Goal: Task Accomplishment & Management: Manage account settings

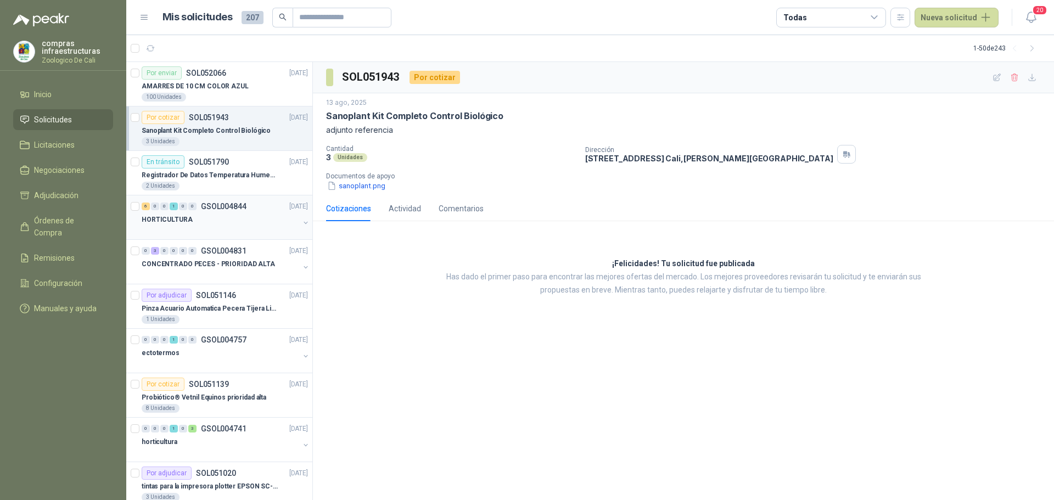
click at [186, 218] on p "HORTICULTURA" at bounding box center [167, 220] width 51 height 10
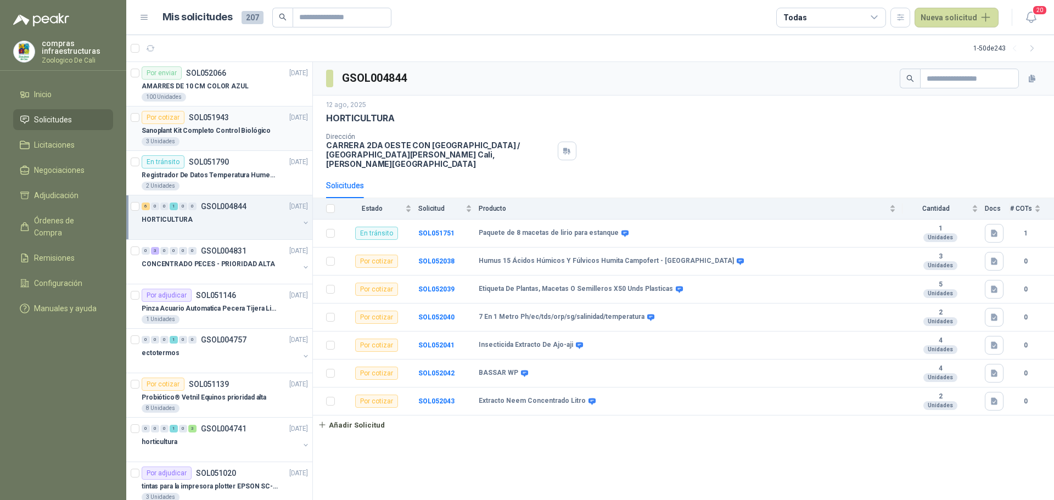
click at [182, 142] on div "3 Unidades" at bounding box center [225, 141] width 166 height 9
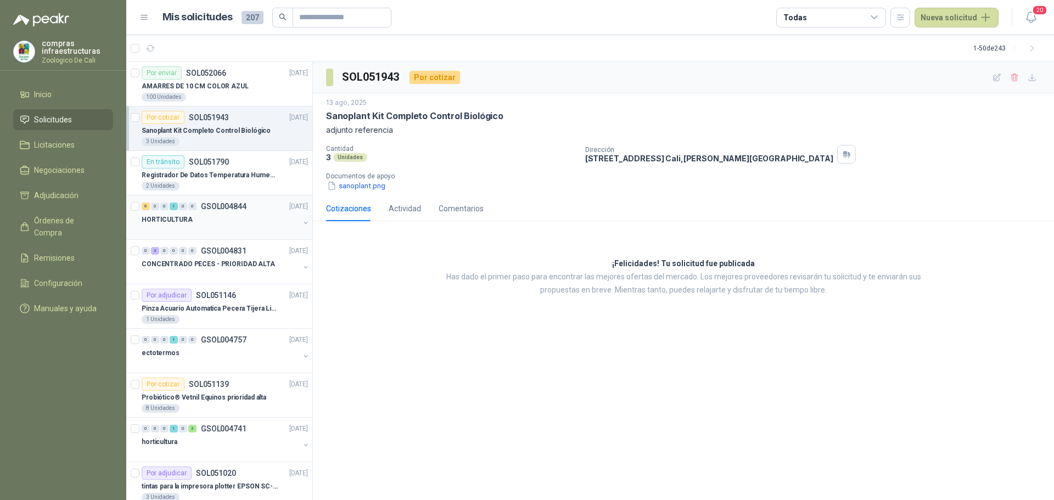
click at [192, 226] on div "HORTICULTURA" at bounding box center [221, 219] width 158 height 13
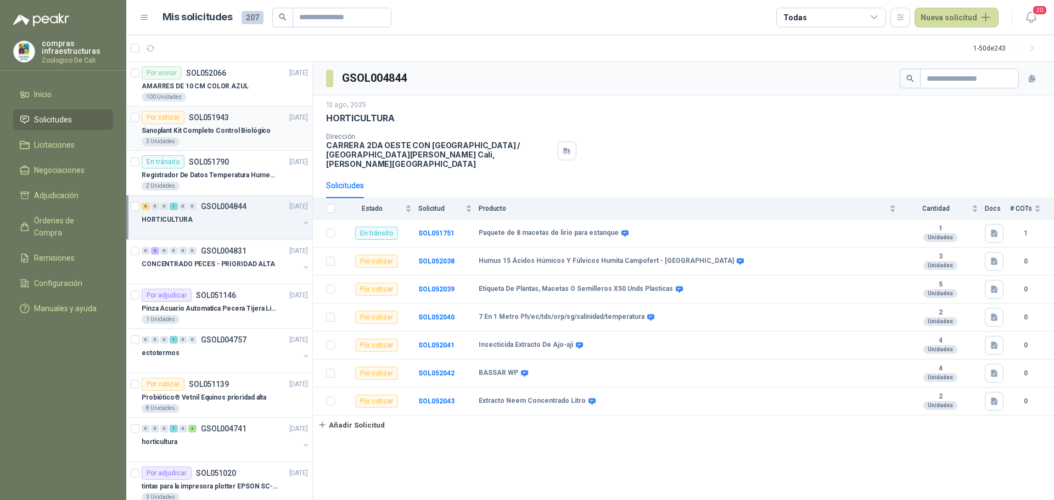
click at [252, 126] on p "Sanoplant Kit Completo Control Biológico" at bounding box center [206, 131] width 129 height 10
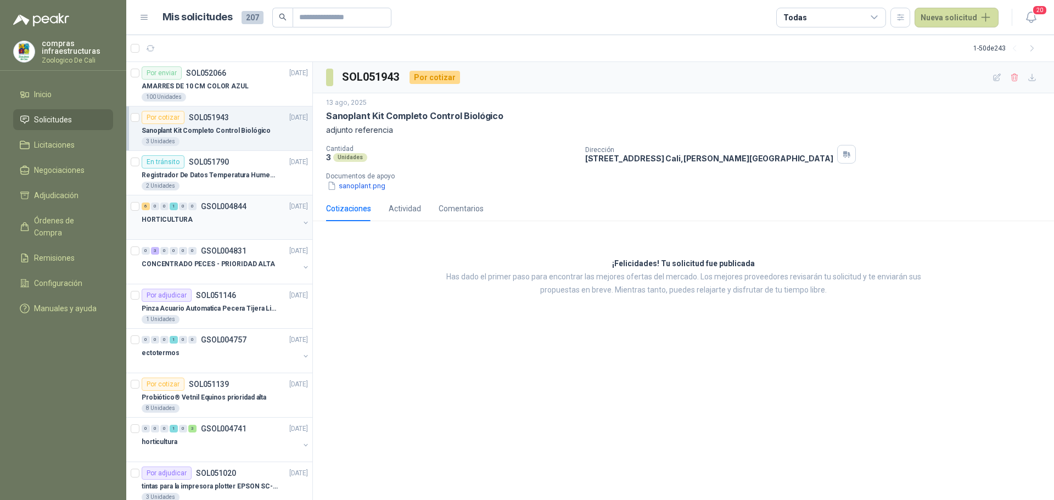
click at [248, 225] on div "HORTICULTURA" at bounding box center [221, 219] width 158 height 13
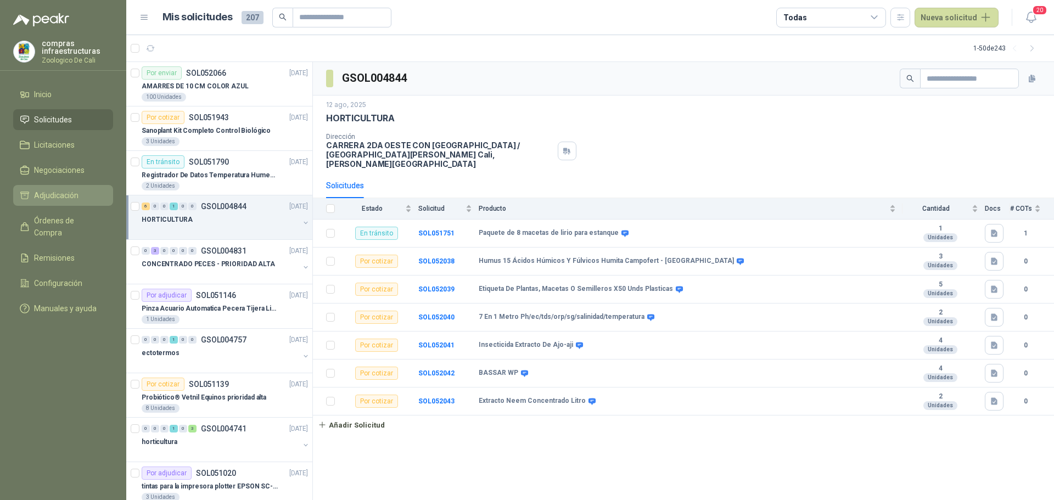
click at [78, 197] on span "Adjudicación" at bounding box center [56, 195] width 44 height 12
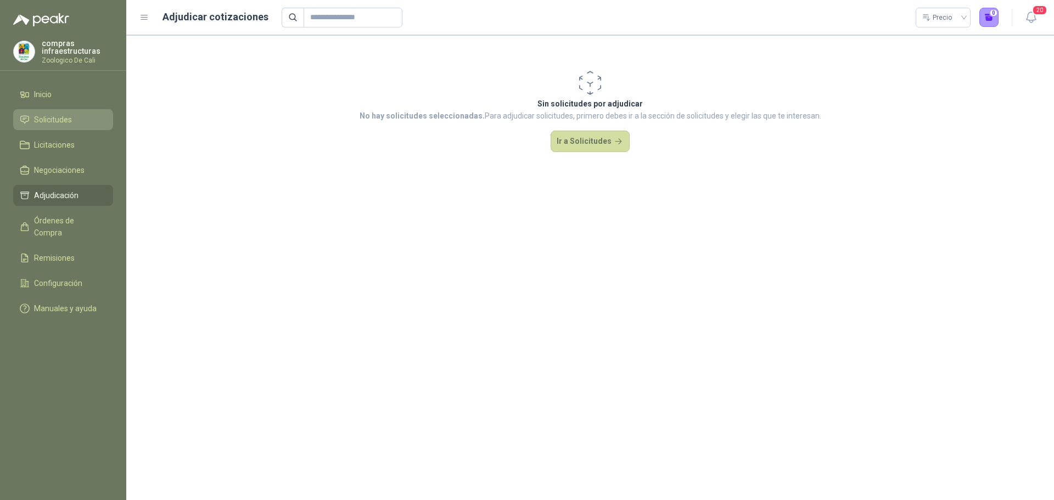
click at [82, 123] on li "Solicitudes" at bounding box center [63, 120] width 87 height 12
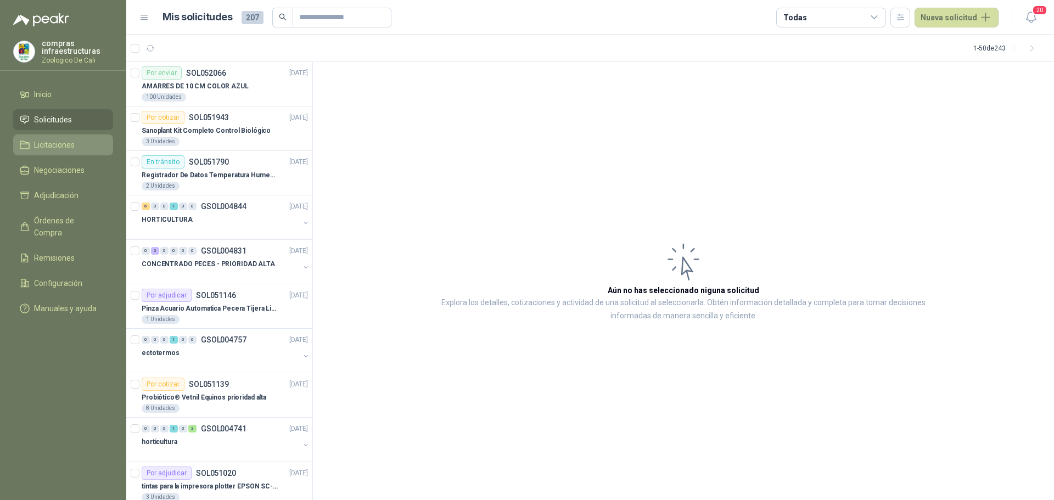
click at [83, 152] on link "Licitaciones" at bounding box center [63, 144] width 100 height 21
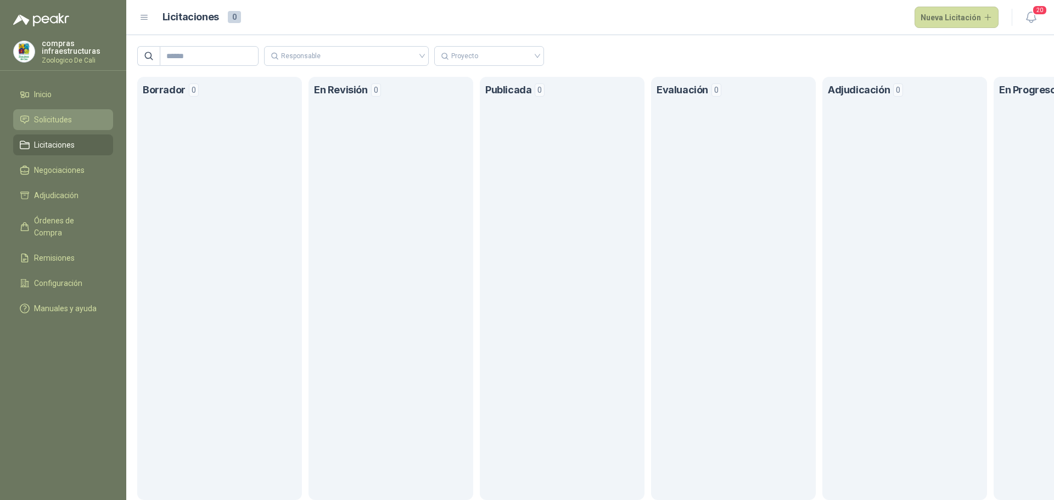
click at [88, 121] on li "Solicitudes" at bounding box center [63, 120] width 87 height 12
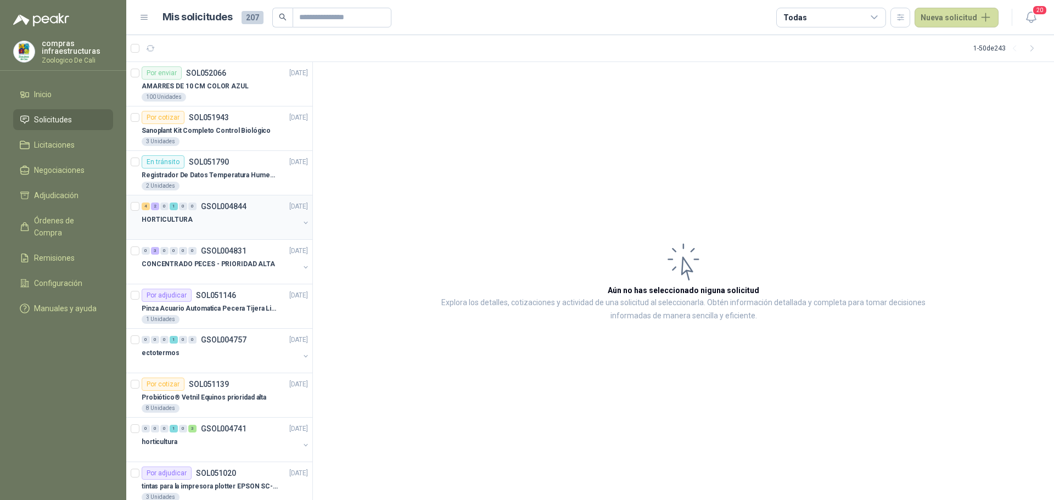
click at [238, 203] on p "GSOL004844" at bounding box center [224, 207] width 46 height 8
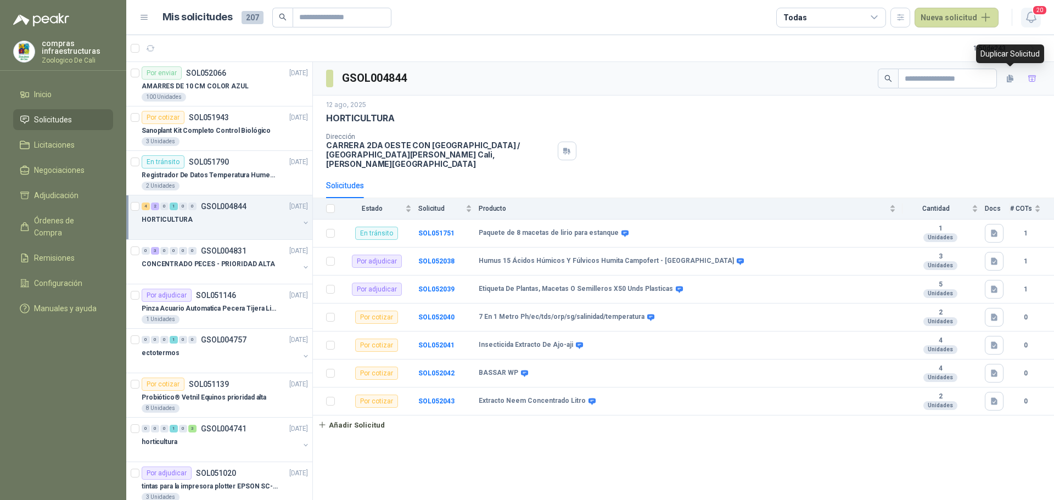
click at [1039, 9] on span "20" at bounding box center [1039, 10] width 15 height 10
click at [990, 257] on icon "button" at bounding box center [994, 261] width 9 height 9
click at [445, 257] on b "SOL052038" at bounding box center [436, 261] width 36 height 8
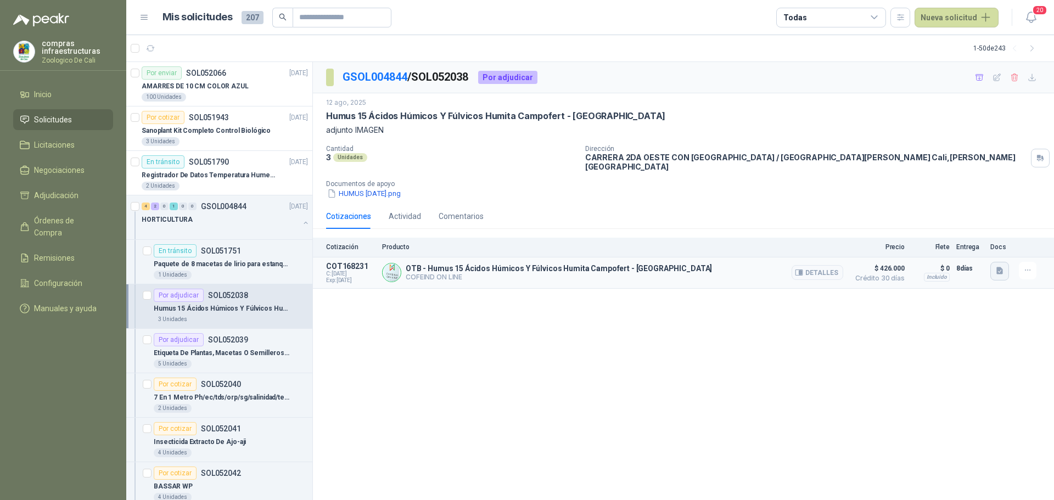
click at [995, 266] on icon "button" at bounding box center [999, 270] width 9 height 9
click at [995, 240] on button "HUMUS.png" at bounding box center [975, 239] width 53 height 12
click at [201, 211] on div "4 2 0 1 0 0 GSOL004844 [DATE]" at bounding box center [226, 206] width 169 height 13
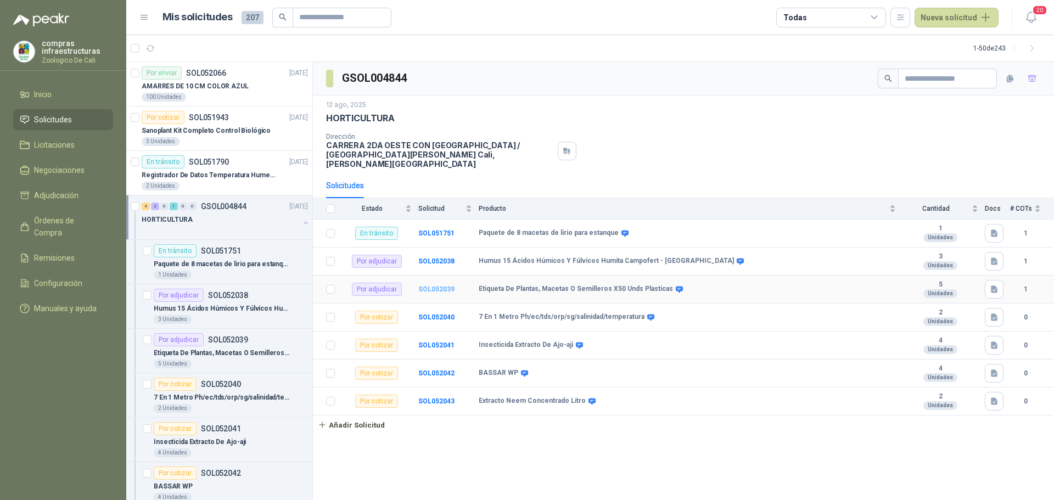
click at [424, 285] on b "SOL052039" at bounding box center [436, 289] width 36 height 8
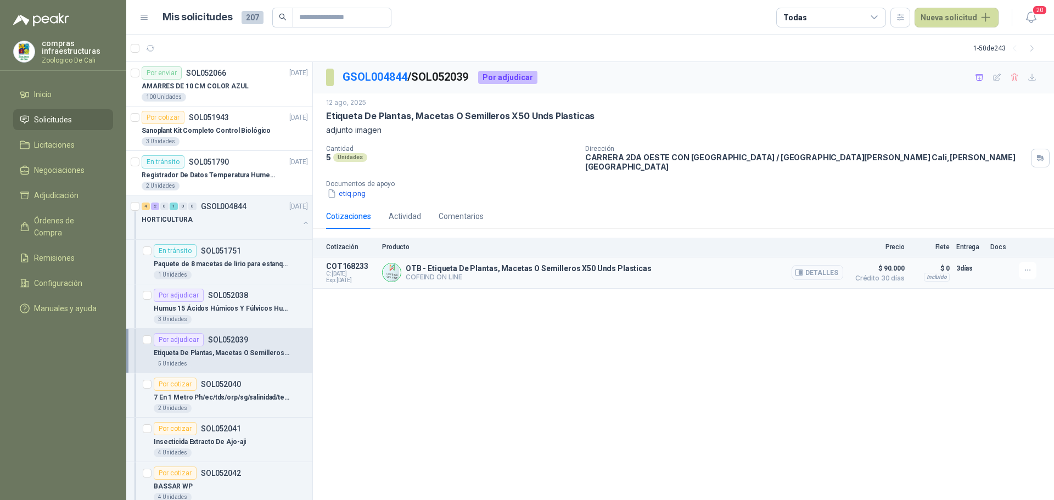
click at [818, 265] on button "Detalles" at bounding box center [818, 272] width 52 height 15
click at [229, 306] on p "Humus 15 Ácidos Húmicos Y Fúlvicos Humita Campofert - [GEOGRAPHIC_DATA]" at bounding box center [222, 309] width 137 height 10
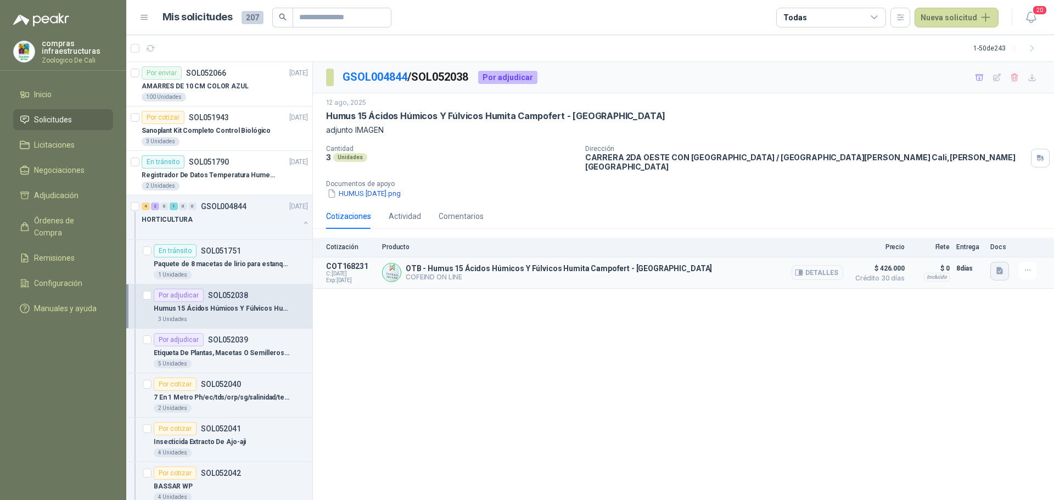
click at [1003, 266] on icon "button" at bounding box center [999, 270] width 9 height 9
click at [984, 245] on div "HUMUS.png" at bounding box center [975, 239] width 68 height 26
click at [984, 244] on button "HUMUS.png" at bounding box center [975, 239] width 53 height 12
click at [378, 189] on button "HUMUS [DATE].png" at bounding box center [364, 194] width 76 height 12
click at [823, 265] on button "Detalles" at bounding box center [818, 272] width 52 height 15
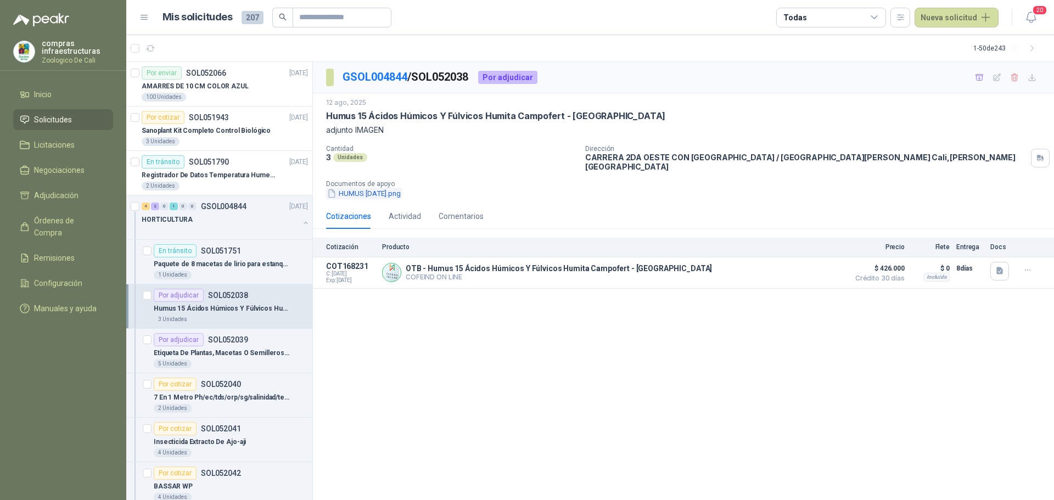
click at [390, 188] on button "HUMUS [DATE].png" at bounding box center [364, 194] width 76 height 12
click at [571, 325] on div "GSOL004844 / SOL052038 Por adjudicar [DATE] Humus 15 Ácidos Húmicos Y Fúlvicos …" at bounding box center [683, 281] width 741 height 439
click at [251, 300] on div "Por adjudicar SOL052038" at bounding box center [231, 295] width 154 height 13
click at [239, 264] on p "Paquete de 8 macetas de lirio para estanque" at bounding box center [222, 264] width 137 height 10
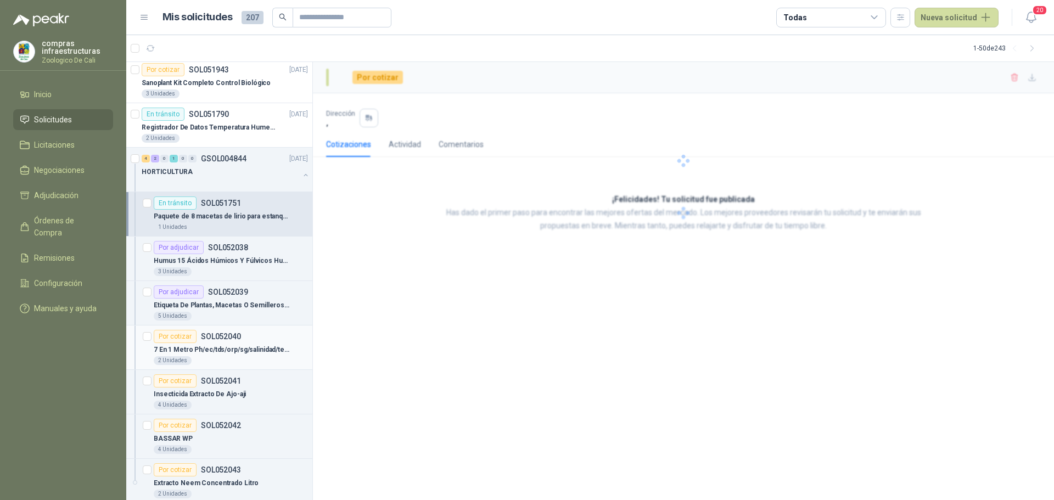
scroll to position [110, 0]
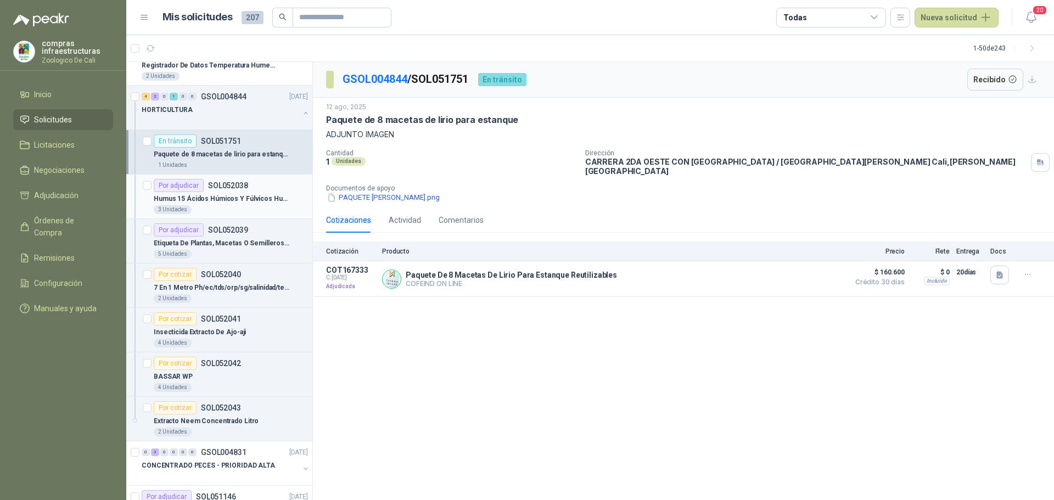
click at [225, 206] on div "3 Unidades" at bounding box center [231, 209] width 154 height 9
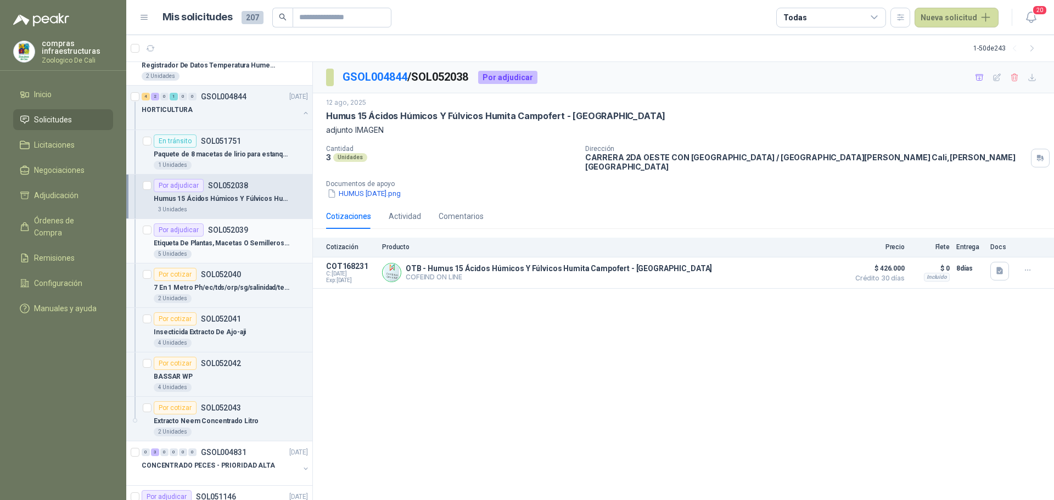
click at [216, 252] on div "5 Unidades" at bounding box center [231, 254] width 154 height 9
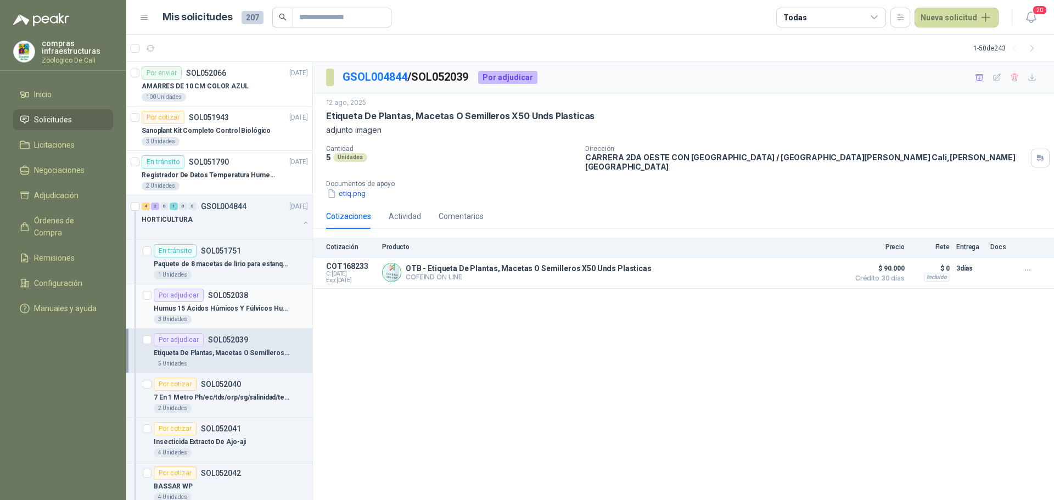
click at [214, 324] on article "Por adjudicar SOL052038 Humus 15 Ácidos Húmicos Y Fúlvicos Humita Campofert - G…" at bounding box center [219, 306] width 186 height 44
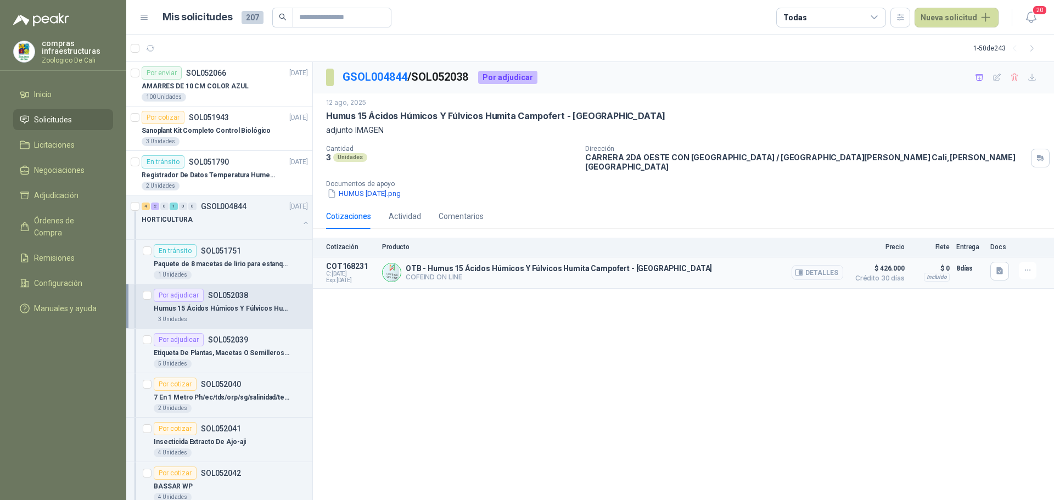
click at [827, 267] on button "Detalles" at bounding box center [818, 272] width 52 height 15
click at [1023, 266] on icon "button" at bounding box center [1027, 270] width 9 height 9
click at [1000, 221] on button "Añadir" at bounding box center [1006, 219] width 88 height 18
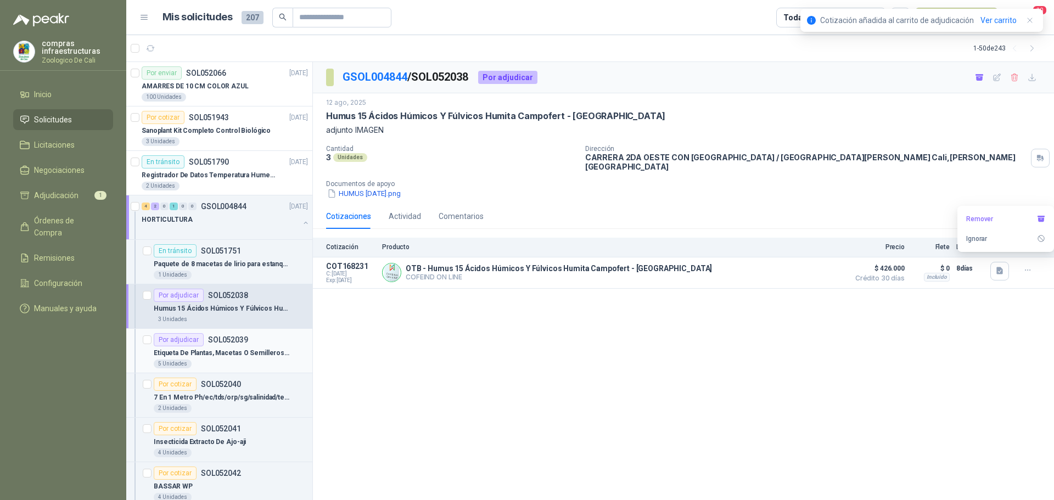
click at [205, 347] on div "Etiqueta De Plantas, Macetas O Semilleros X50 Unds Plasticas" at bounding box center [231, 352] width 154 height 13
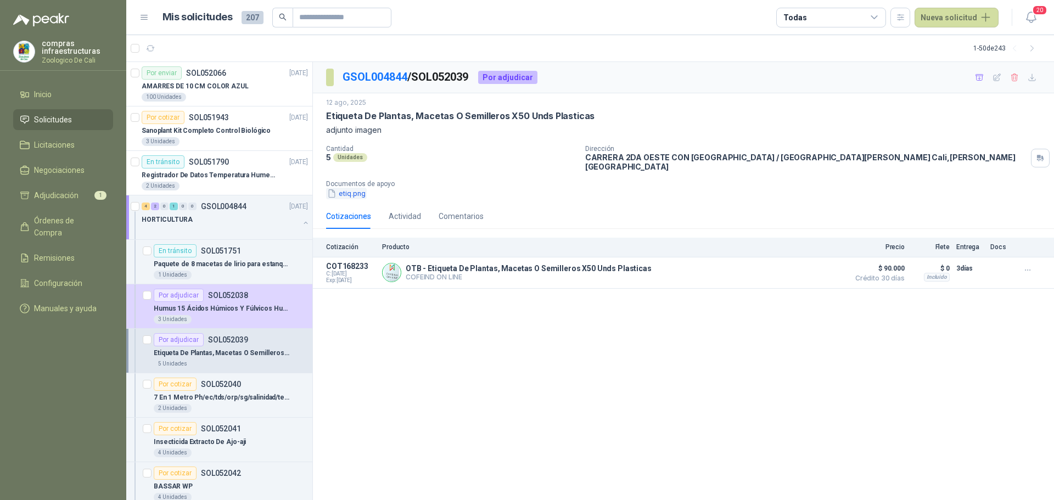
click at [347, 189] on button "etiq.png" at bounding box center [346, 194] width 41 height 12
click at [828, 265] on button "Detalles" at bounding box center [818, 272] width 52 height 15
click at [1032, 266] on icon "button" at bounding box center [1027, 270] width 9 height 9
click at [1006, 220] on button "Añadir" at bounding box center [1006, 219] width 88 height 18
click at [210, 78] on div "Por enviar SOL052066" at bounding box center [184, 72] width 85 height 13
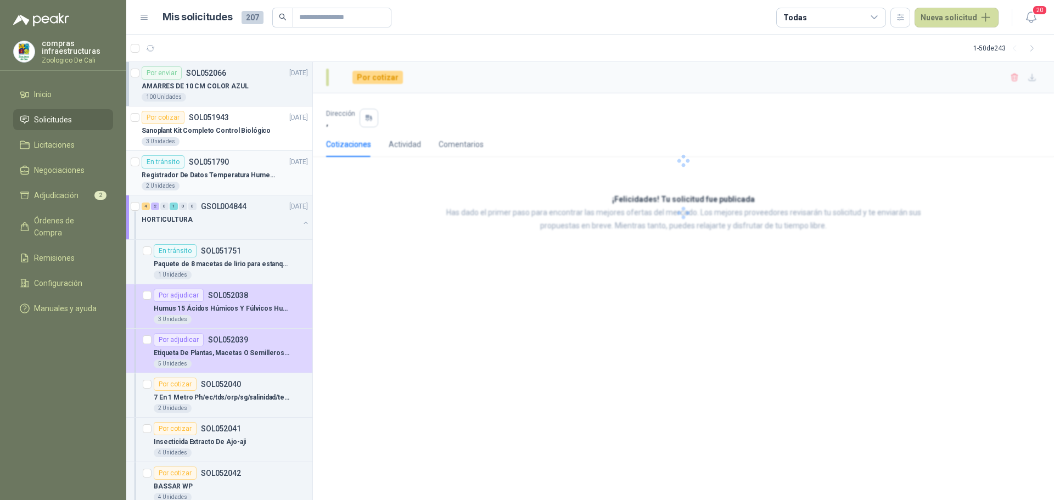
click at [224, 158] on p "SOL051790" at bounding box center [209, 162] width 40 height 8
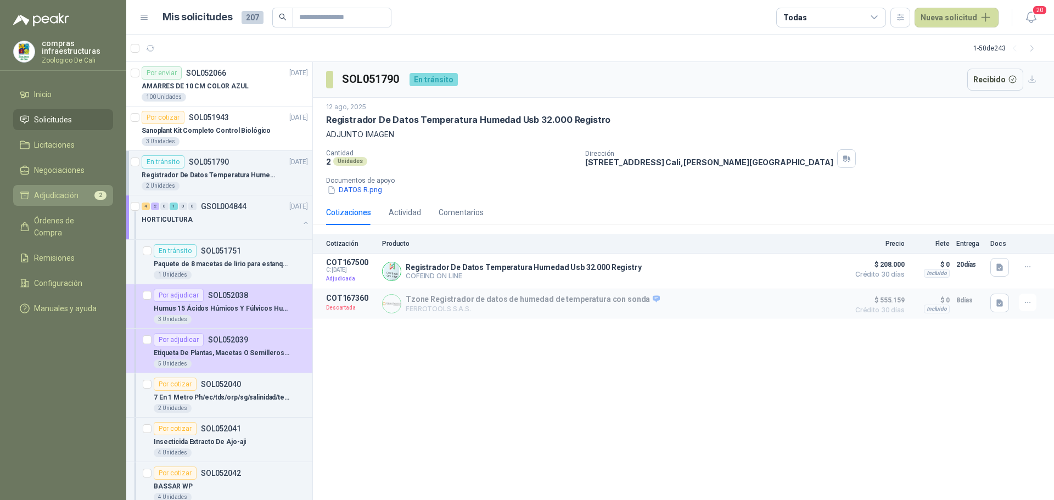
click at [17, 196] on link "Adjudicación 2" at bounding box center [63, 195] width 100 height 21
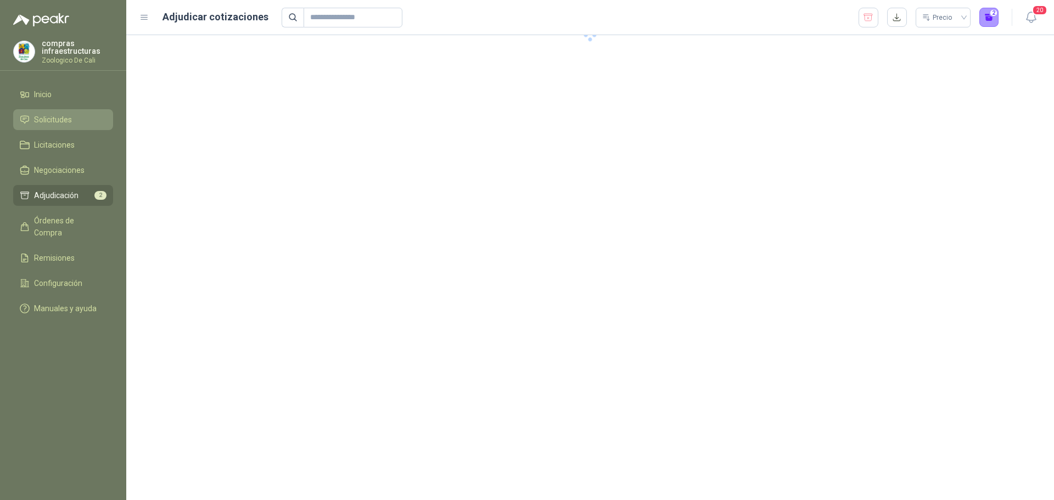
click at [73, 119] on li "Solicitudes" at bounding box center [63, 120] width 87 height 12
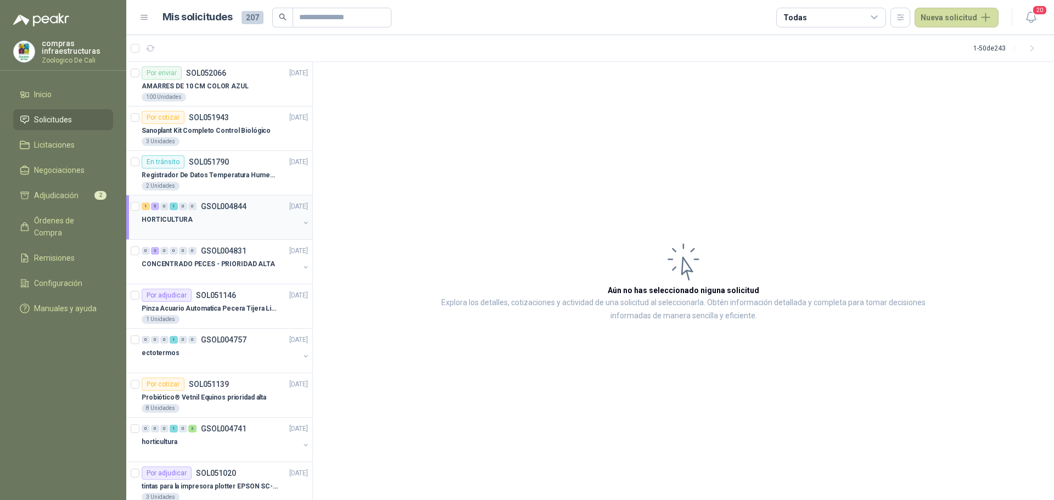
click at [245, 208] on p "GSOL004844" at bounding box center [224, 207] width 46 height 8
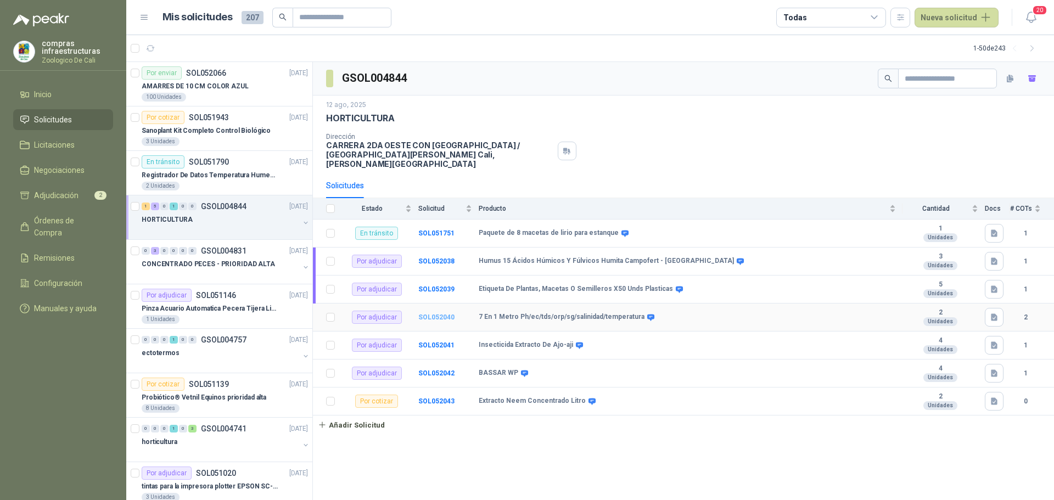
click at [429, 313] on b "SOL052040" at bounding box center [436, 317] width 36 height 8
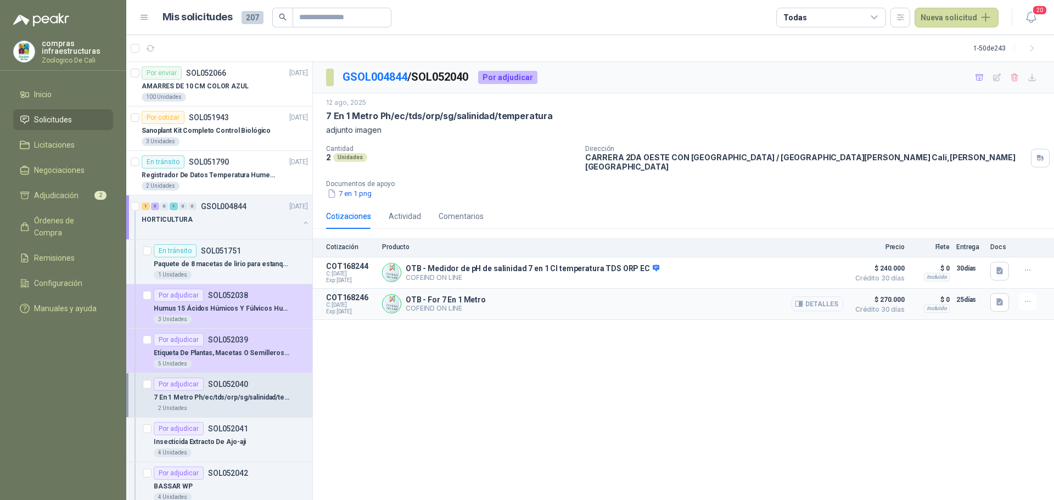
click at [819, 296] on button "Detalles" at bounding box center [818, 303] width 52 height 15
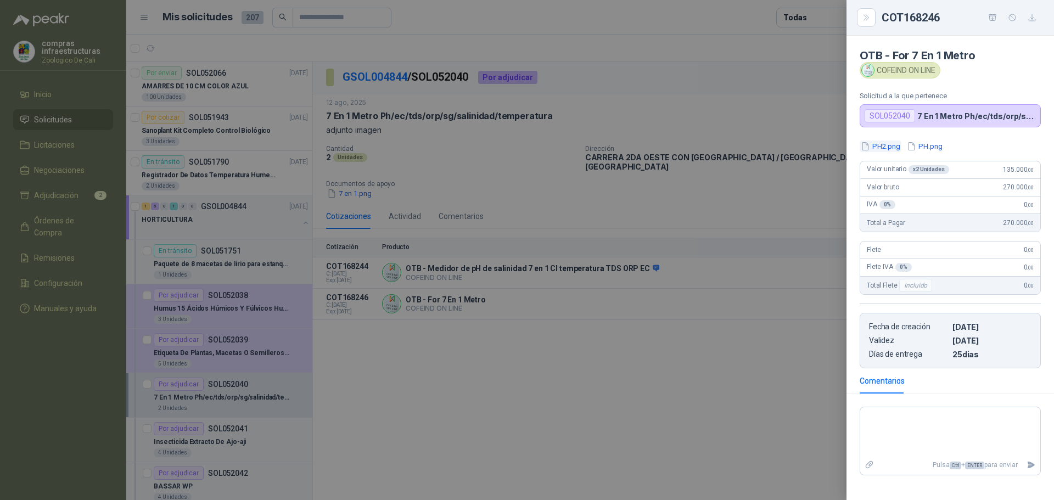
click at [877, 144] on button "PH2.png" at bounding box center [881, 147] width 42 height 12
click at [726, 373] on div at bounding box center [527, 250] width 1054 height 500
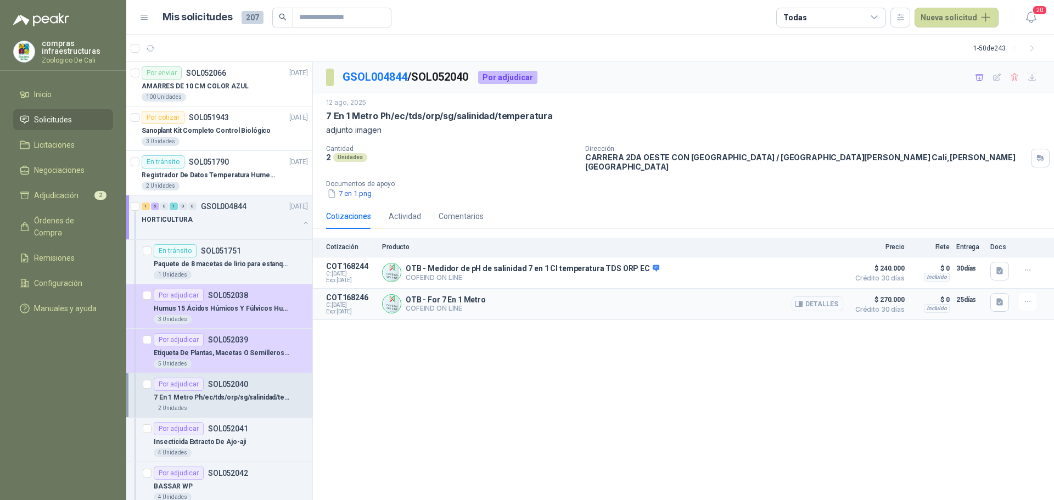
click at [817, 296] on button "Detalles" at bounding box center [818, 303] width 52 height 15
click at [347, 188] on button "7 en 1.png" at bounding box center [349, 194] width 47 height 12
click at [822, 296] on button "Detalles" at bounding box center [818, 303] width 52 height 15
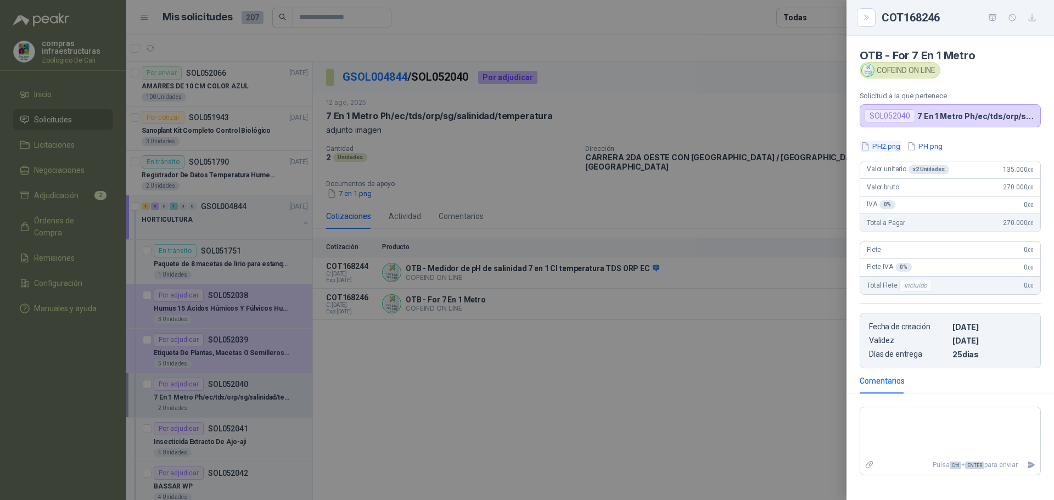
click at [889, 145] on button "PH2.png" at bounding box center [881, 147] width 42 height 12
click at [674, 350] on div at bounding box center [527, 250] width 1054 height 500
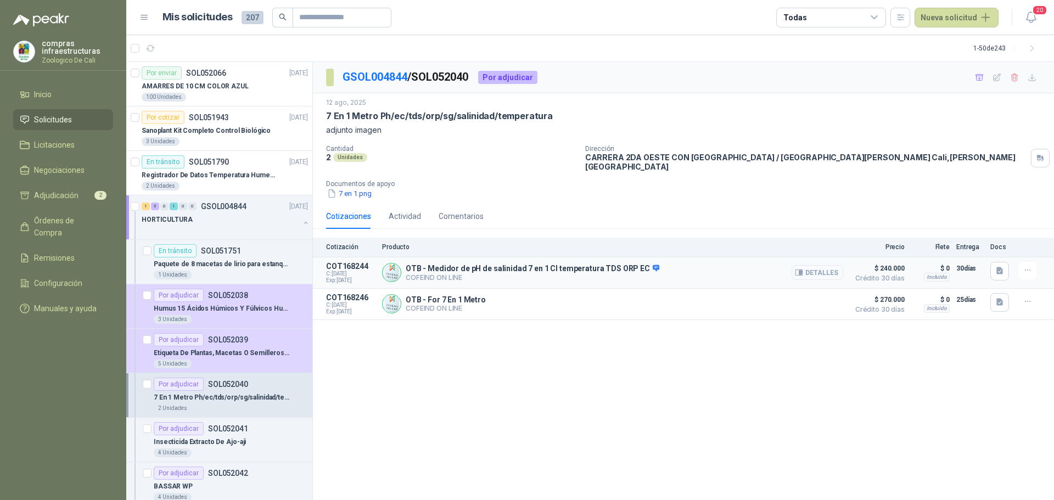
click at [827, 267] on button "Detalles" at bounding box center [818, 272] width 52 height 15
click at [822, 299] on button "Detalles" at bounding box center [818, 303] width 52 height 15
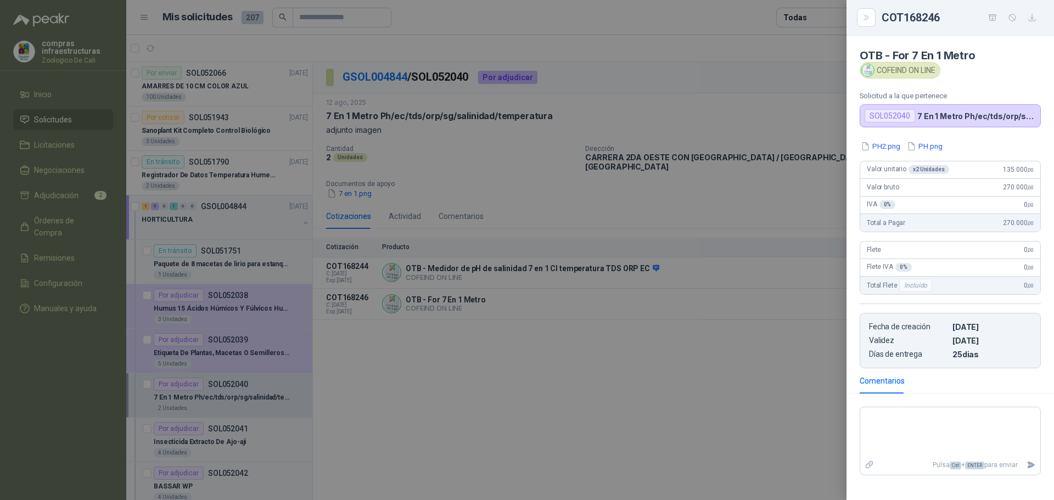
click at [687, 401] on div at bounding box center [527, 250] width 1054 height 500
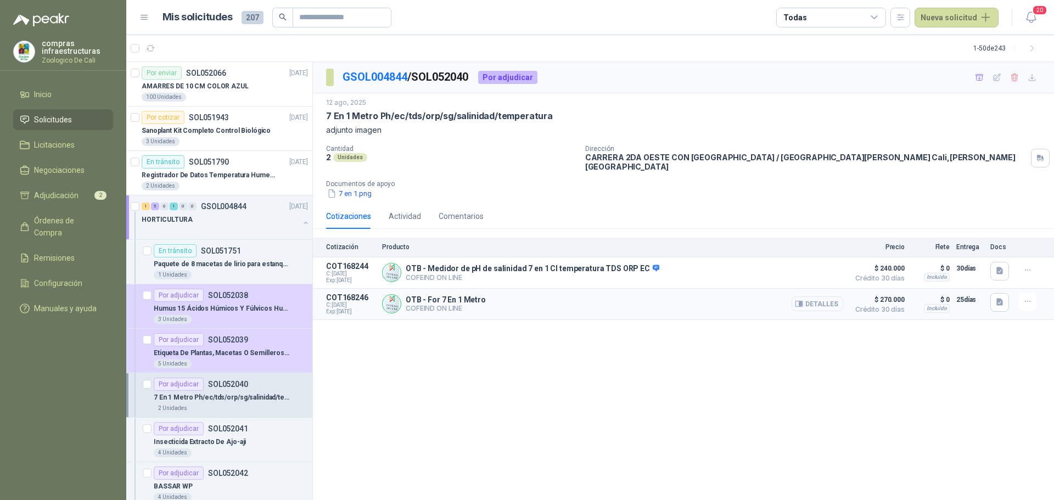
click at [816, 296] on button "Detalles" at bounding box center [818, 303] width 52 height 15
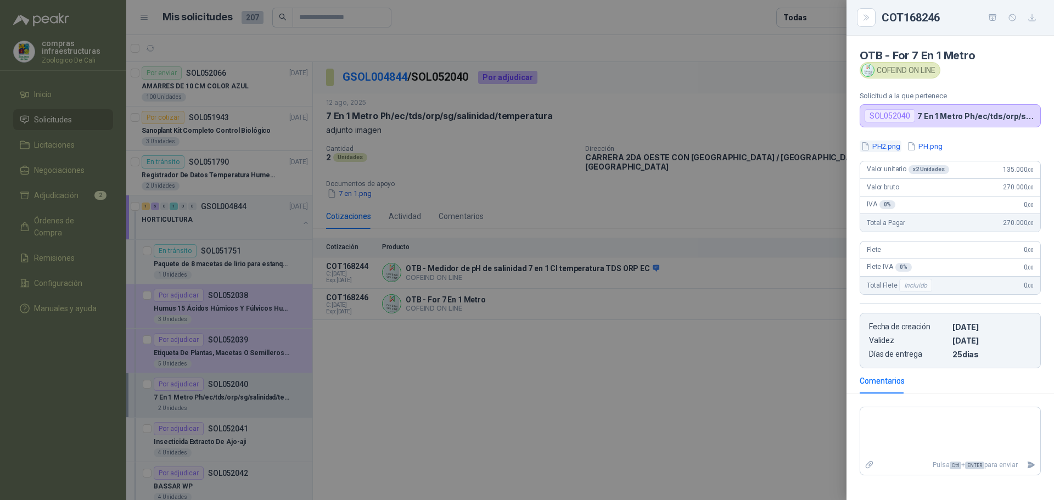
click at [881, 151] on button "PH2.png" at bounding box center [881, 147] width 42 height 12
click at [467, 253] on div at bounding box center [527, 250] width 1054 height 500
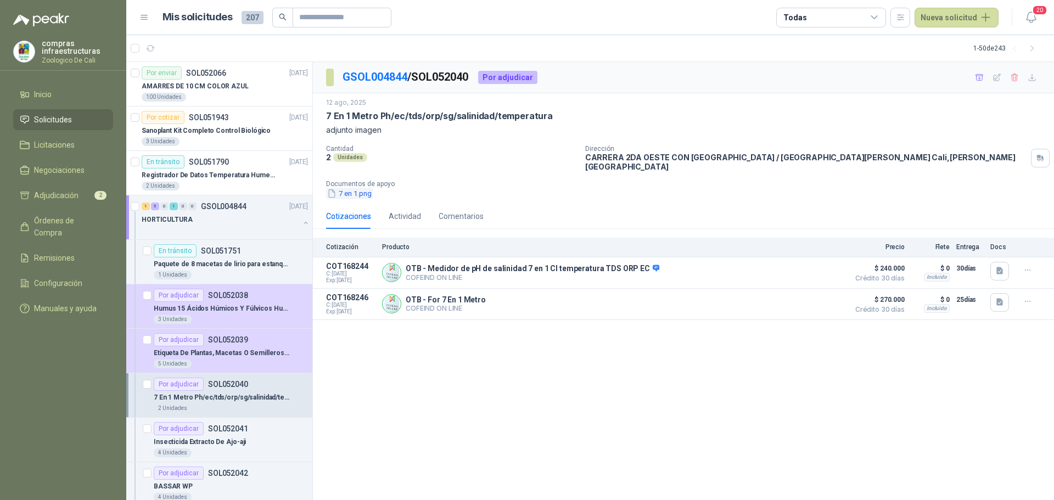
click at [357, 188] on button "7 en 1.png" at bounding box center [349, 194] width 47 height 12
click at [817, 265] on button "Detalles" at bounding box center [818, 272] width 52 height 15
click at [831, 296] on button "Detalles" at bounding box center [818, 303] width 52 height 15
click at [822, 267] on button "Detalles" at bounding box center [818, 272] width 52 height 15
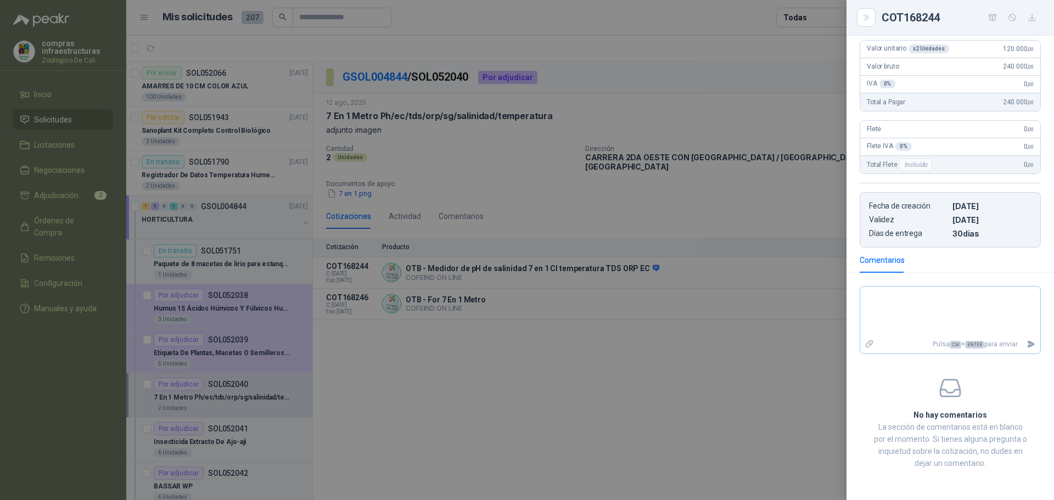
scroll to position [195, 0]
click at [902, 291] on textarea at bounding box center [950, 312] width 180 height 46
type textarea "*"
type textarea "**"
type textarea "***"
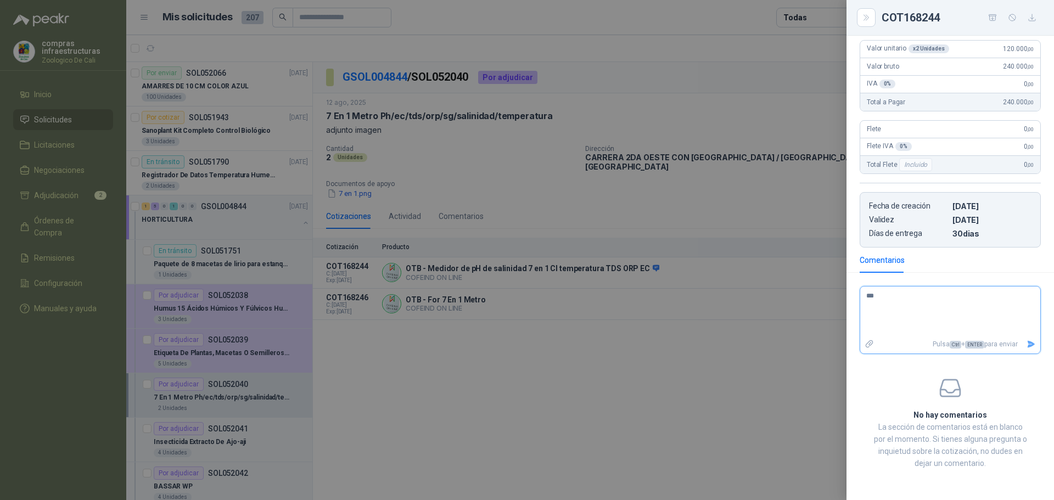
type textarea "****"
type textarea "******"
type textarea "*******"
type textarea "******"
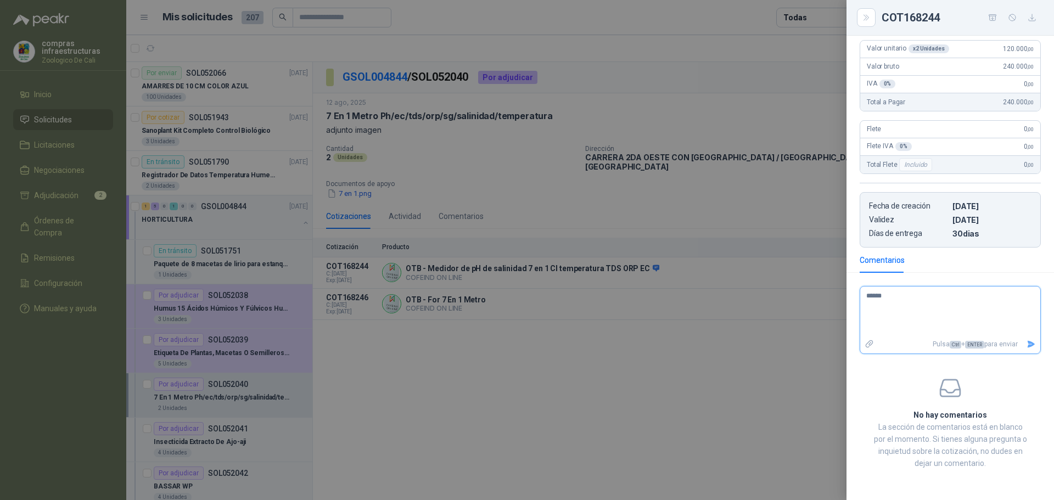
type textarea "****"
type textarea "******"
type textarea "********"
type textarea "*********"
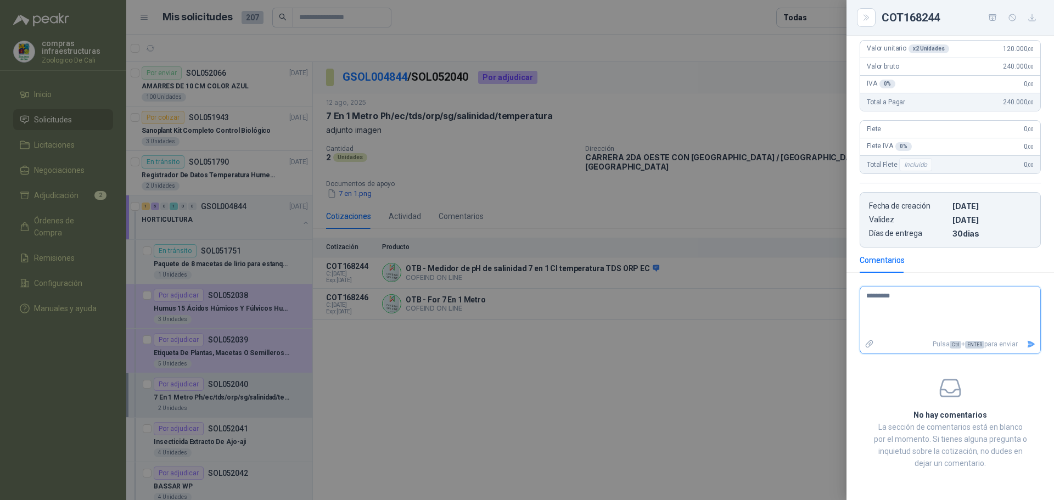
type textarea "********"
type textarea "******"
type textarea "********"
type textarea "*********"
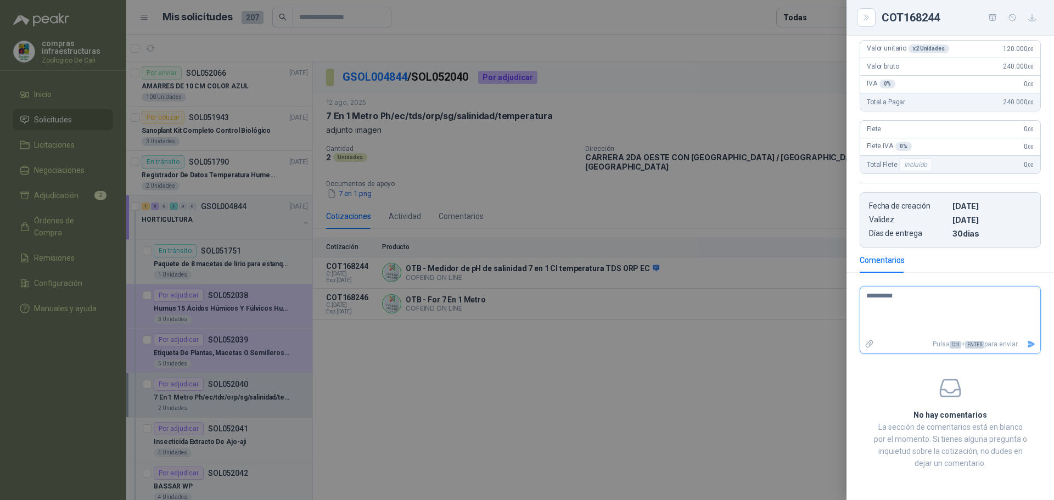
type textarea "**********"
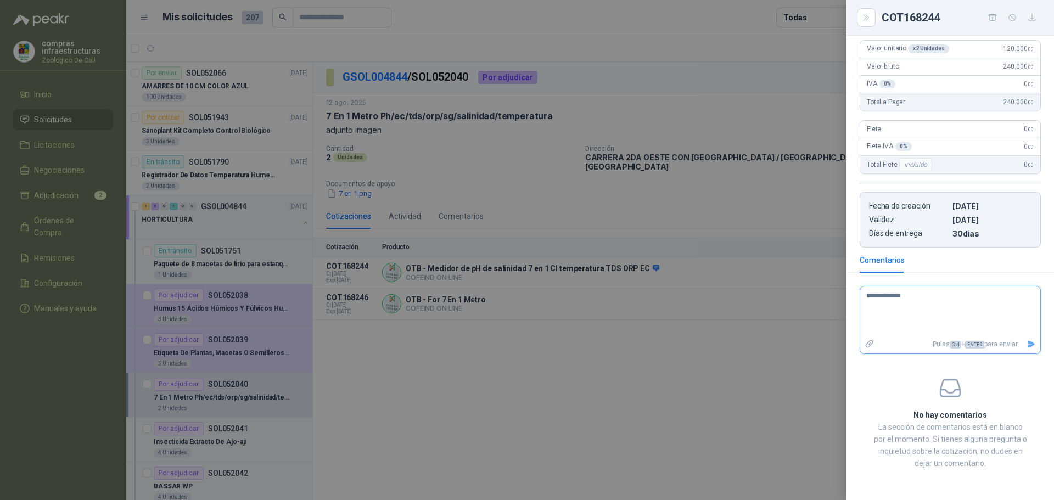
type textarea "**********"
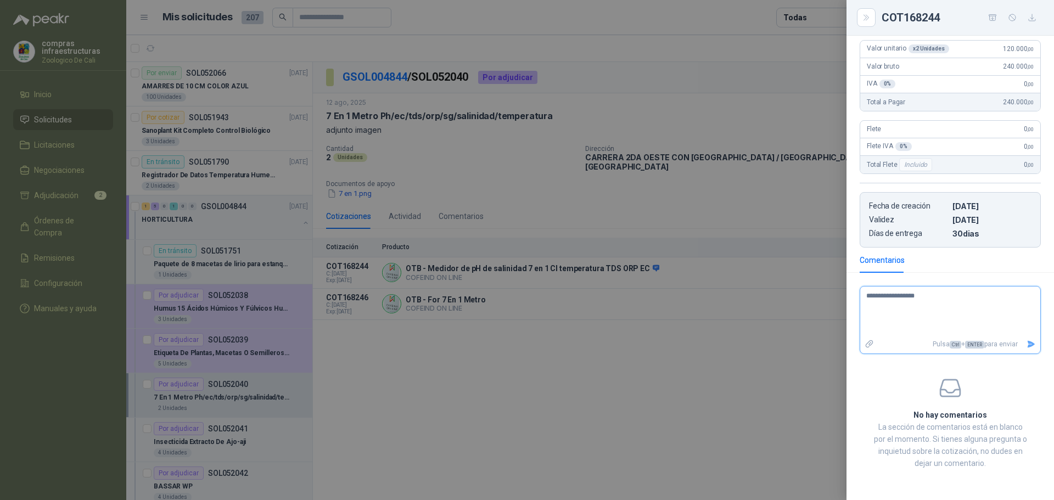
type textarea "**********"
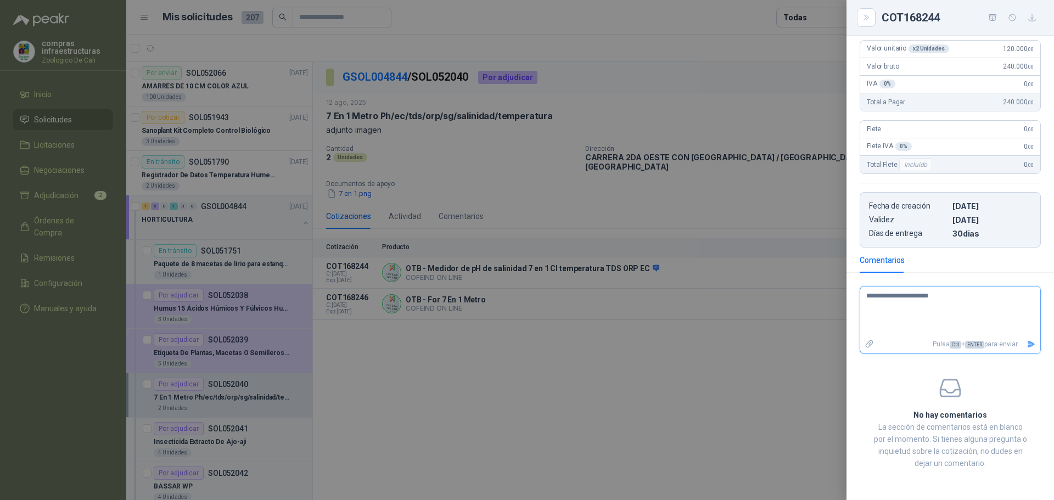
type textarea "**********"
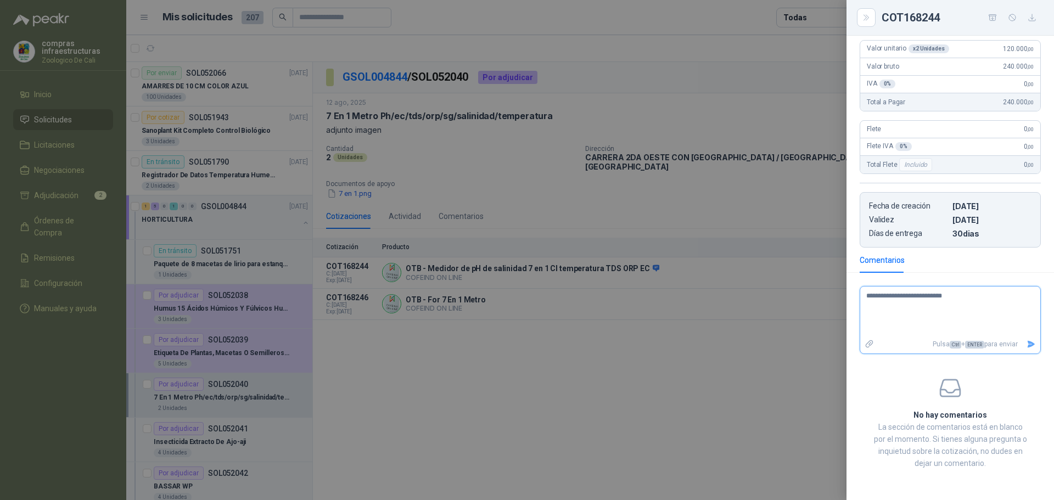
type textarea "**********"
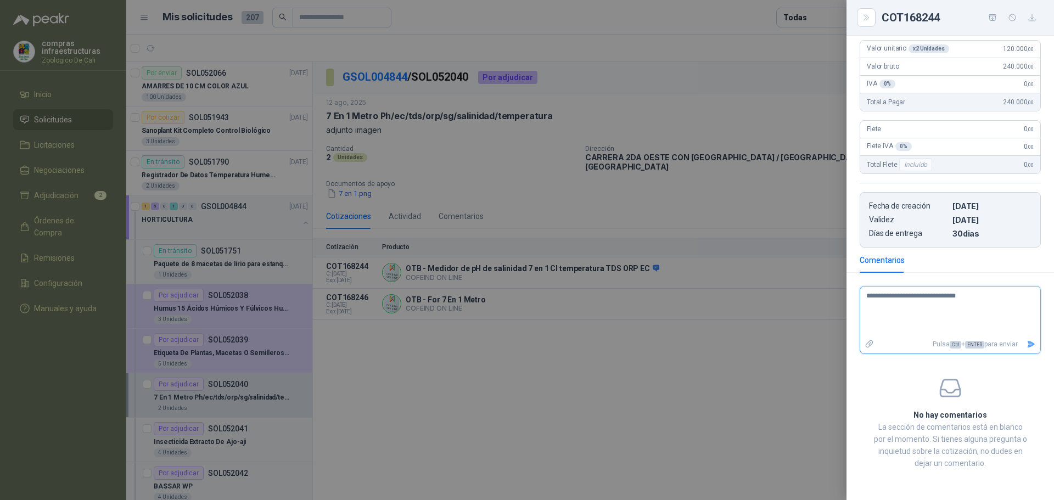
type textarea "**********"
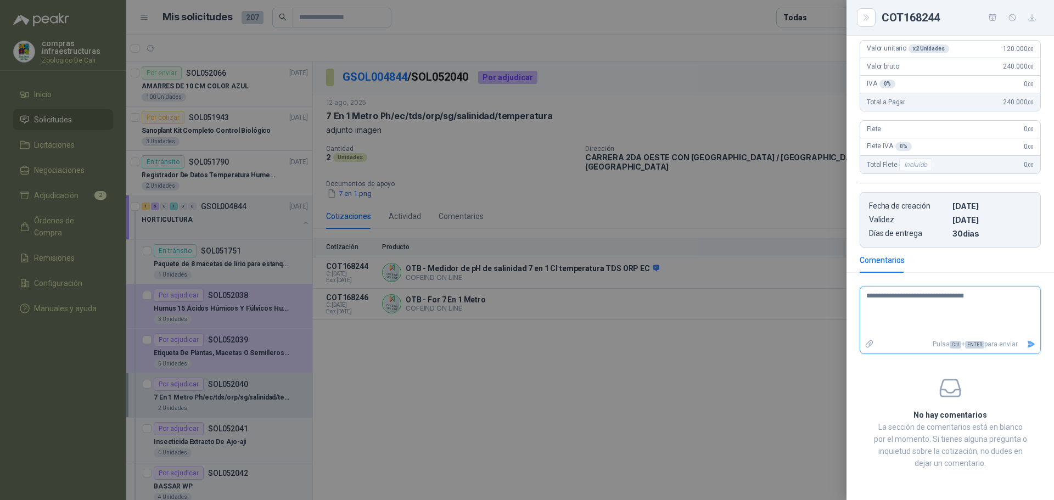
type textarea "**********"
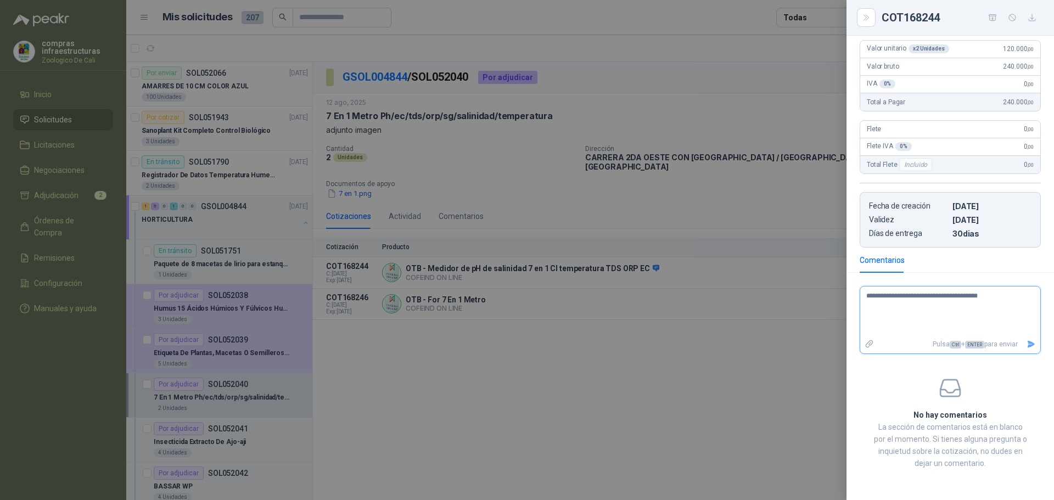
type textarea "**********"
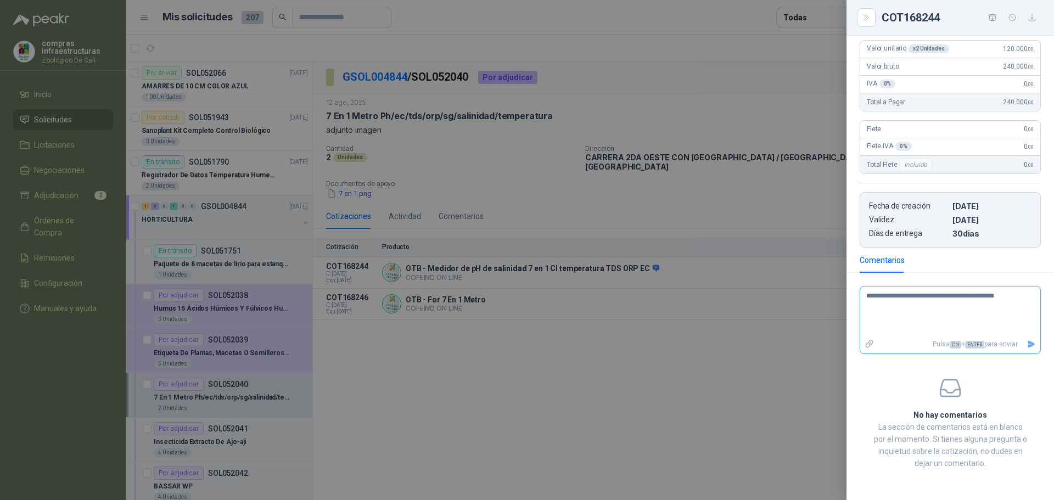
type textarea "**********"
click at [1027, 343] on icon "Enviar" at bounding box center [1031, 344] width 9 height 9
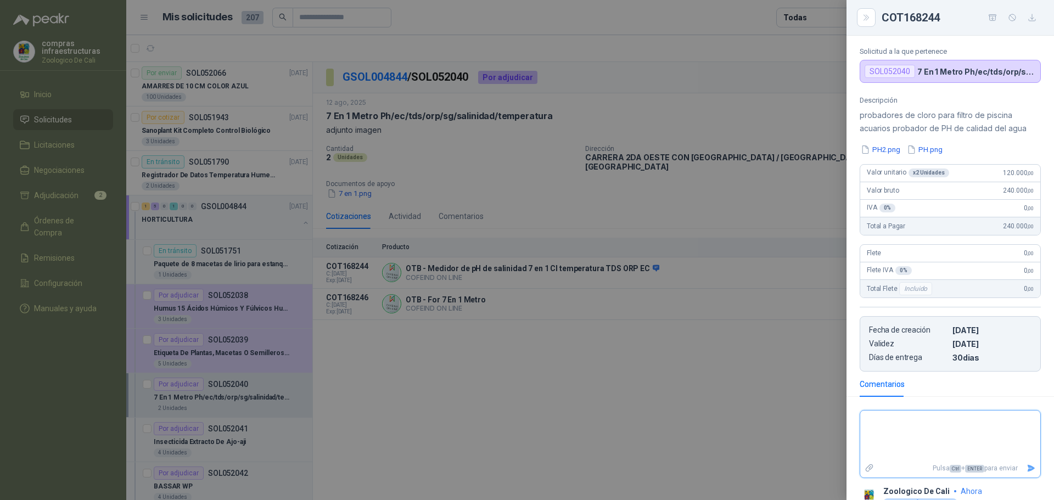
scroll to position [119, 0]
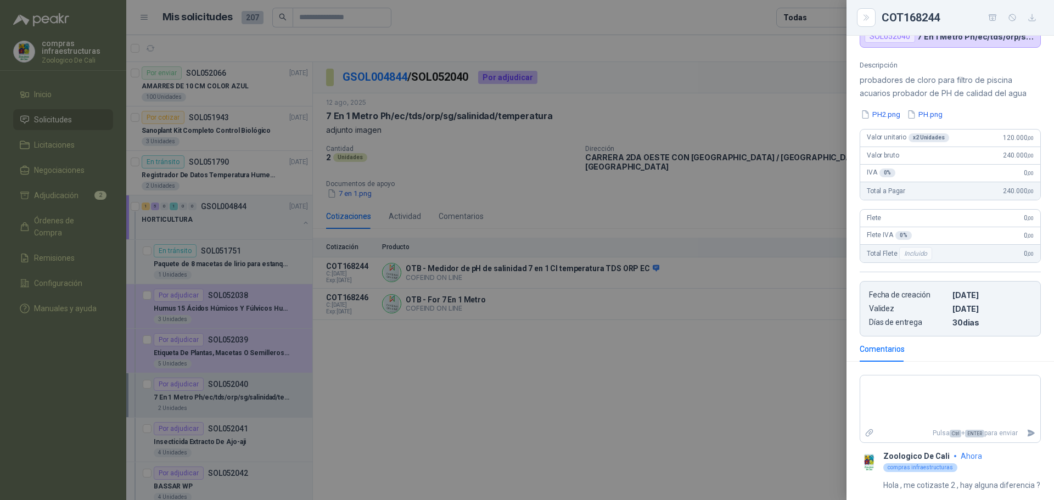
click at [704, 392] on div at bounding box center [527, 250] width 1054 height 500
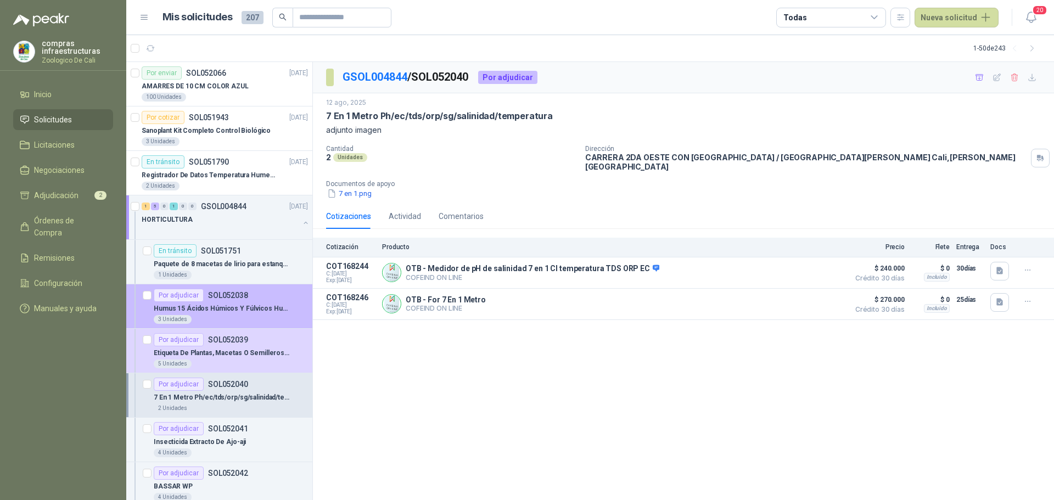
click at [237, 293] on p "SOL052038" at bounding box center [228, 295] width 40 height 8
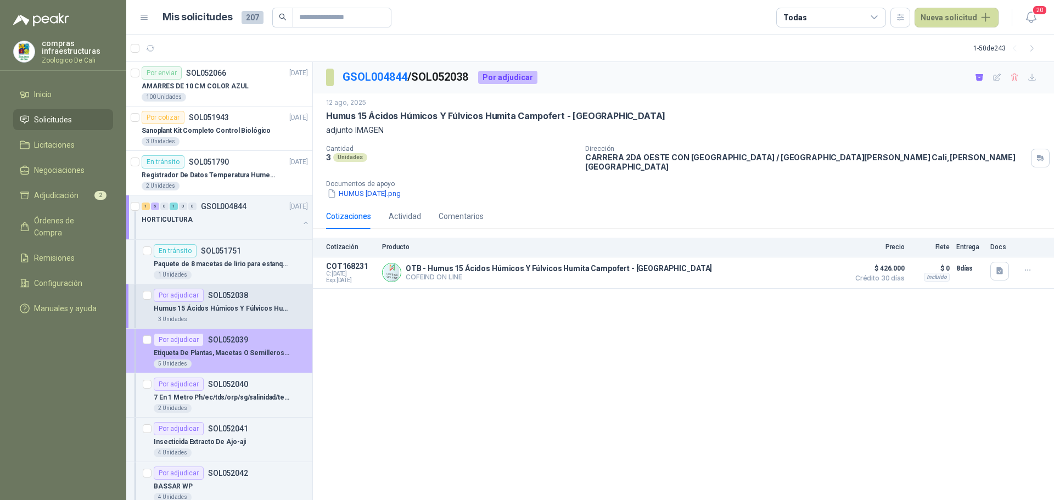
click at [265, 340] on div "Por adjudicar SOL052039" at bounding box center [231, 339] width 154 height 13
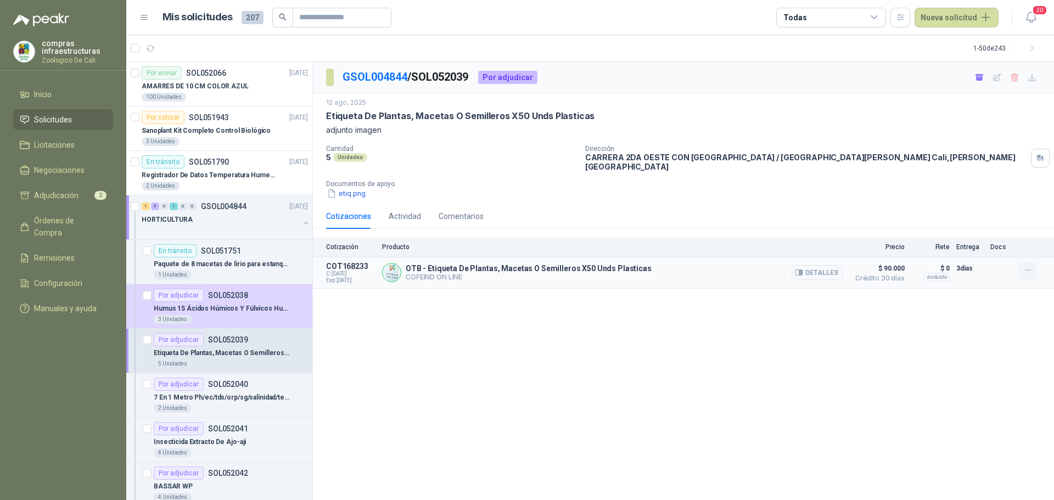
click at [1031, 266] on icon "button" at bounding box center [1027, 270] width 9 height 9
click at [768, 409] on div "GSOL004844 / SOL052039 Por adjudicar [DATE] Etiqueta De Plantas, Macetas O Semi…" at bounding box center [683, 281] width 741 height 439
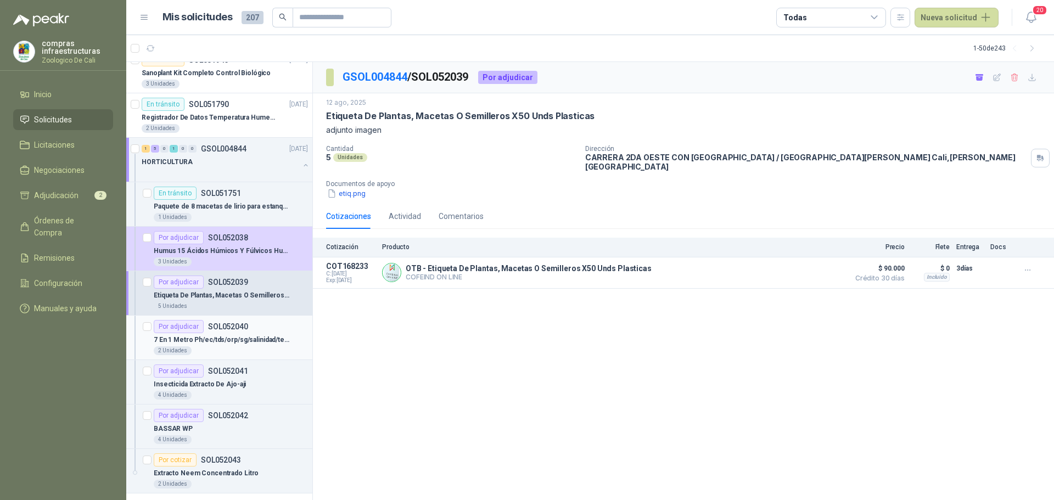
scroll to position [110, 0]
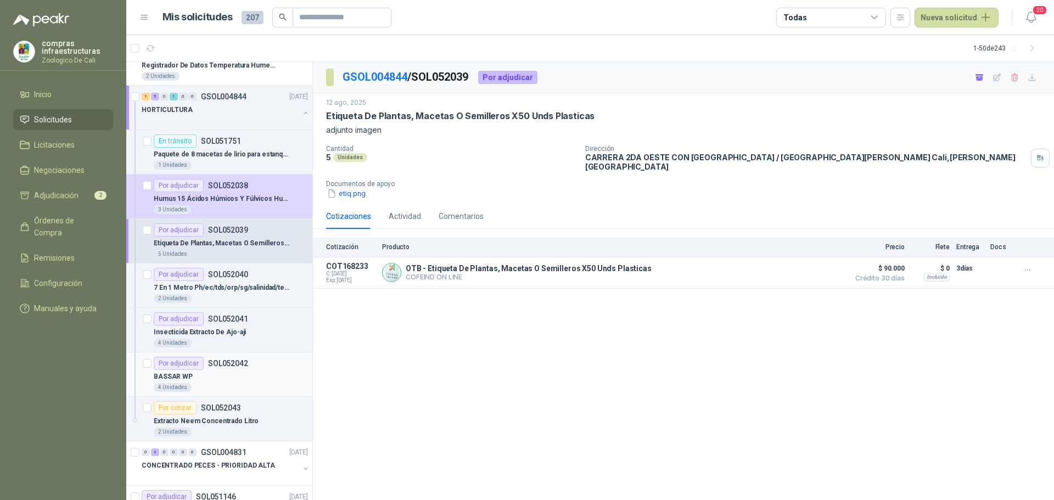
click at [233, 388] on div "4 Unidades" at bounding box center [231, 387] width 154 height 9
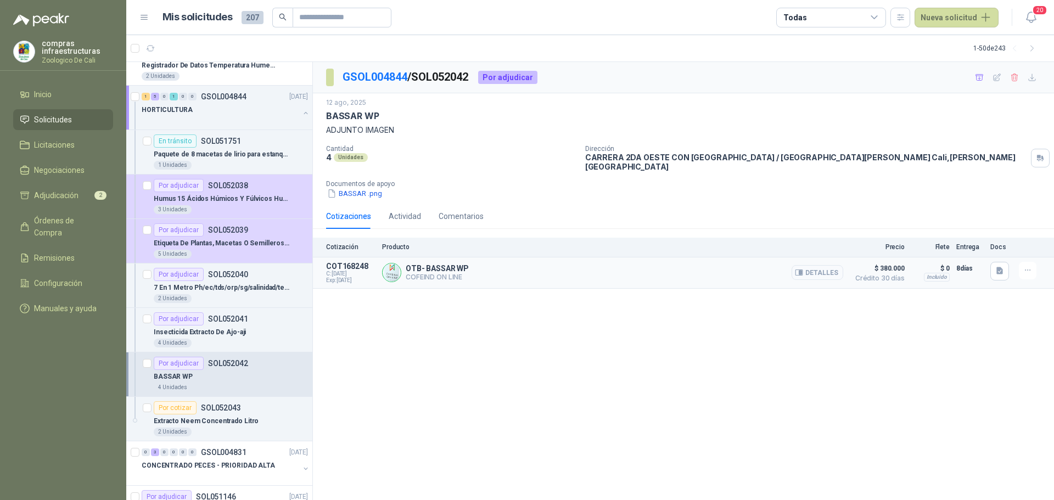
click at [817, 265] on button "Detalles" at bounding box center [818, 272] width 52 height 15
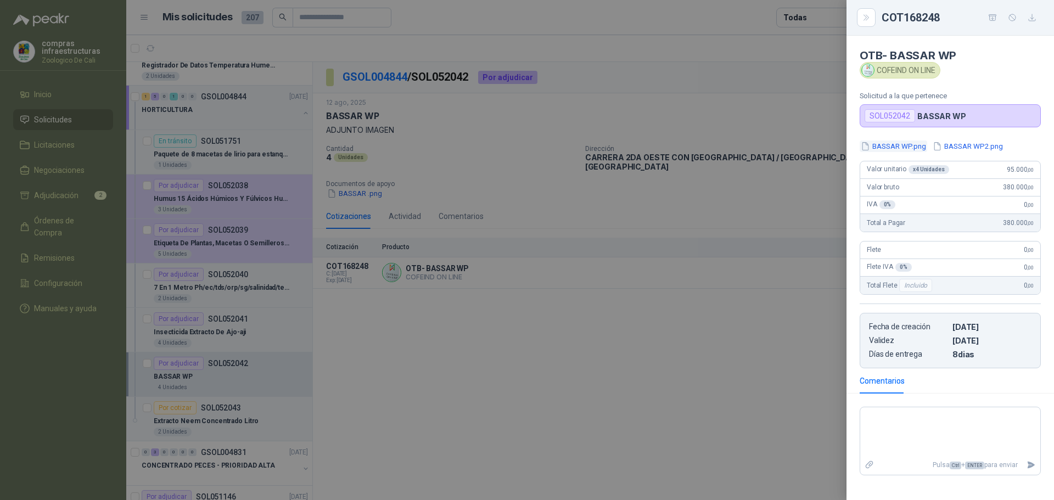
click at [881, 144] on button "BASSAR WP.png" at bounding box center [894, 147] width 68 height 12
click at [752, 375] on div at bounding box center [527, 250] width 1054 height 500
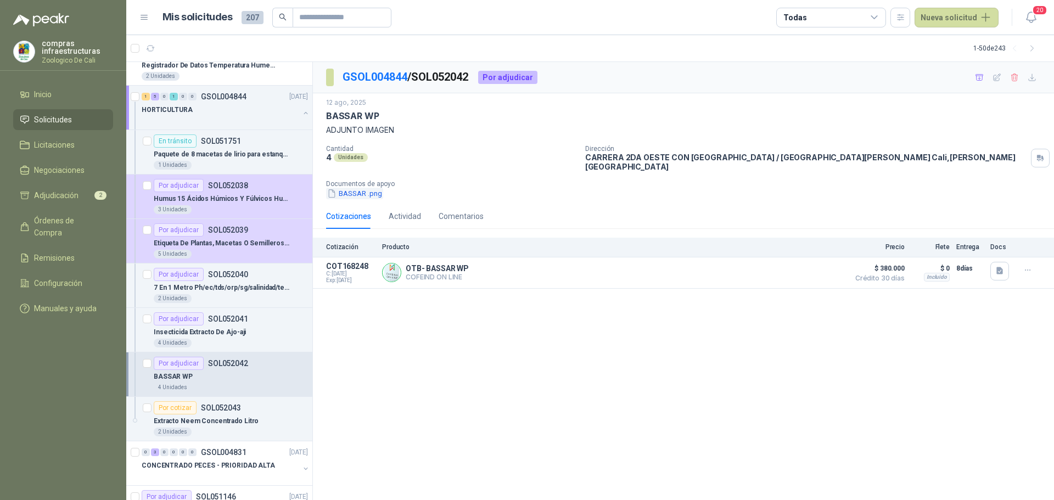
click at [356, 188] on button "BASSAR .png" at bounding box center [354, 194] width 57 height 12
click at [812, 265] on button "Detalles" at bounding box center [818, 272] width 52 height 15
click at [1029, 266] on icon "button" at bounding box center [1027, 270] width 9 height 9
click at [999, 216] on button "Añadir" at bounding box center [1006, 219] width 88 height 18
click at [205, 329] on p "Insecticida Extracto De Ajo-aji" at bounding box center [200, 332] width 92 height 10
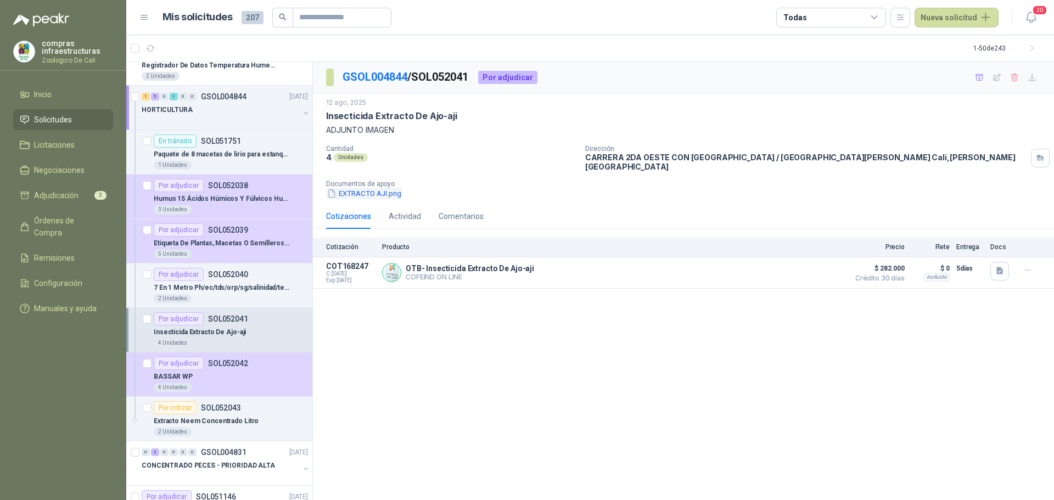
click at [354, 188] on button "EXTRACTO AJI.png" at bounding box center [364, 194] width 76 height 12
click at [837, 268] on button "Detalles" at bounding box center [818, 272] width 52 height 15
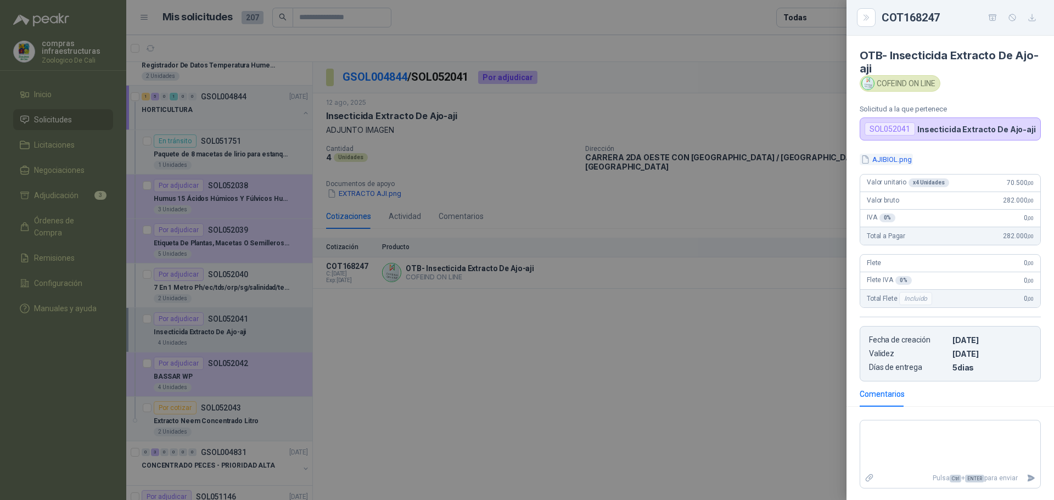
click at [893, 156] on button "AJIBIOL.png" at bounding box center [886, 160] width 53 height 12
click at [813, 302] on div at bounding box center [527, 250] width 1054 height 500
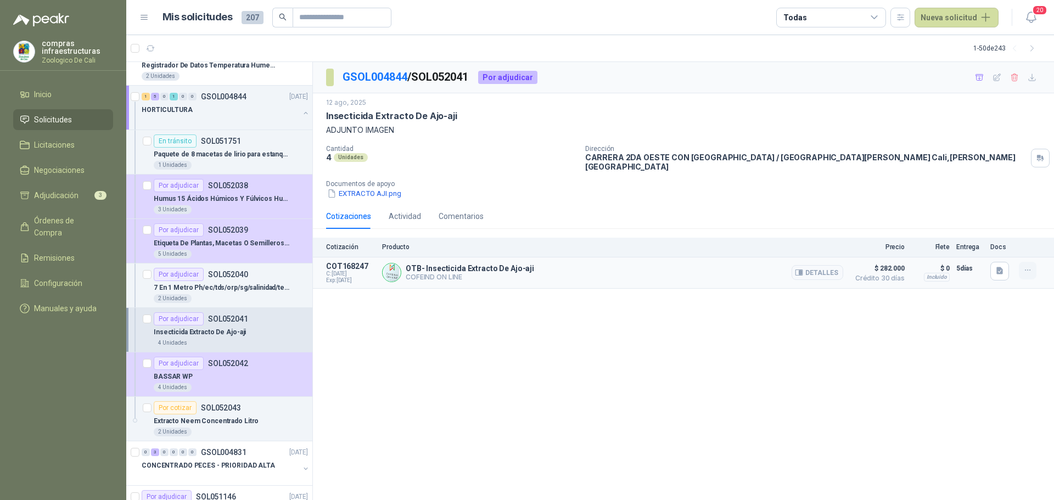
click at [1020, 263] on button "button" at bounding box center [1028, 271] width 18 height 18
click at [995, 216] on button "Añadir" at bounding box center [1006, 219] width 88 height 18
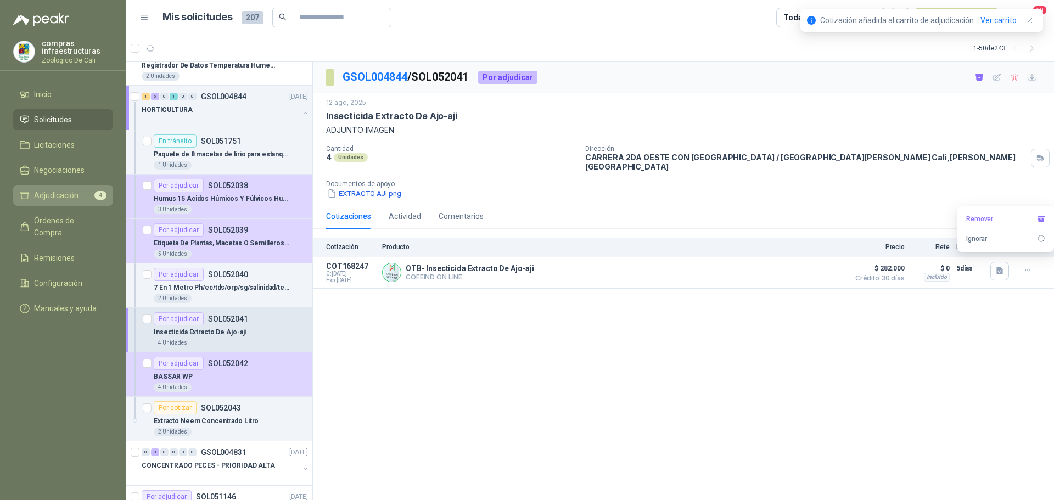
click at [81, 205] on link "Adjudicación 4" at bounding box center [63, 195] width 100 height 21
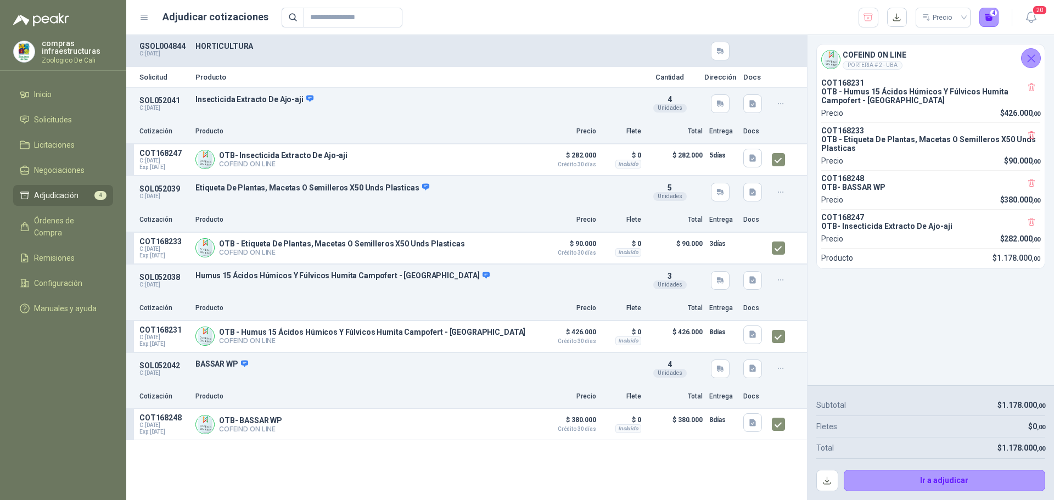
click at [57, 203] on link "Adjudicación 4" at bounding box center [63, 195] width 100 height 21
click at [78, 115] on li "Solicitudes" at bounding box center [63, 120] width 87 height 12
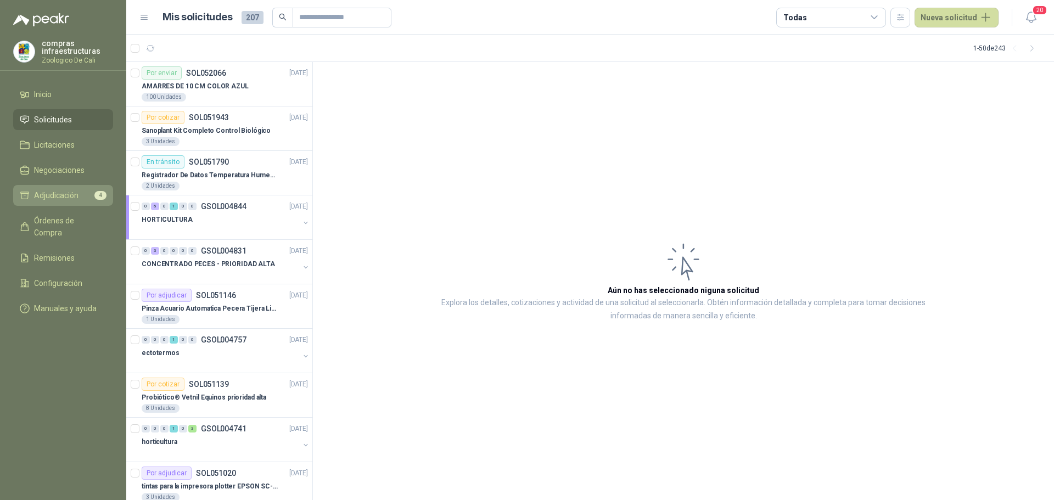
click at [63, 193] on span "Adjudicación" at bounding box center [56, 195] width 44 height 12
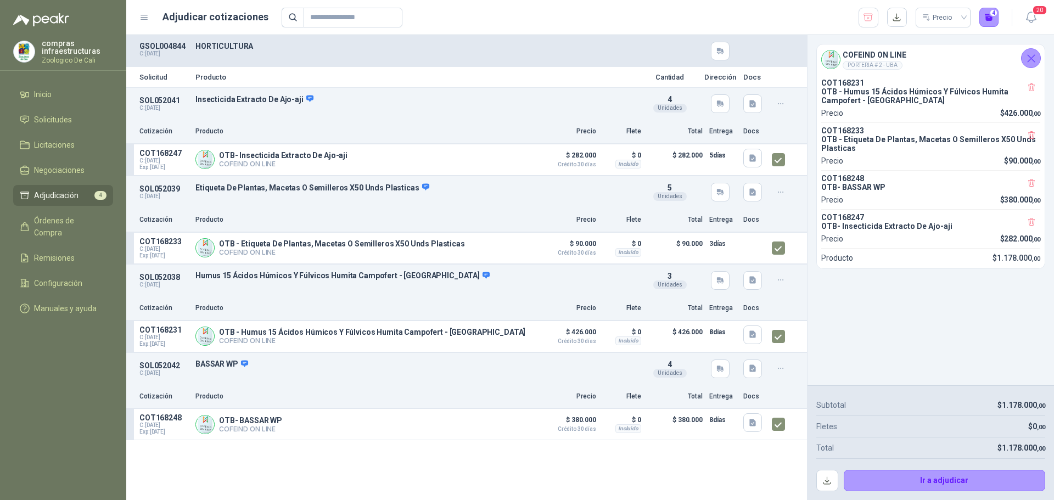
click at [55, 108] on ul "Inicio Solicitudes Licitaciones Negociaciones Adjudicación 4 Órdenes de Compra …" at bounding box center [63, 203] width 126 height 239
click at [57, 117] on span "Solicitudes" at bounding box center [53, 120] width 38 height 12
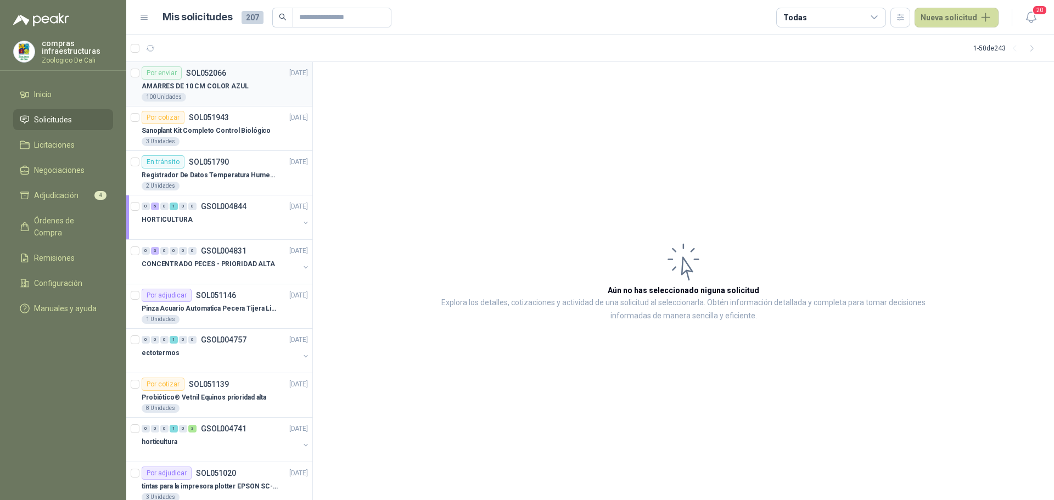
click at [192, 81] on p "AMARRES DE 10 CM COLOR AZUL" at bounding box center [195, 86] width 107 height 10
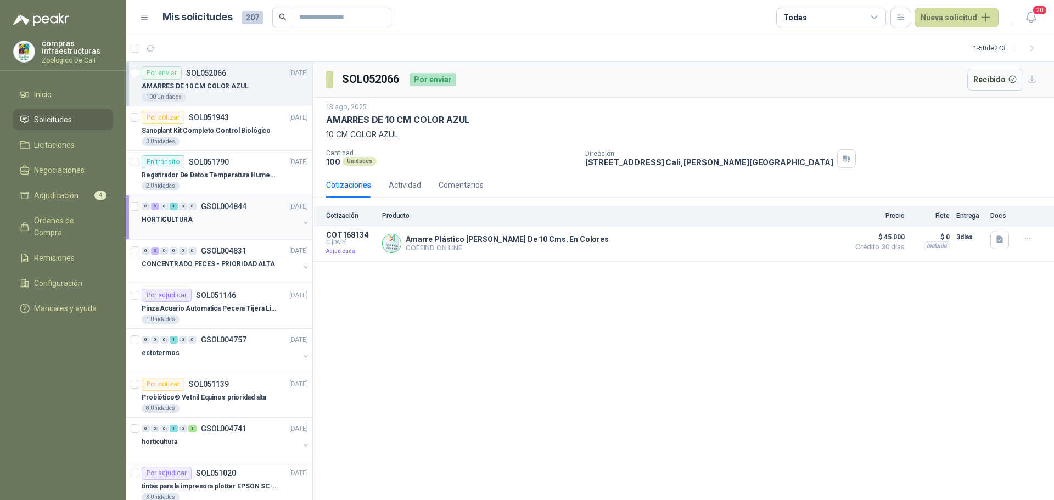
click at [235, 225] on div "HORTICULTURA" at bounding box center [221, 219] width 158 height 13
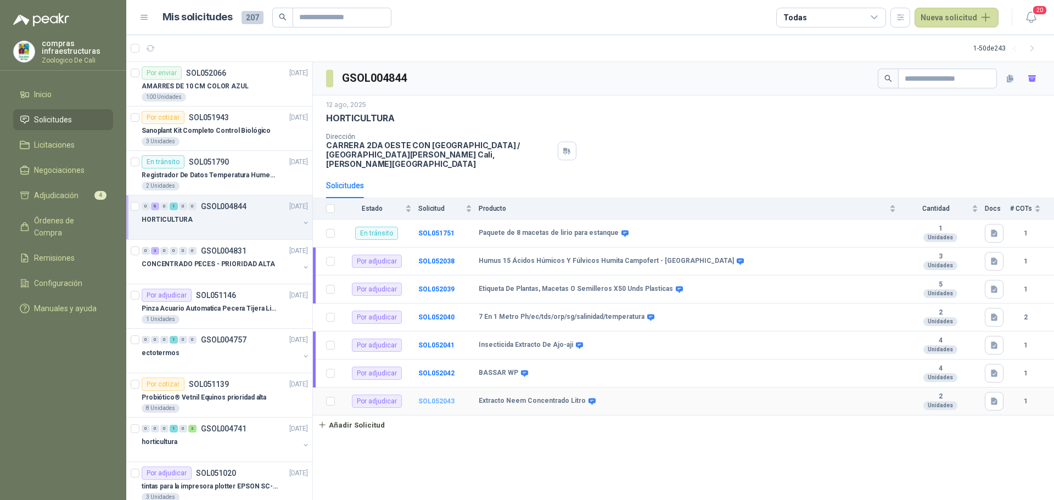
click at [435, 397] on b "SOL052043" at bounding box center [436, 401] width 36 height 8
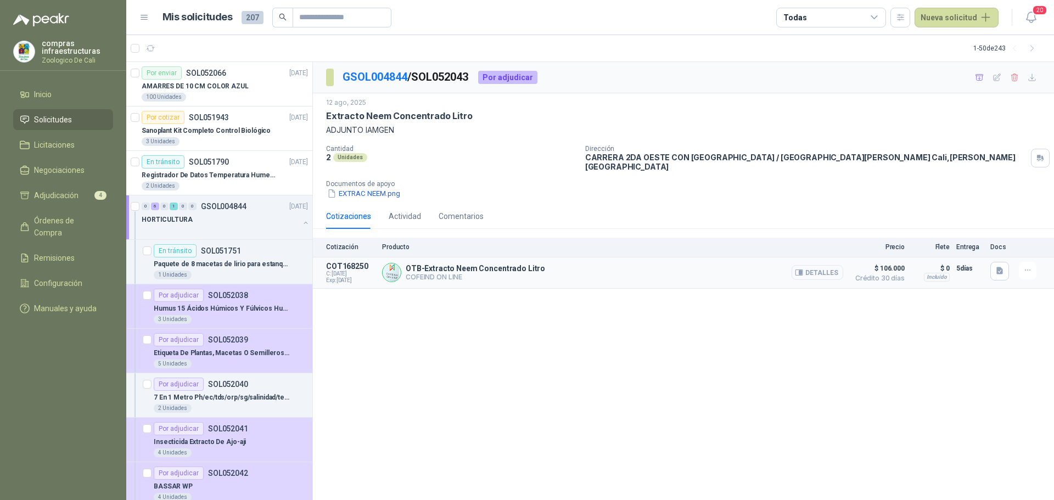
click at [831, 270] on button "Detalles" at bounding box center [818, 272] width 52 height 15
click at [367, 180] on p "Documentos de apoyo" at bounding box center [688, 184] width 724 height 8
click at [370, 188] on button "EXTRAC NEEM.png" at bounding box center [363, 194] width 75 height 12
click at [1028, 266] on icon "button" at bounding box center [1027, 270] width 9 height 9
click at [987, 220] on button "Añadir" at bounding box center [1006, 219] width 88 height 18
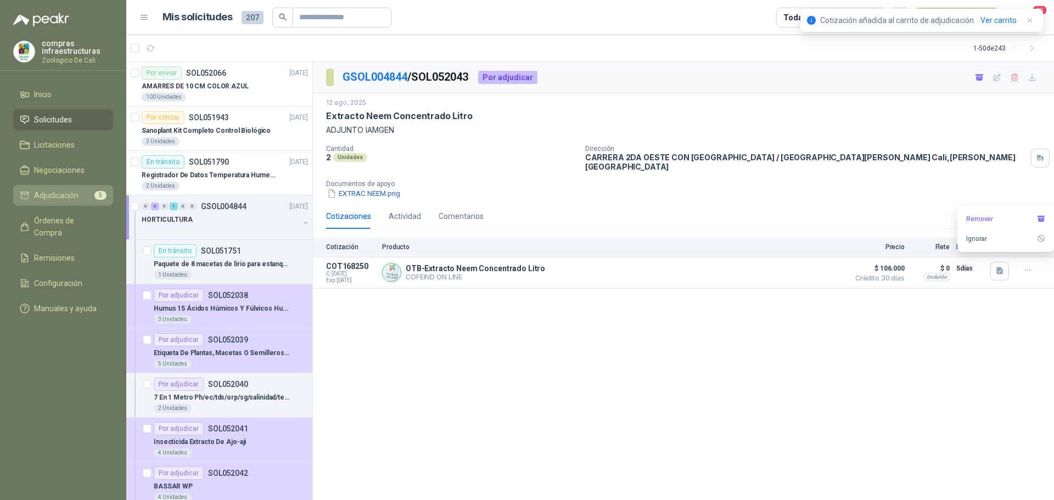
click at [66, 189] on span "Adjudicación" at bounding box center [56, 195] width 44 height 12
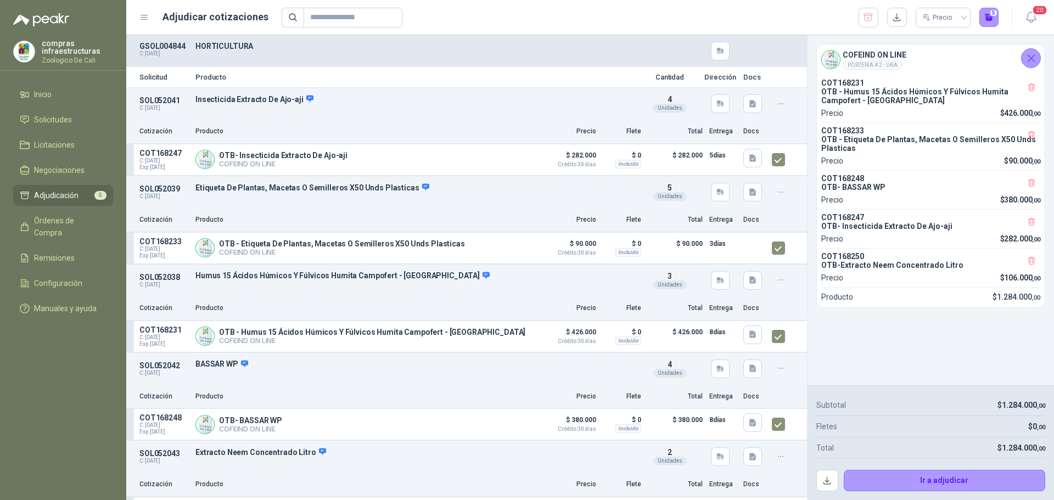
click at [59, 194] on span "Adjudicación" at bounding box center [56, 195] width 44 height 12
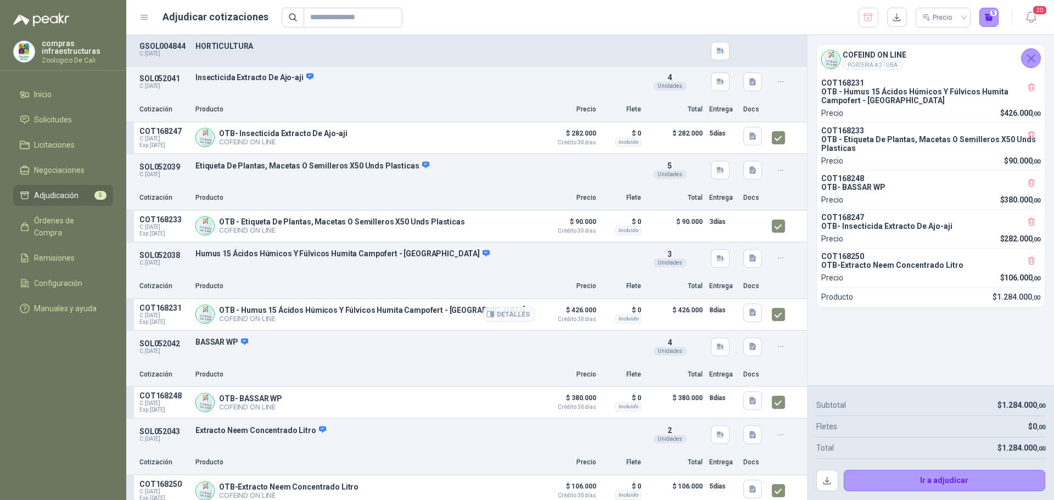
scroll to position [31, 0]
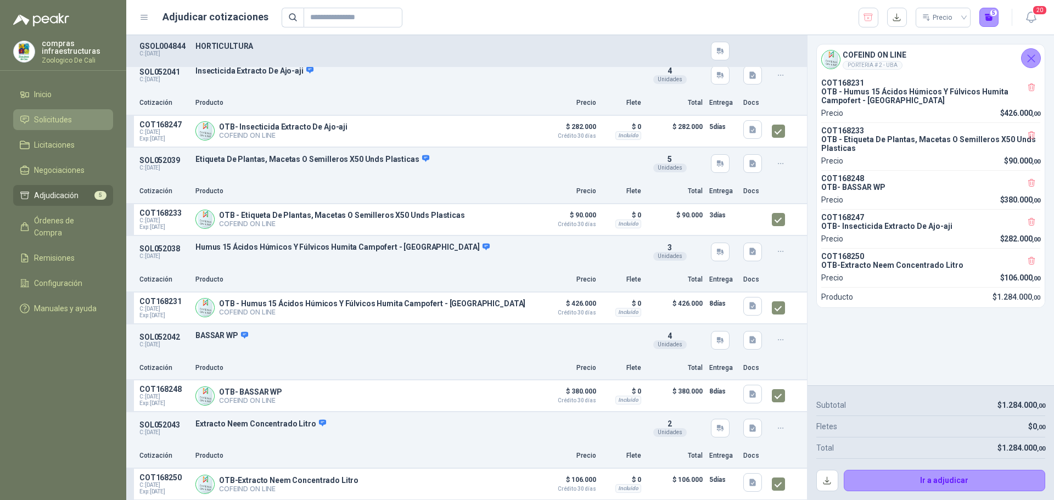
click at [59, 121] on span "Solicitudes" at bounding box center [53, 120] width 38 height 12
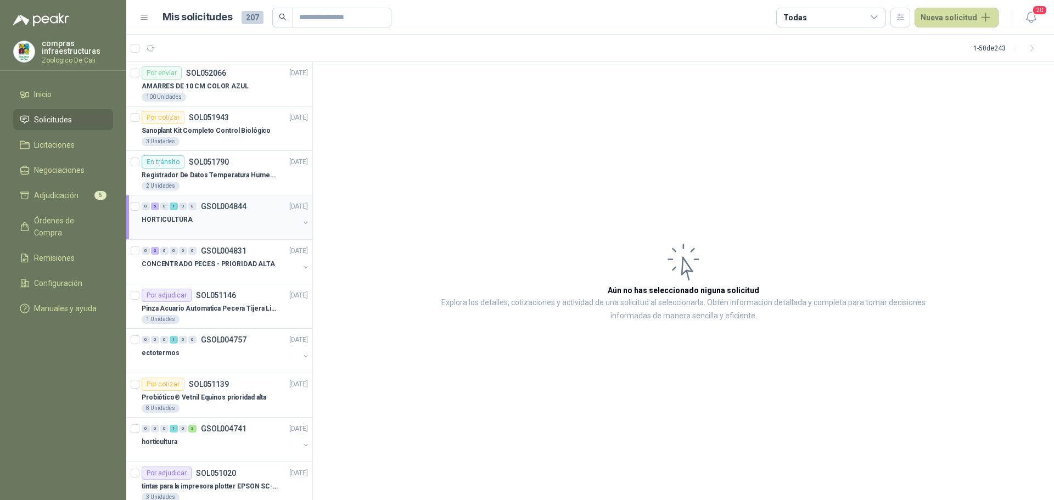
click at [199, 206] on div "0 6 0 1 0 0 GSOL004844" at bounding box center [194, 207] width 105 height 8
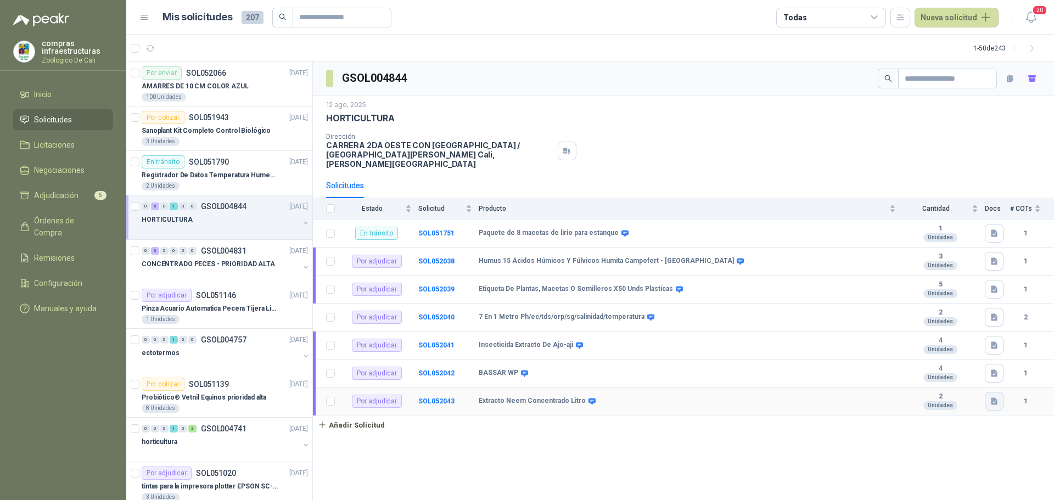
click at [990, 397] on icon "button" at bounding box center [994, 401] width 9 height 9
click at [943, 416] on link "Añadir Solicitud" at bounding box center [683, 425] width 741 height 19
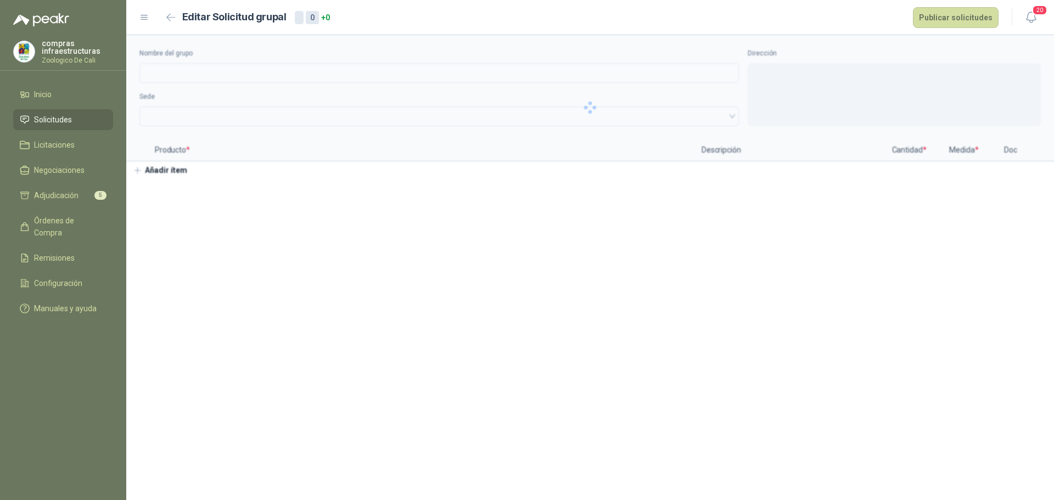
type input "**********"
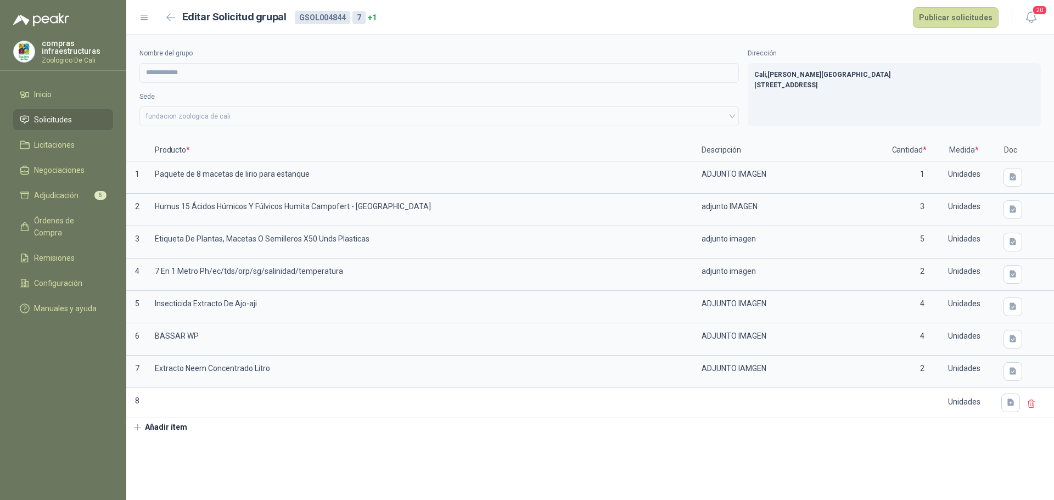
click at [78, 112] on link "Solicitudes" at bounding box center [63, 119] width 100 height 21
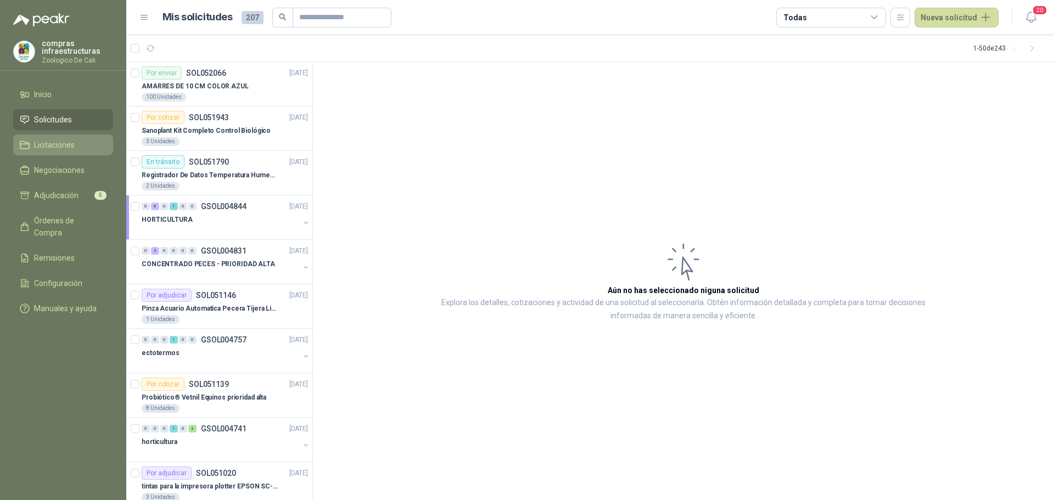
click at [64, 140] on span "Licitaciones" at bounding box center [54, 145] width 41 height 12
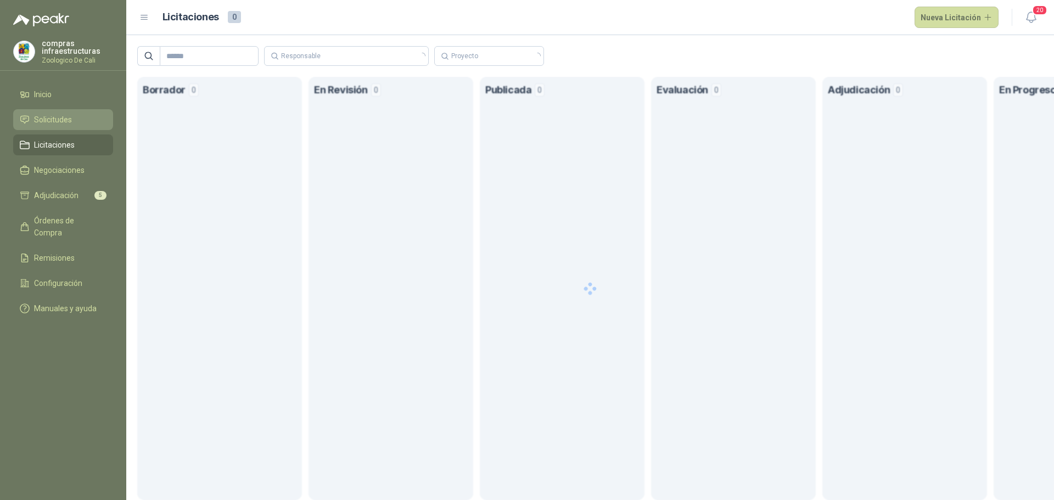
click at [73, 123] on li "Solicitudes" at bounding box center [63, 120] width 87 height 12
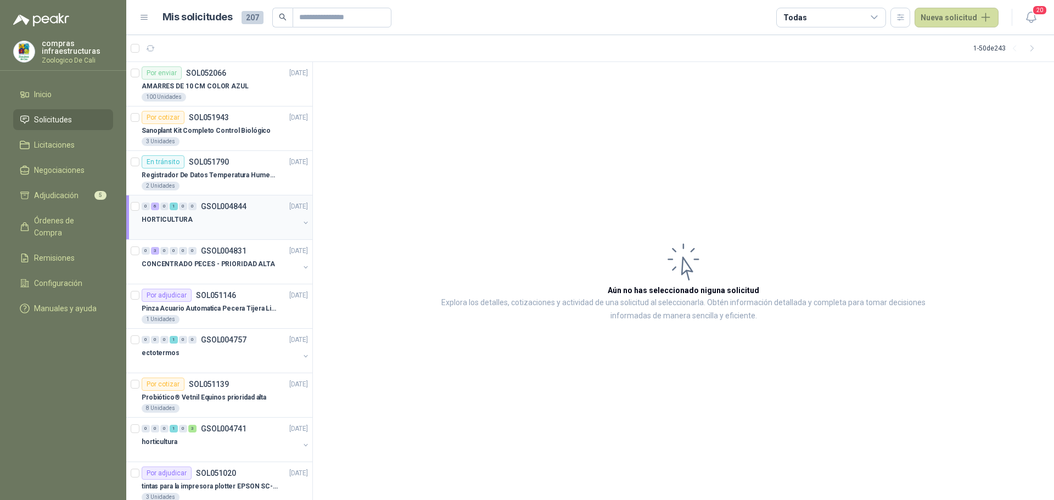
click at [223, 217] on div "HORTICULTURA" at bounding box center [221, 219] width 158 height 13
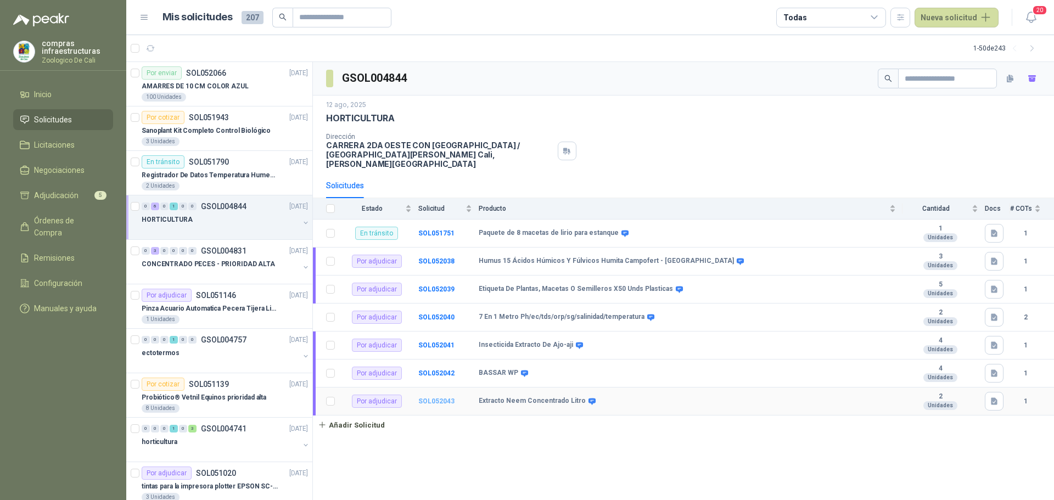
click at [432, 397] on b "SOL052043" at bounding box center [436, 401] width 36 height 8
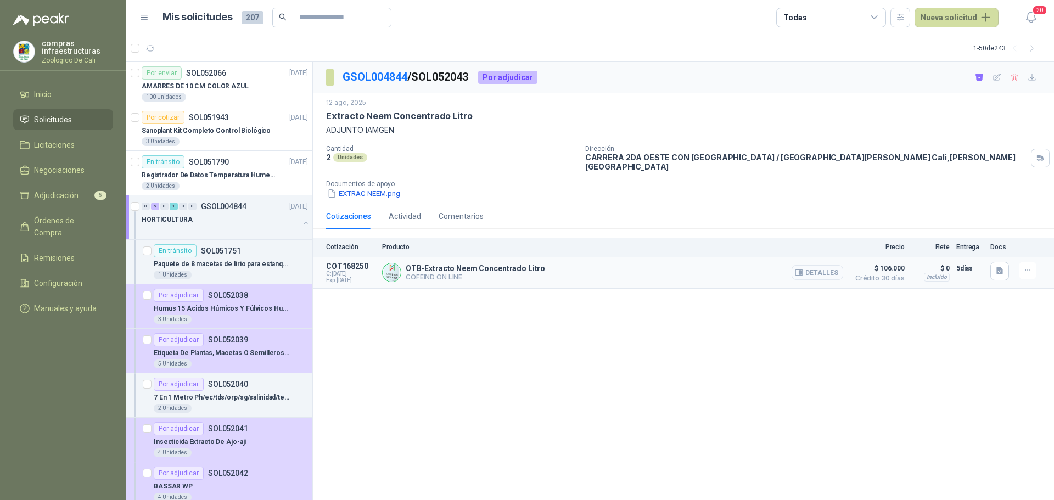
click at [832, 268] on button "Detalles" at bounding box center [818, 272] width 52 height 15
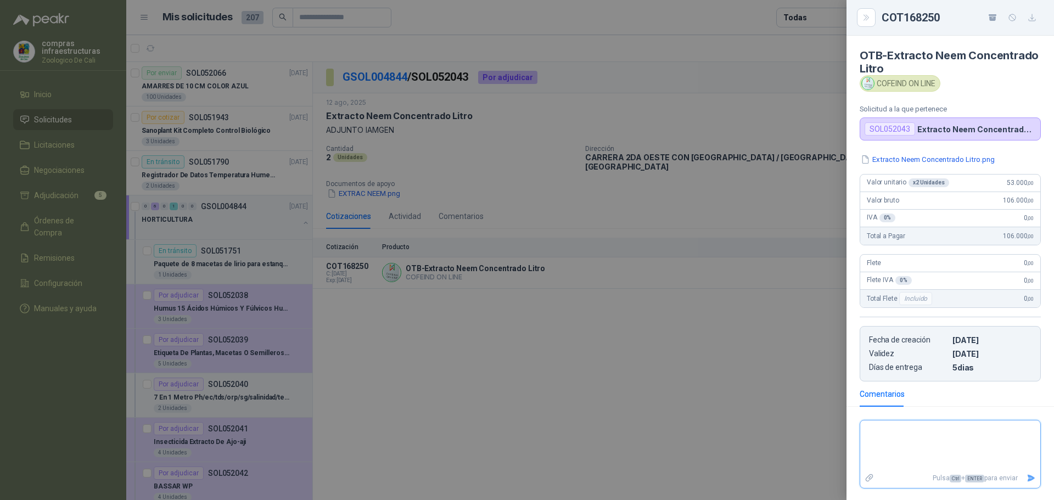
click at [949, 435] on textarea at bounding box center [950, 446] width 180 height 46
type textarea "*"
type textarea "***"
type textarea "****"
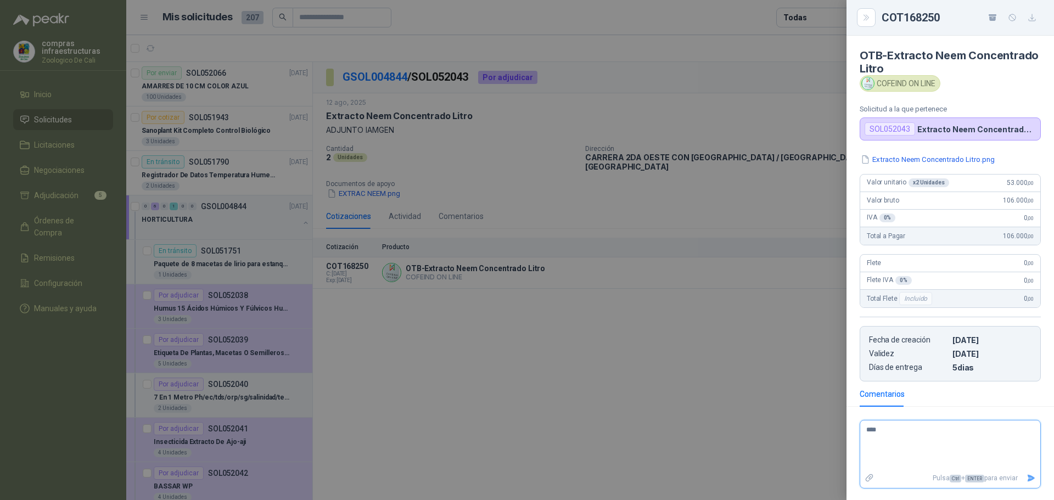
type textarea "*****"
type textarea "******"
type textarea "*******"
type textarea "********"
type textarea "*********"
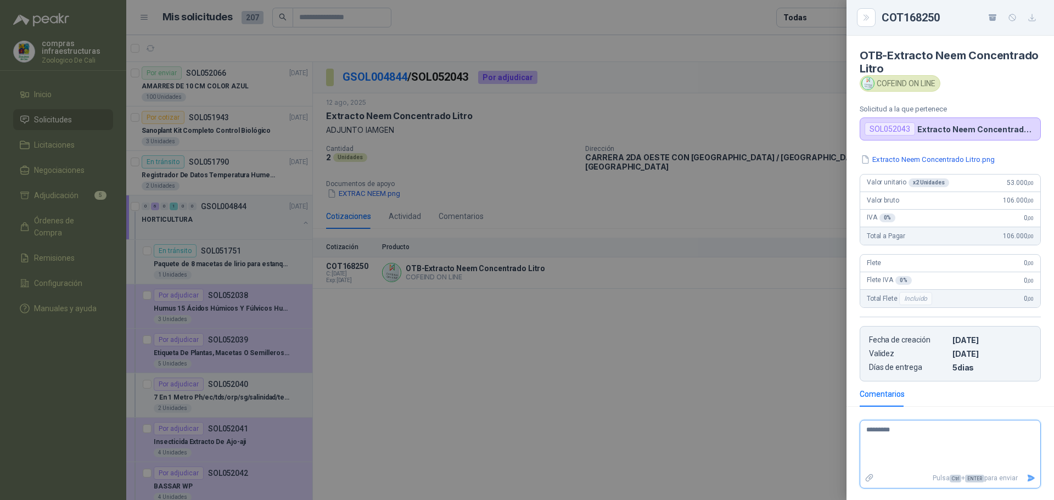
type textarea "**********"
type textarea "*********"
type textarea "********"
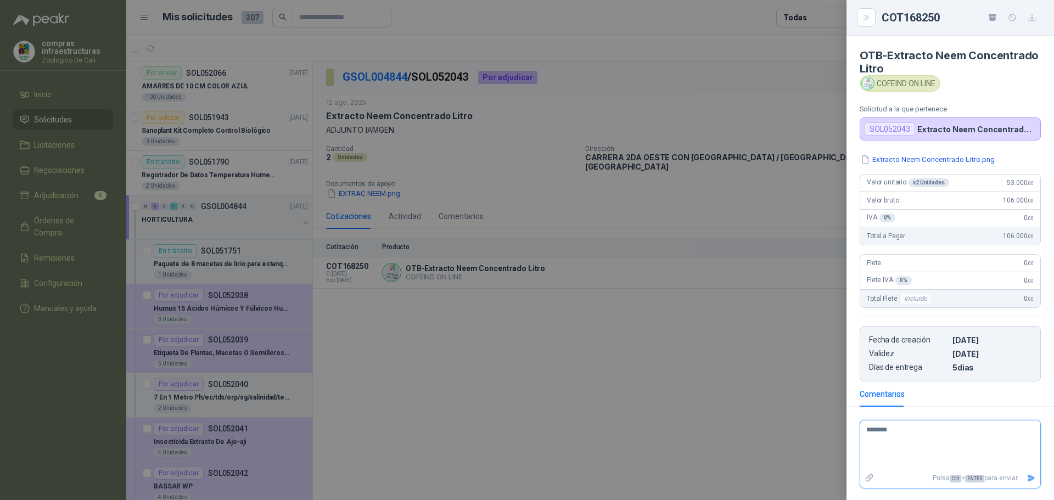
type textarea "*******"
type textarea "******"
type textarea "*****"
type textarea "*******"
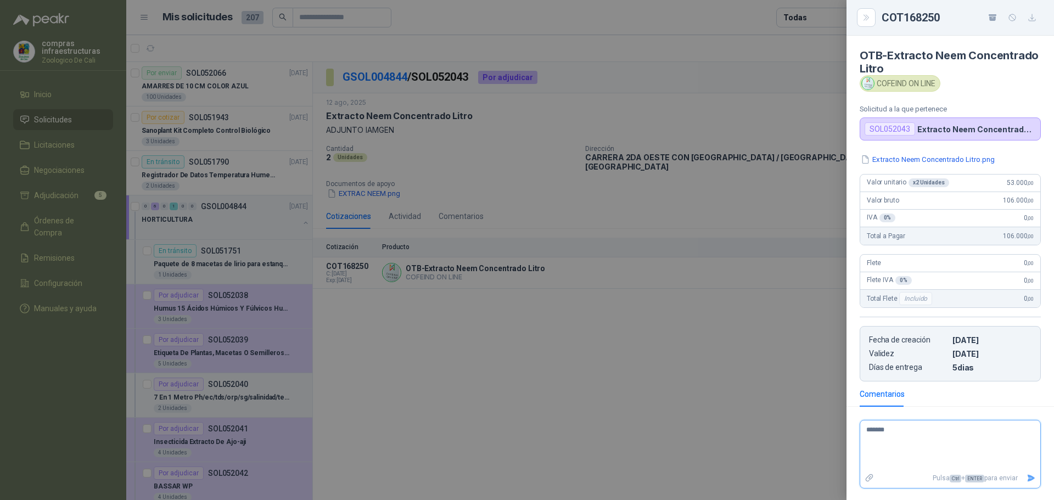
type textarea "********"
type textarea "*********"
type textarea "**********"
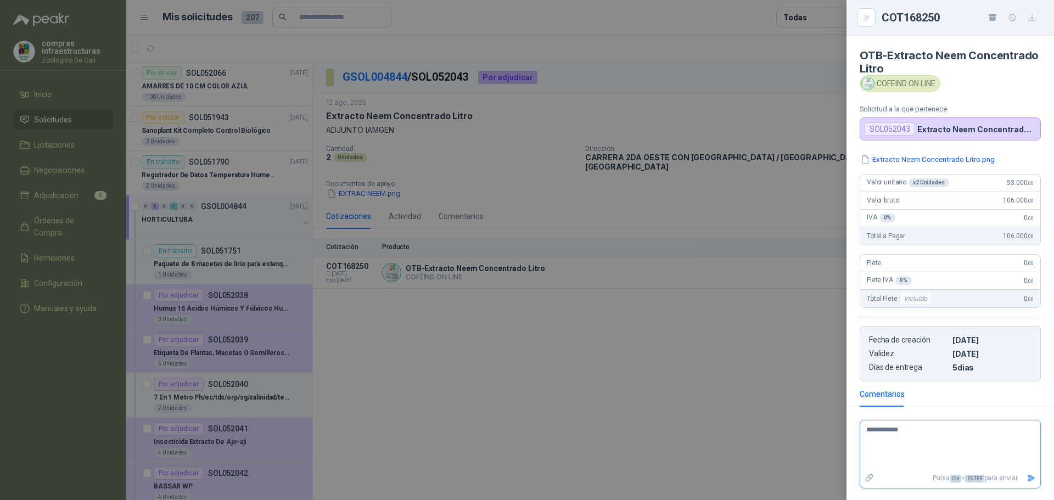
type textarea "**********"
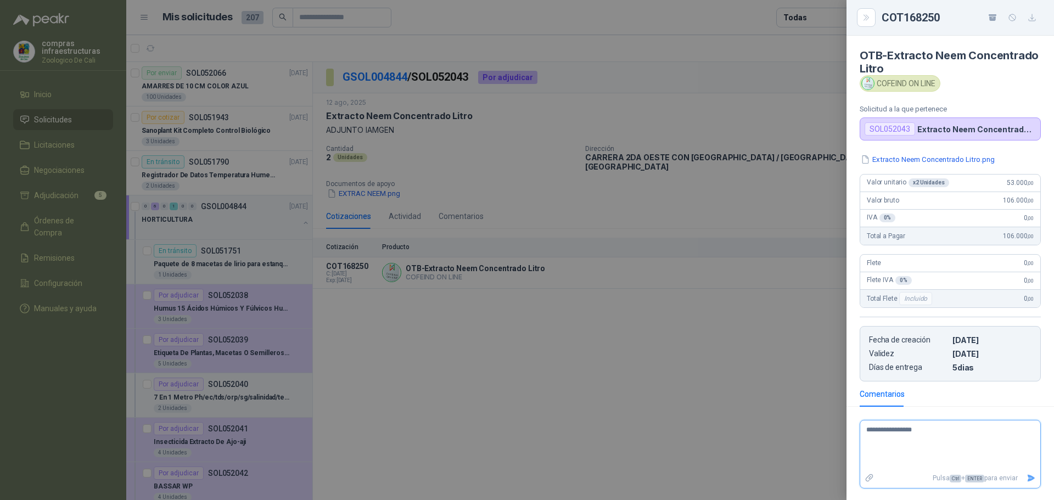
type textarea "**********"
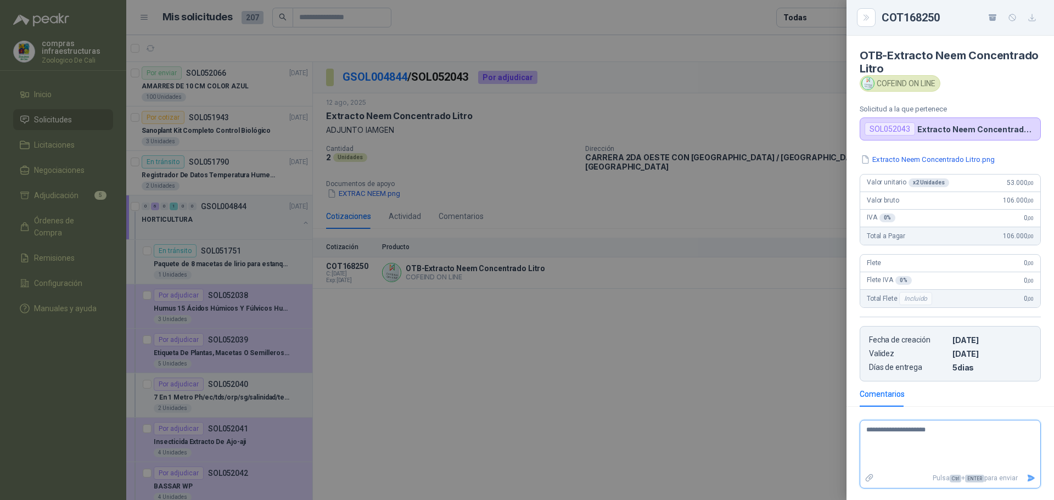
type textarea "**********"
click at [618, 433] on div at bounding box center [527, 250] width 1054 height 500
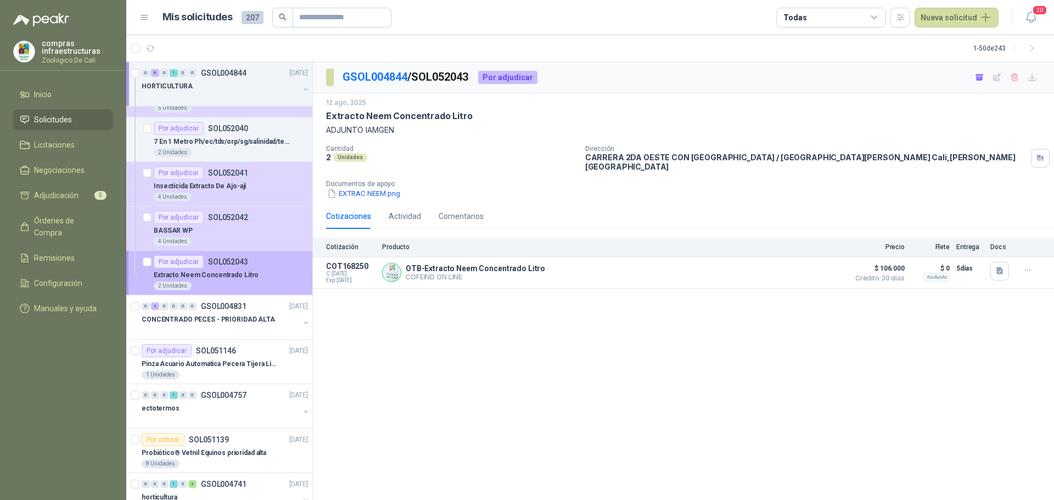
scroll to position [165, 0]
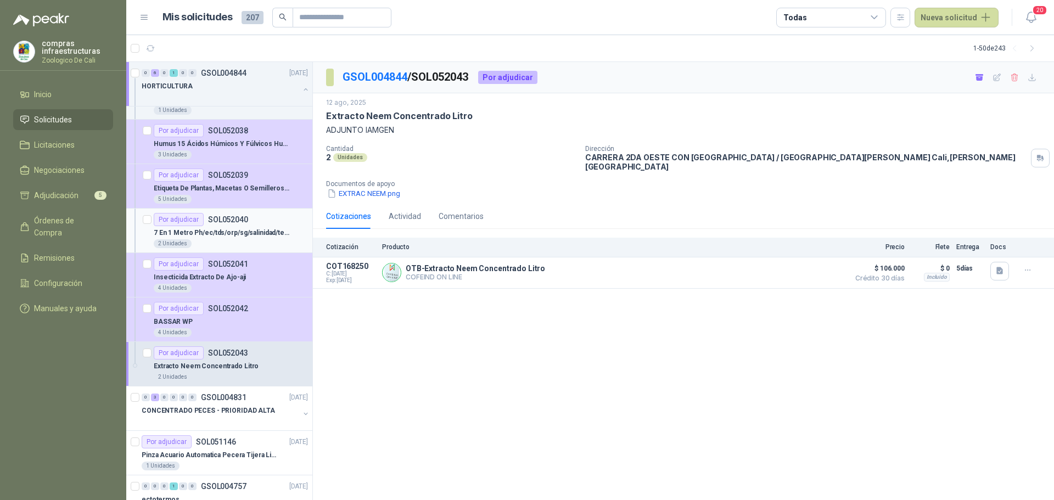
click at [267, 231] on p "7 En 1 Metro Ph/ec/tds/orp/sg/salinidad/temperatura" at bounding box center [222, 233] width 137 height 10
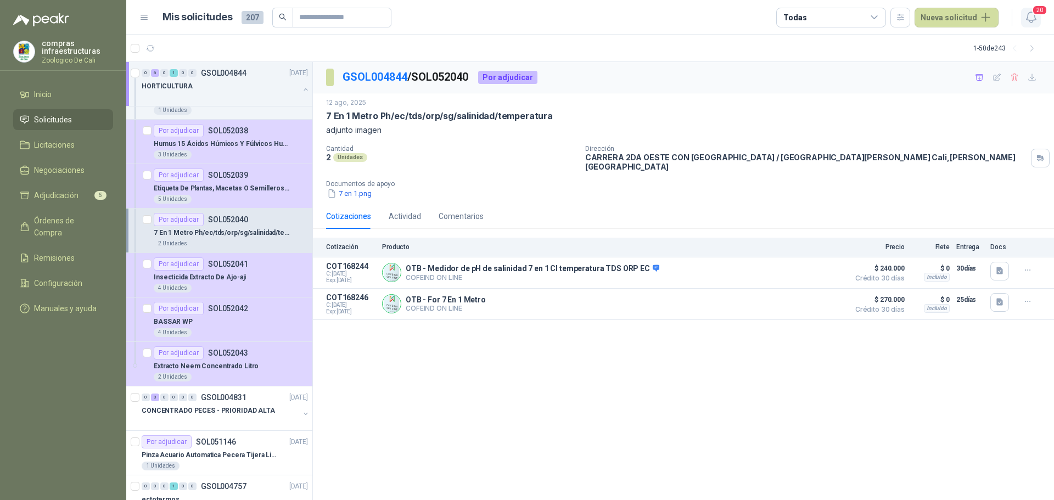
click at [1038, 20] on icon "button" at bounding box center [1031, 17] width 14 height 14
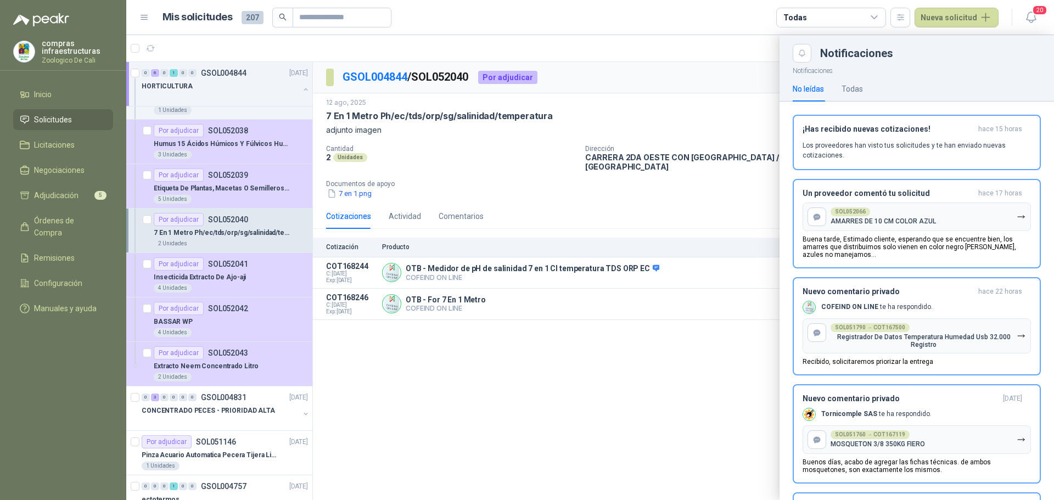
click at [733, 360] on div at bounding box center [590, 267] width 928 height 465
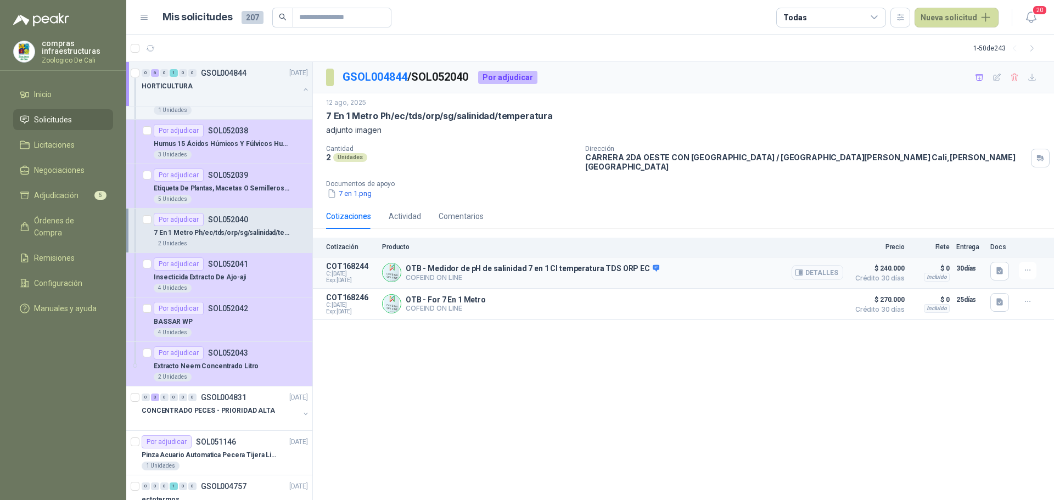
click at [826, 267] on button "Detalles" at bounding box center [818, 272] width 52 height 15
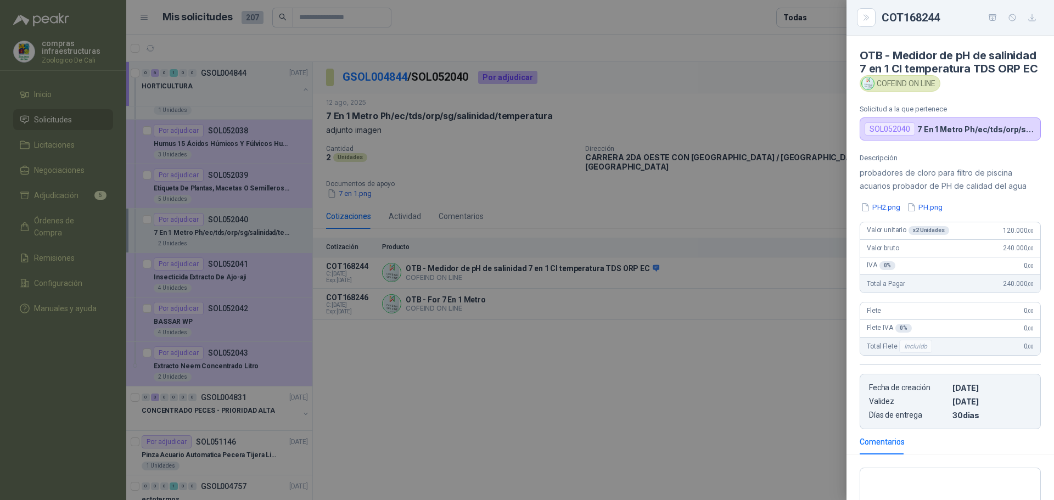
click at [664, 481] on div at bounding box center [527, 250] width 1054 height 500
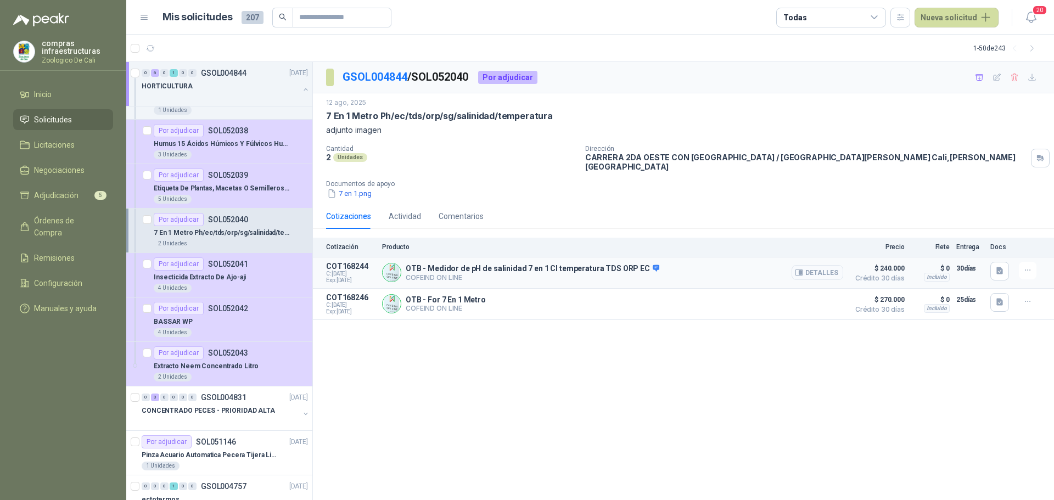
click at [811, 268] on button "Detalles" at bounding box center [818, 272] width 52 height 15
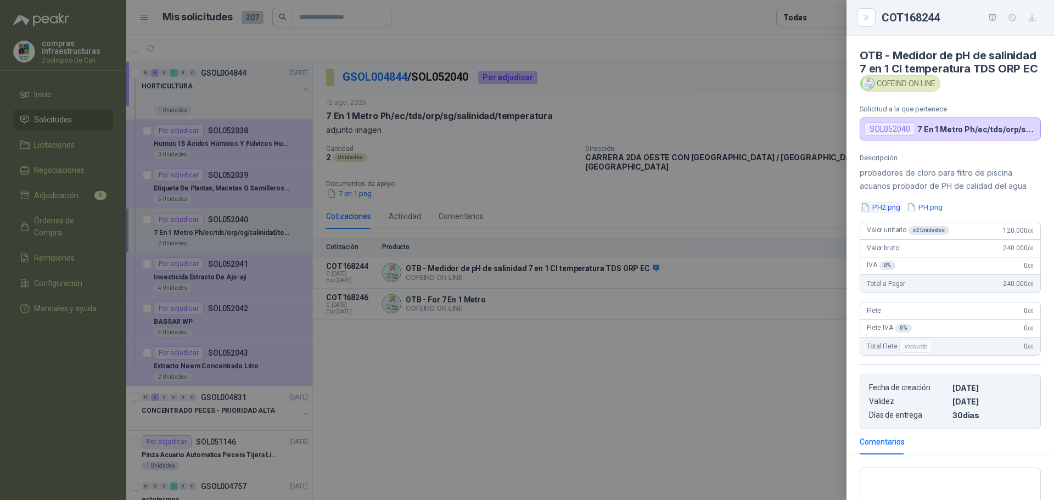
click at [890, 213] on button "PH2.png" at bounding box center [881, 207] width 42 height 12
click at [715, 358] on div at bounding box center [527, 250] width 1054 height 500
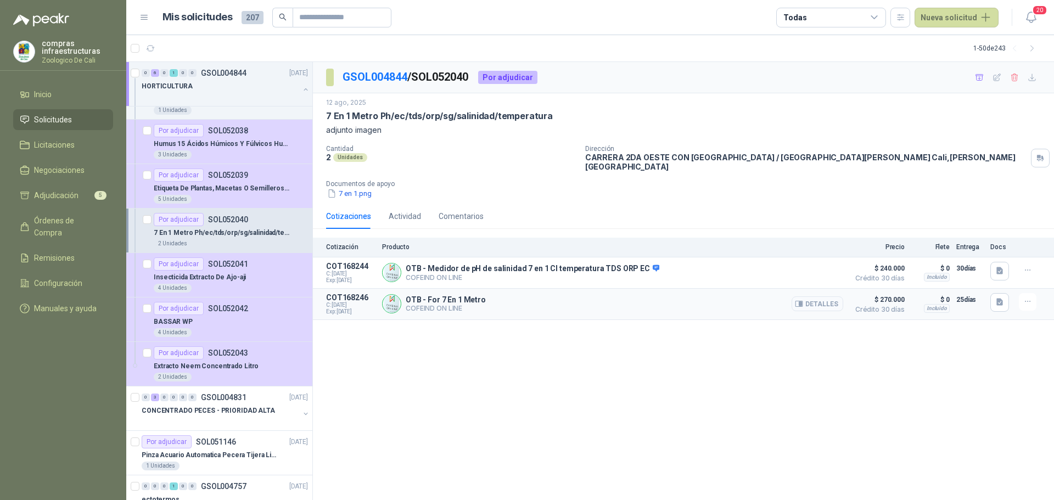
click at [811, 298] on button "Detalles" at bounding box center [818, 303] width 52 height 15
click at [351, 188] on button "7 en 1.png" at bounding box center [349, 194] width 47 height 12
click at [821, 296] on button "Detalles" at bounding box center [818, 303] width 52 height 15
click at [1020, 294] on button "button" at bounding box center [1028, 302] width 18 height 18
click at [994, 249] on button "Añadir" at bounding box center [1006, 251] width 88 height 18
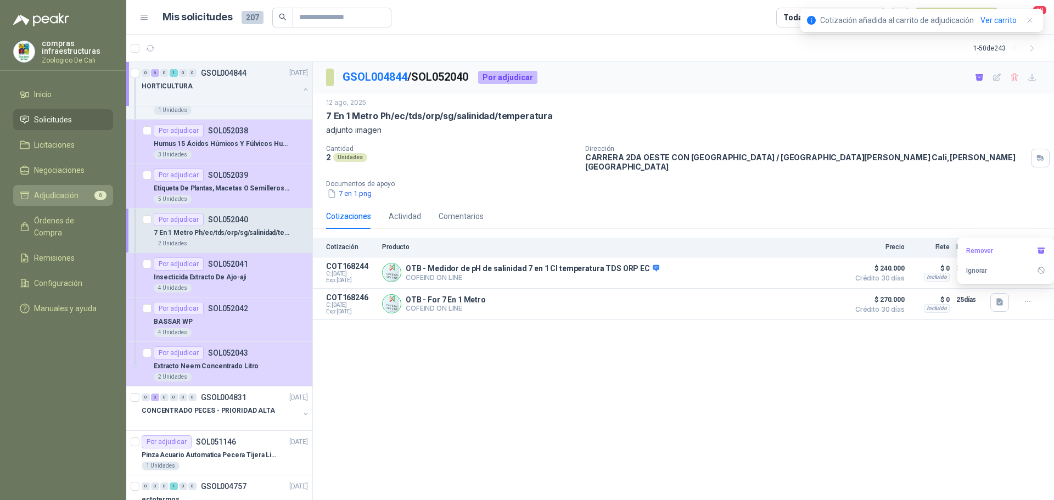
click at [105, 199] on div "6" at bounding box center [100, 195] width 12 height 9
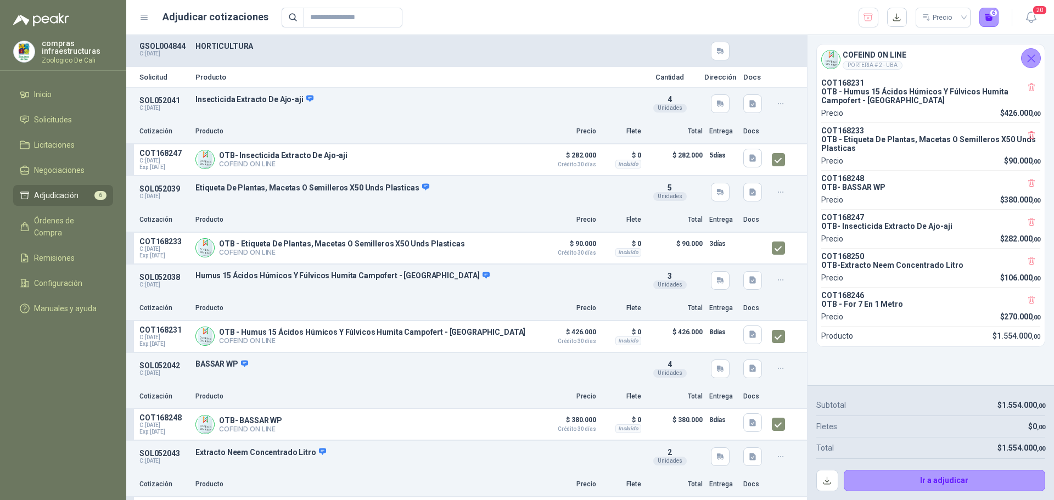
click at [873, 105] on p "OTB - Humus 15 Ácidos Húmicos Y Fúlvicos Humita Campofert - [GEOGRAPHIC_DATA]" at bounding box center [930, 96] width 219 height 18
click at [857, 104] on p "OTB - Humus 15 Ácidos Húmicos Y Fúlvicos Humita Campofert - [GEOGRAPHIC_DATA]" at bounding box center [930, 96] width 219 height 18
click at [853, 131] on p "COT168233" at bounding box center [930, 130] width 219 height 9
click at [61, 190] on span "Adjudicación" at bounding box center [56, 195] width 44 height 12
click at [75, 167] on span "Negociaciones" at bounding box center [59, 170] width 51 height 12
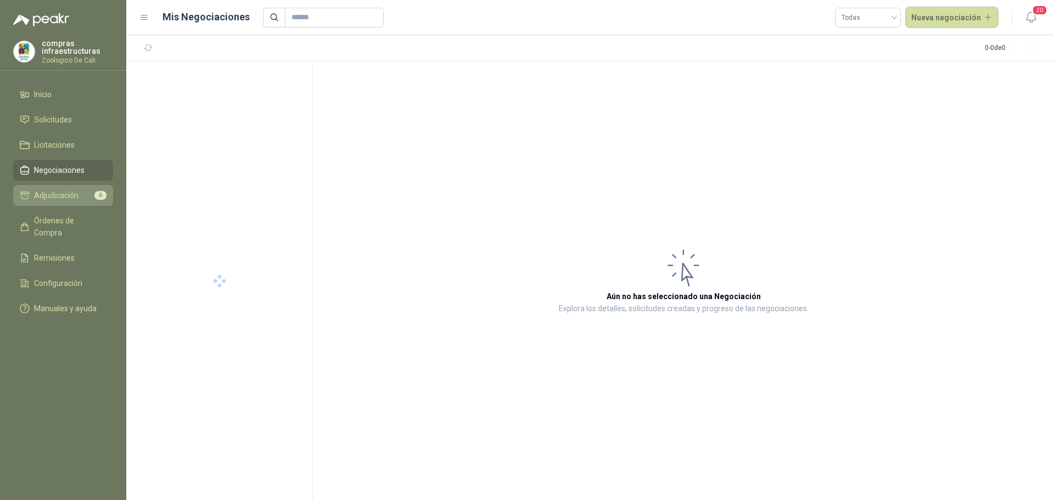
click at [82, 203] on link "Adjudicación 6" at bounding box center [63, 195] width 100 height 21
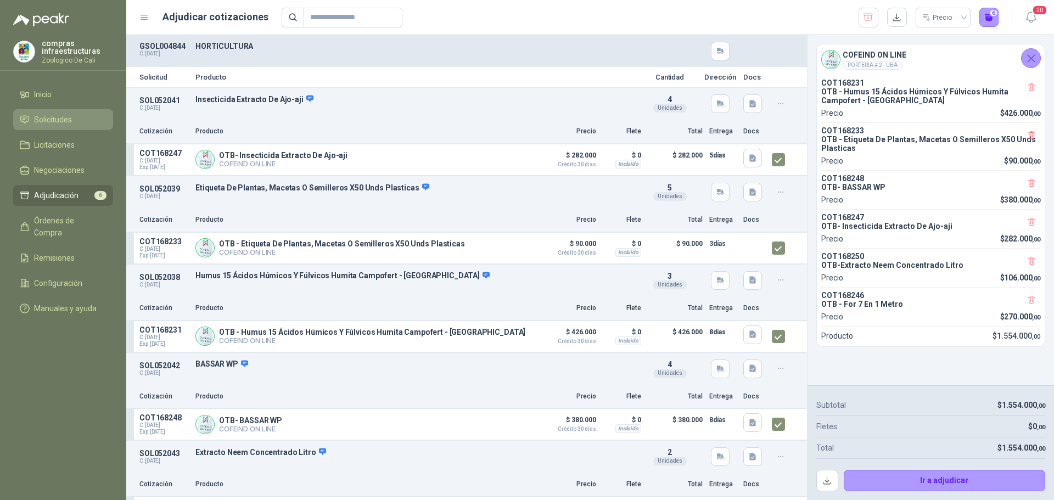
click at [61, 115] on span "Solicitudes" at bounding box center [53, 120] width 38 height 12
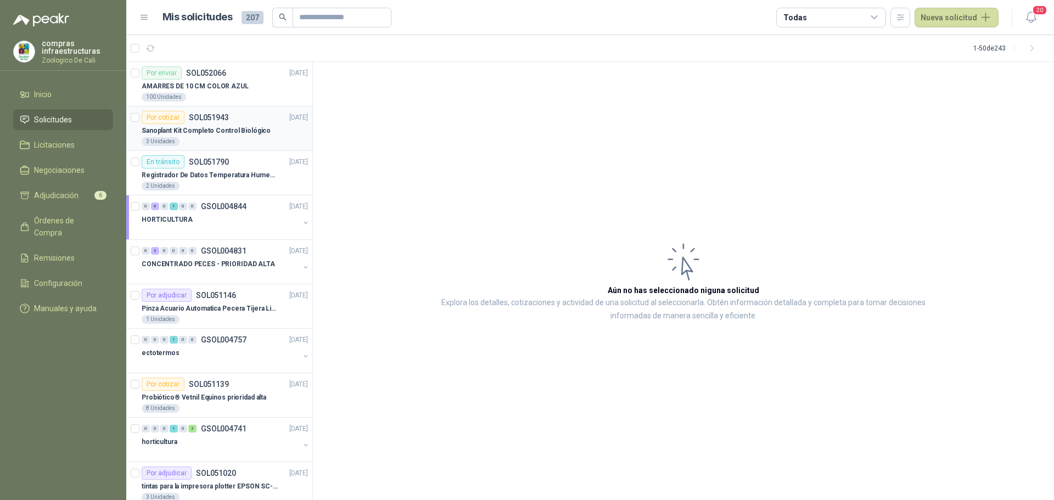
click at [237, 138] on div "3 Unidades" at bounding box center [225, 141] width 166 height 9
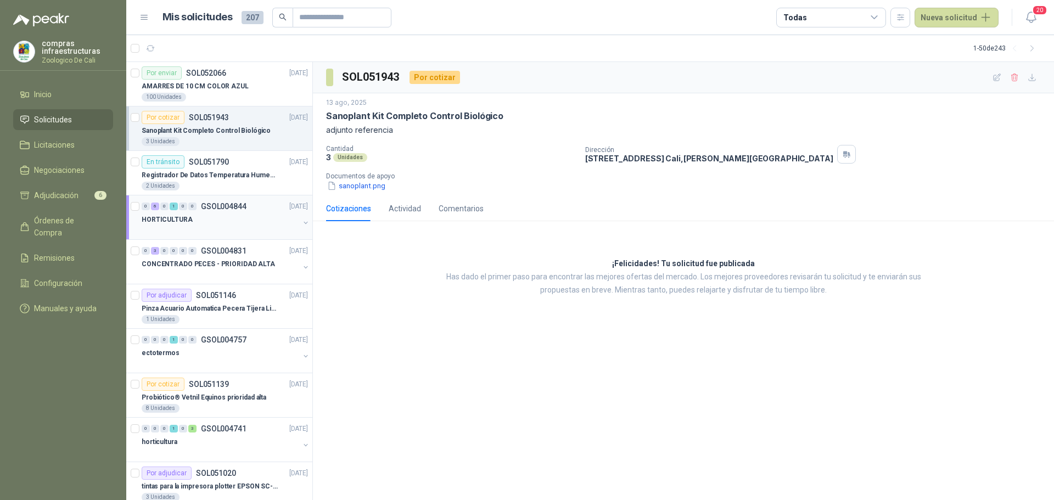
click at [214, 205] on p "GSOL004844" at bounding box center [224, 207] width 46 height 8
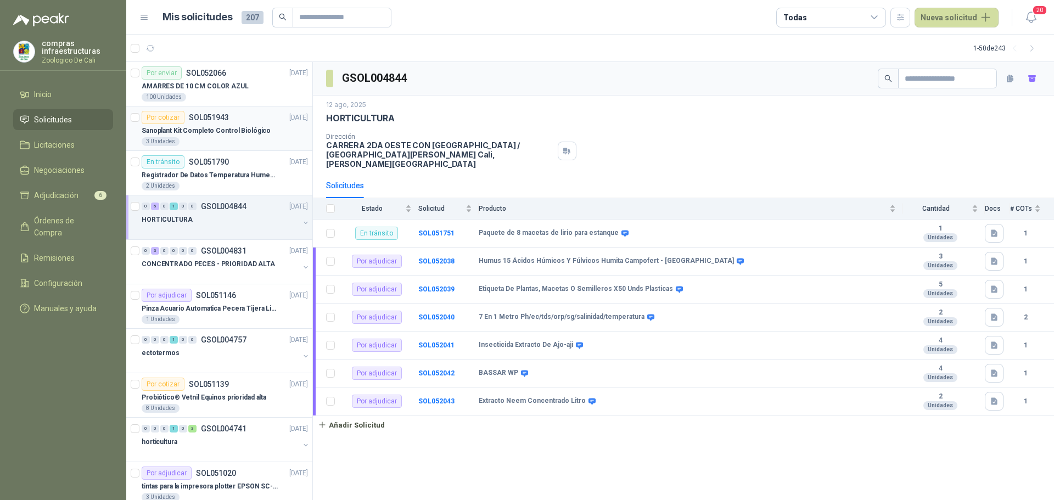
click at [171, 121] on div "Por cotizar" at bounding box center [163, 117] width 43 height 13
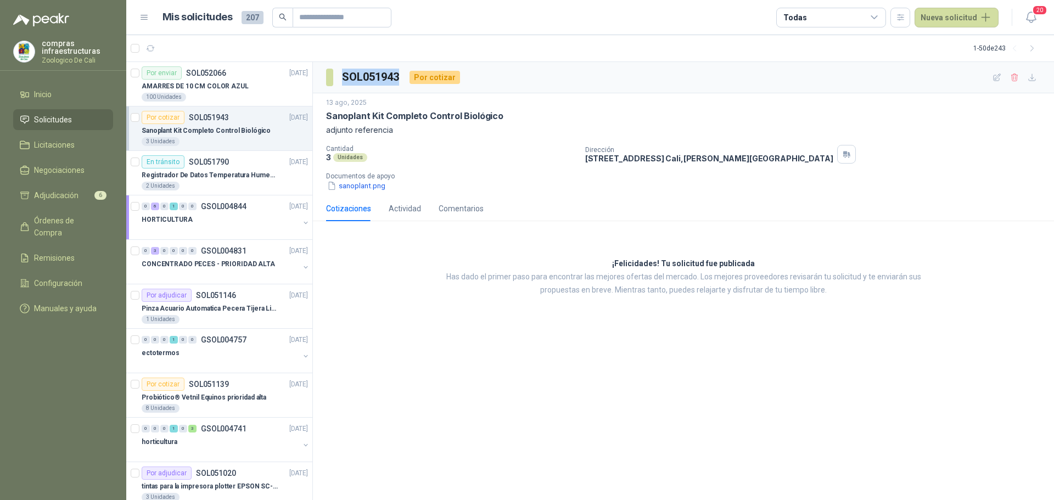
drag, startPoint x: 403, startPoint y: 79, endPoint x: 333, endPoint y: 76, distance: 69.8
click at [333, 76] on div "SOL051943 Por cotizar" at bounding box center [393, 78] width 134 height 18
copy section "SOL051943"
click at [224, 197] on div "0 6 0 1 0 0 GSOL004844 [DATE] HORTICULTURA" at bounding box center [219, 217] width 186 height 44
click at [214, 225] on div "HORTICULTURA" at bounding box center [221, 219] width 158 height 13
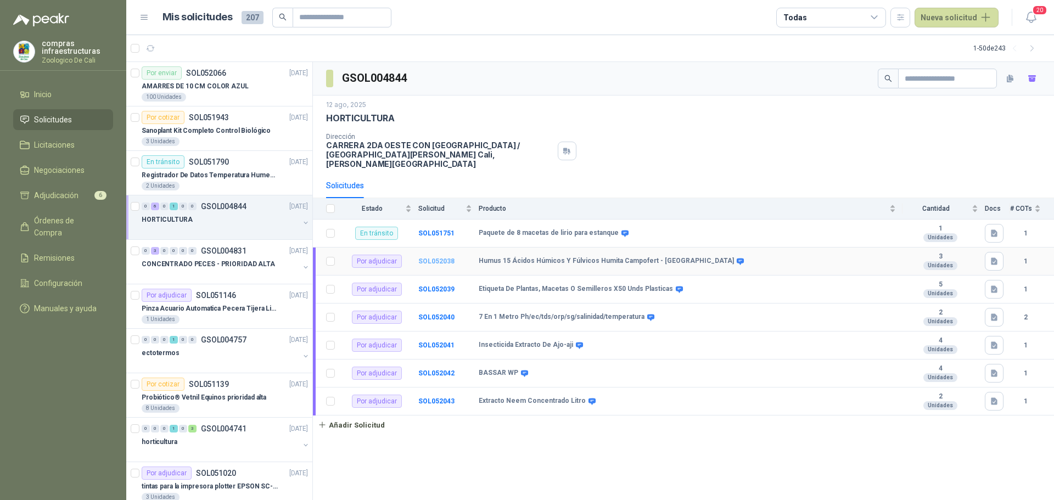
click at [428, 257] on b "SOL052038" at bounding box center [436, 261] width 36 height 8
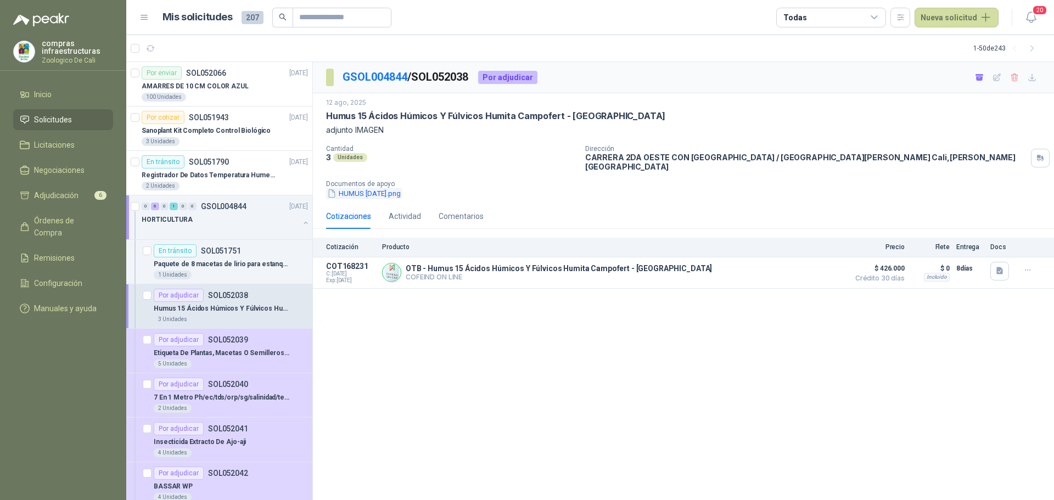
click at [389, 188] on button "HUMUS [DATE].png" at bounding box center [364, 194] width 76 height 12
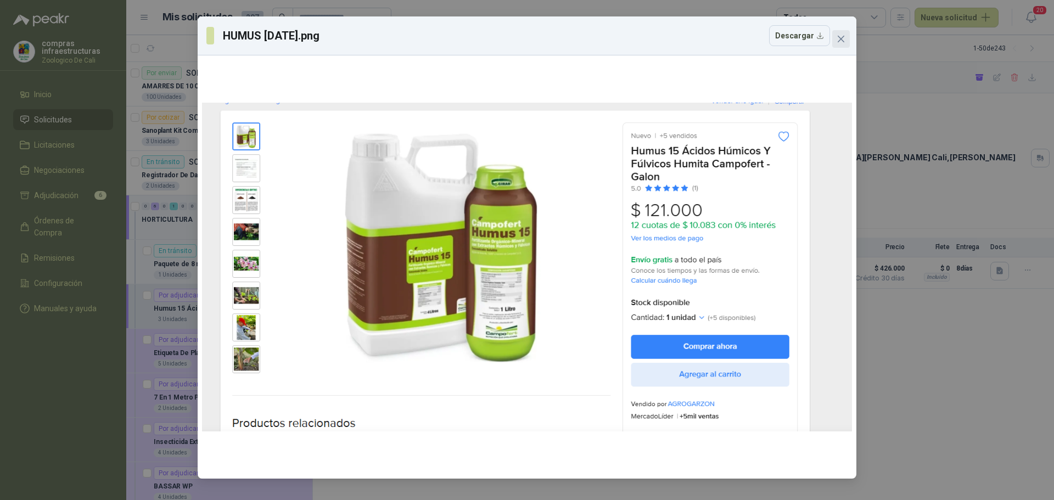
click at [842, 42] on icon "close" at bounding box center [841, 39] width 9 height 9
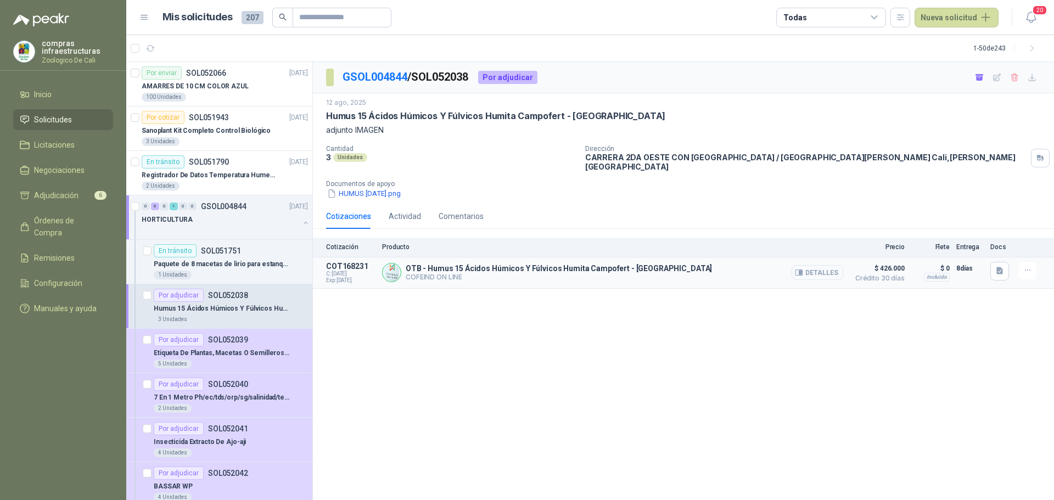
click at [824, 266] on button "Detalles" at bounding box center [818, 272] width 52 height 15
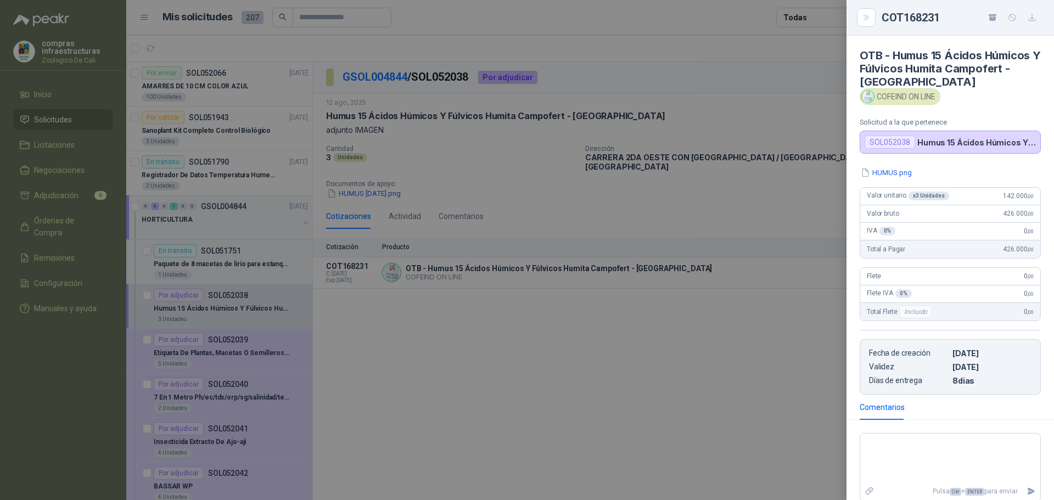
click at [761, 418] on div at bounding box center [527, 250] width 1054 height 500
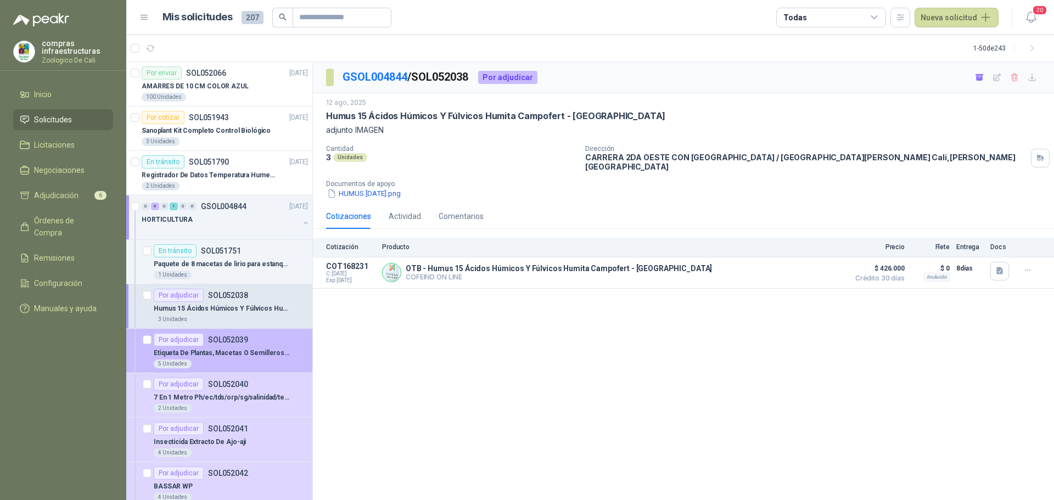
click at [212, 357] on p "Etiqueta De Plantas, Macetas O Semilleros X50 Unds Plasticas" at bounding box center [222, 353] width 137 height 10
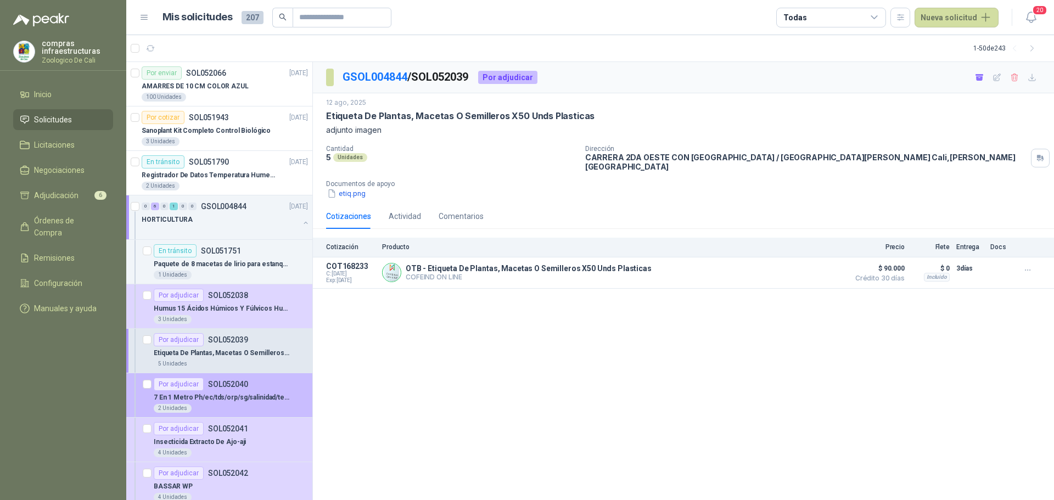
click at [225, 398] on p "7 En 1 Metro Ph/ec/tds/orp/sg/salinidad/temperatura" at bounding box center [222, 397] width 137 height 10
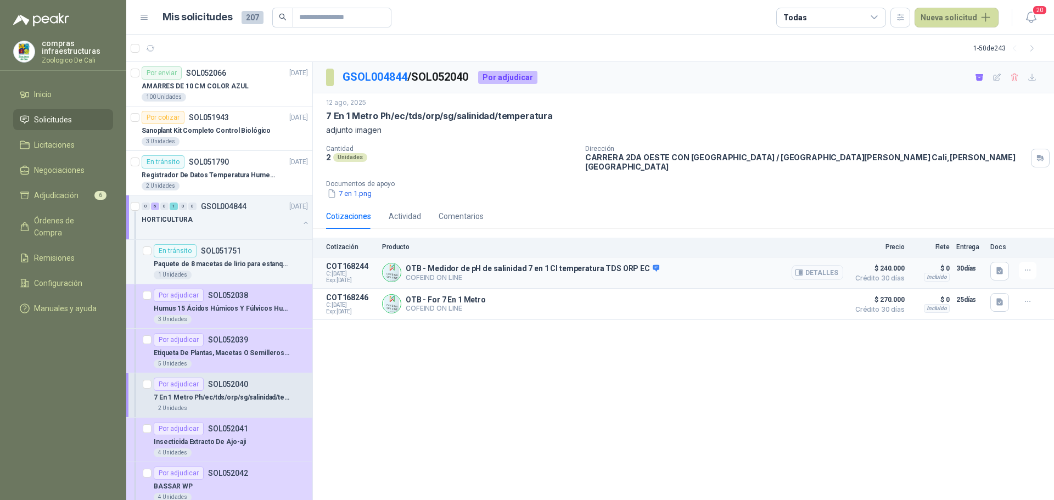
click at [823, 265] on button "Detalles" at bounding box center [818, 272] width 52 height 15
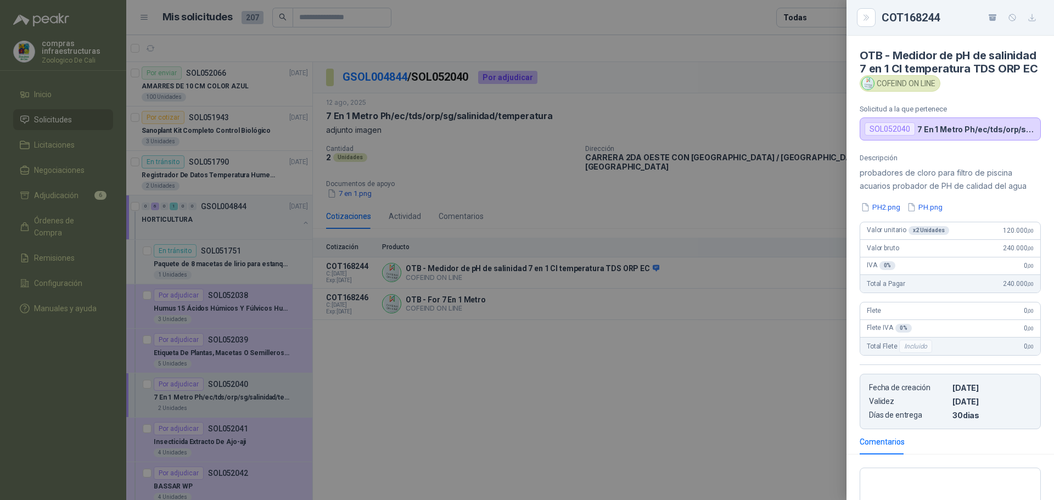
click at [680, 321] on div at bounding box center [527, 250] width 1054 height 500
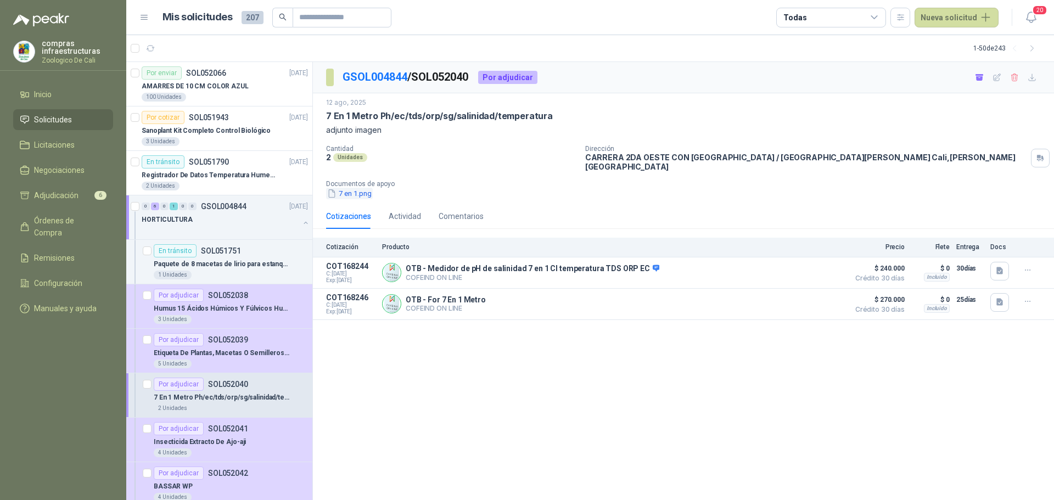
click at [358, 188] on button "7 en 1.png" at bounding box center [349, 194] width 47 height 12
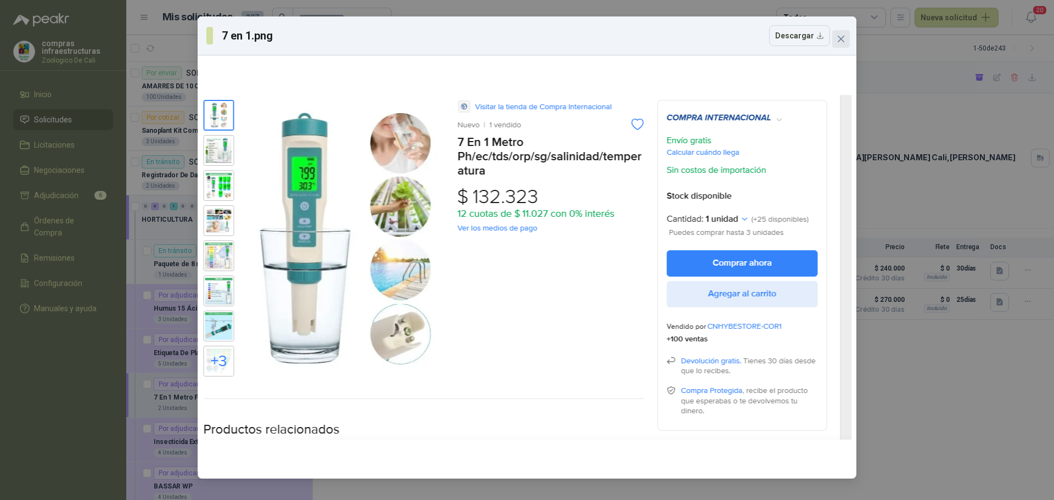
click at [837, 42] on icon "close" at bounding box center [841, 39] width 9 height 9
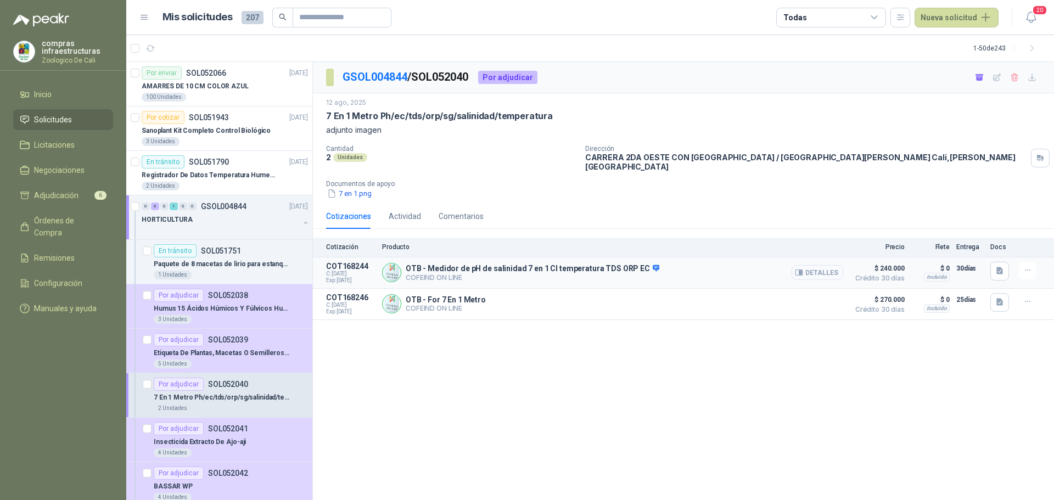
click at [818, 266] on button "Detalles" at bounding box center [818, 272] width 52 height 15
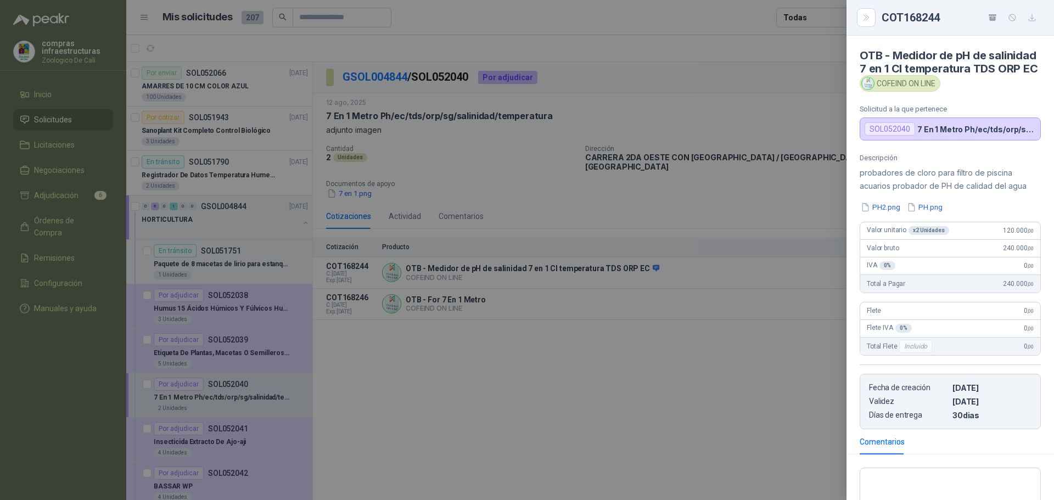
click at [417, 382] on div at bounding box center [527, 250] width 1054 height 500
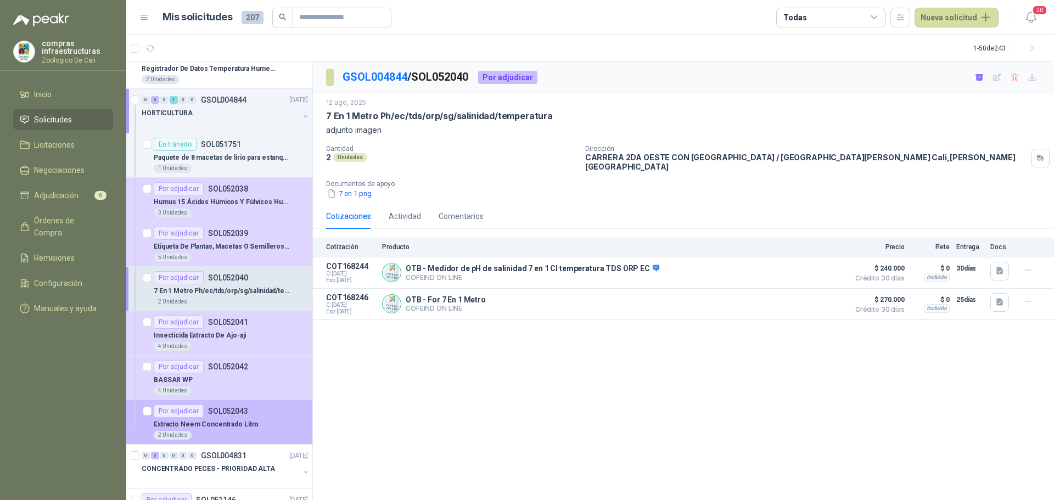
scroll to position [165, 0]
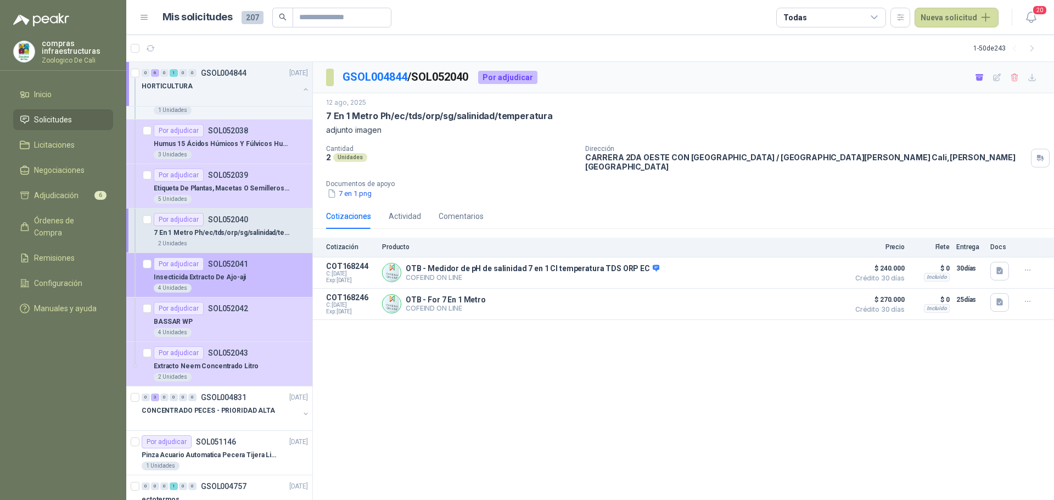
click at [255, 271] on div "Insecticida Extracto De Ajo-aji" at bounding box center [231, 277] width 154 height 13
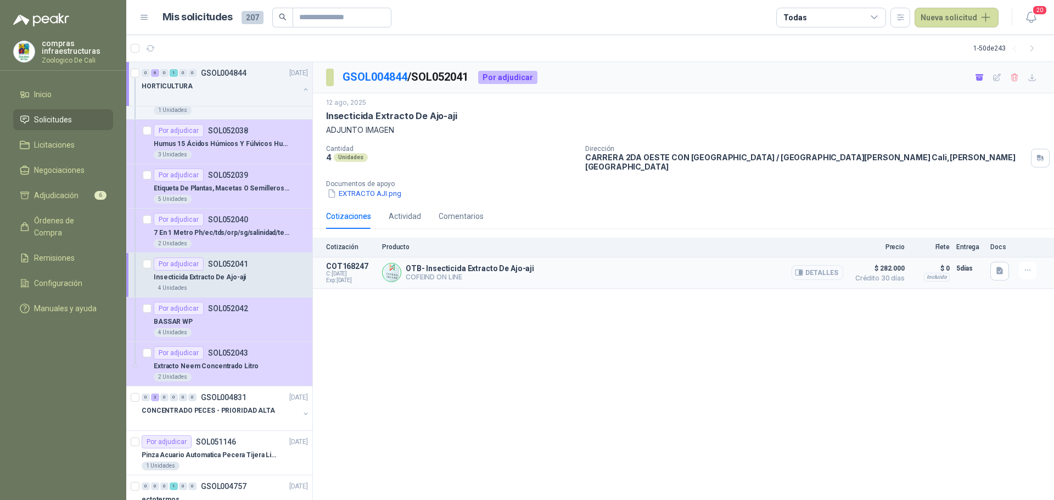
click at [830, 266] on button "Detalles" at bounding box center [818, 272] width 52 height 15
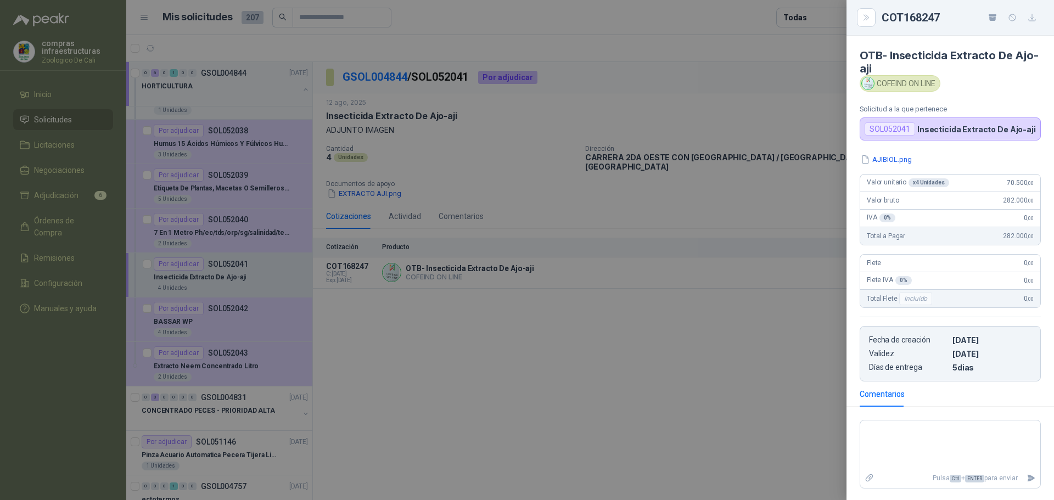
click at [671, 330] on div at bounding box center [527, 250] width 1054 height 500
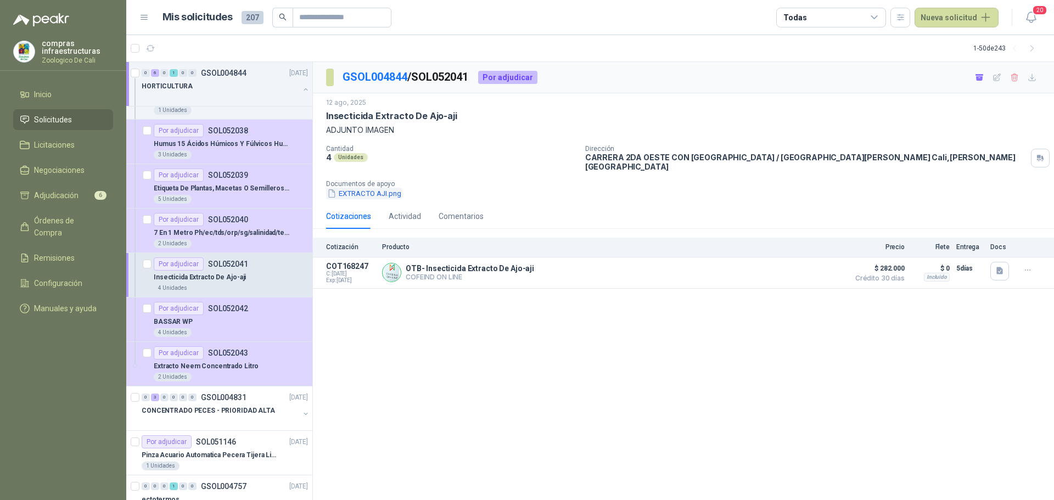
click at [366, 188] on button "EXTRACTO AJI.png" at bounding box center [364, 194] width 76 height 12
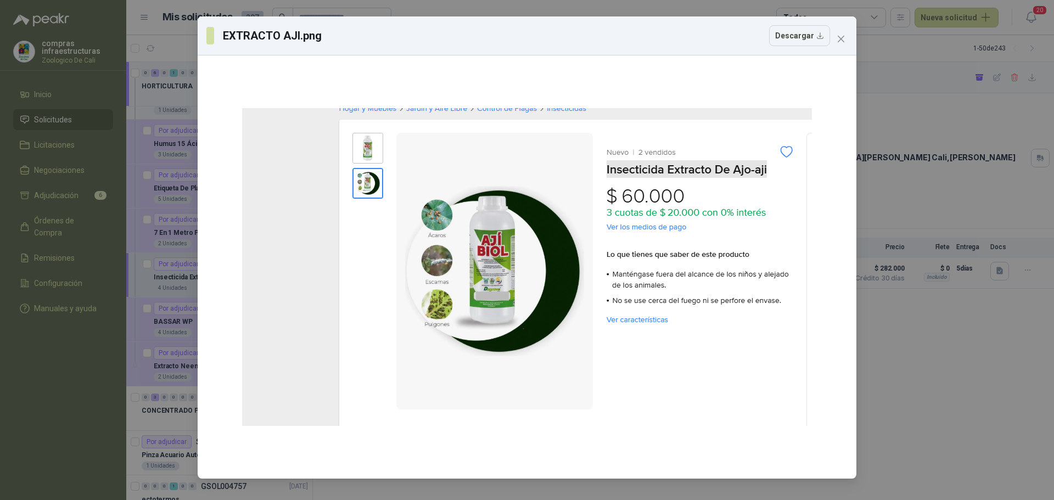
click at [896, 431] on div "EXTRACTO AJI.png Descargar" at bounding box center [527, 250] width 1054 height 500
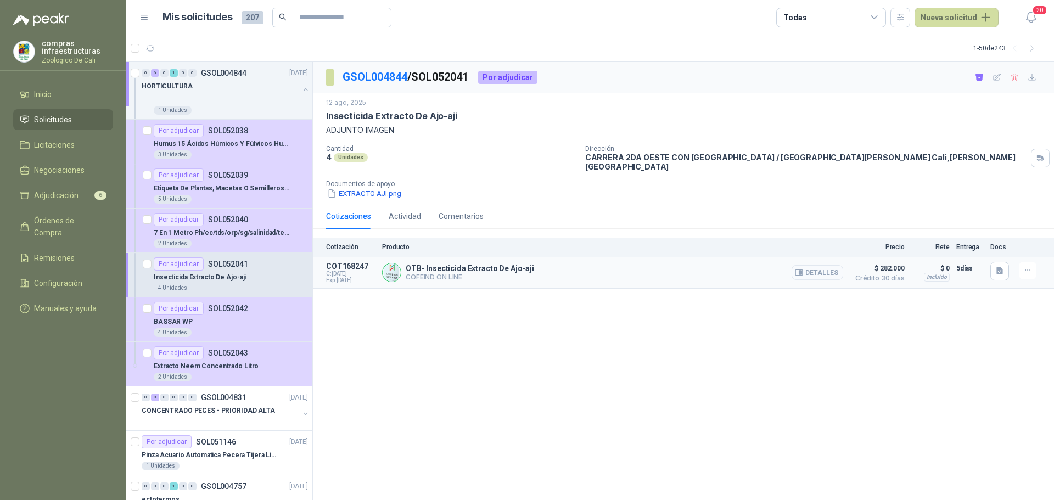
click at [834, 272] on button "Detalles" at bounding box center [818, 272] width 52 height 15
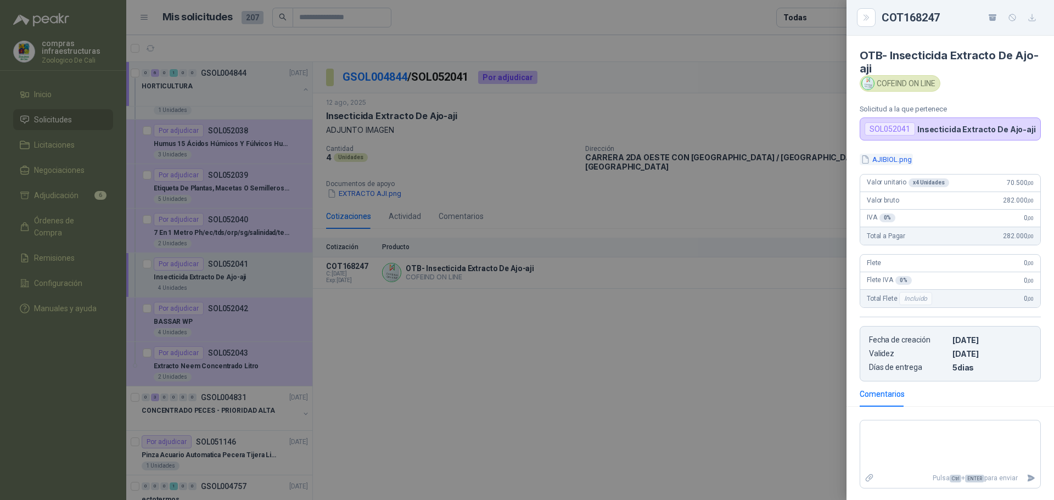
click at [888, 156] on button "AJIBIOL.png" at bounding box center [886, 160] width 53 height 12
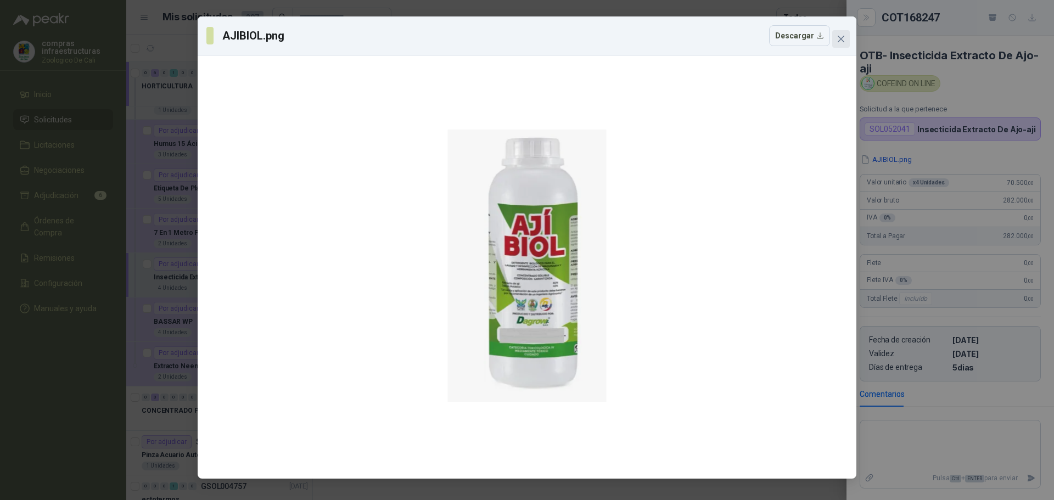
click at [849, 45] on button "Close" at bounding box center [841, 39] width 18 height 18
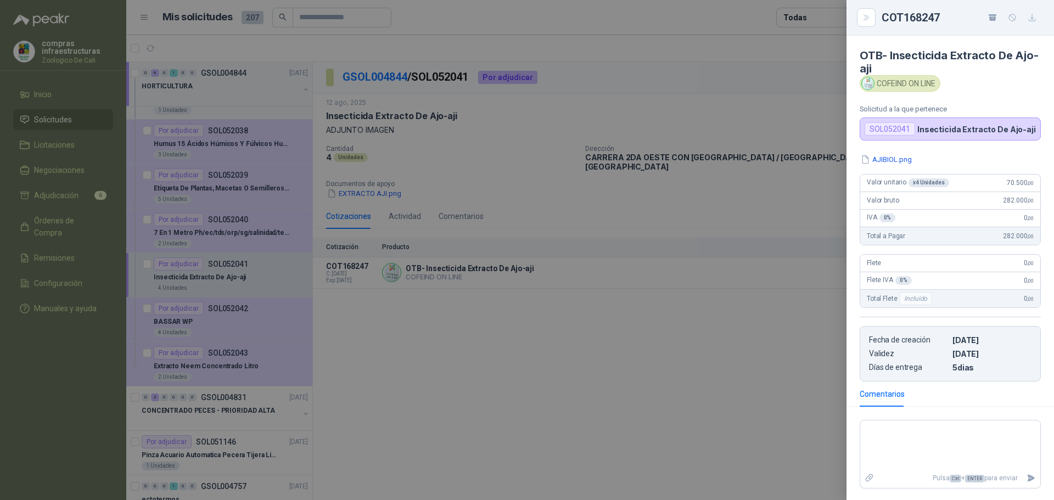
click at [814, 363] on div at bounding box center [527, 250] width 1054 height 500
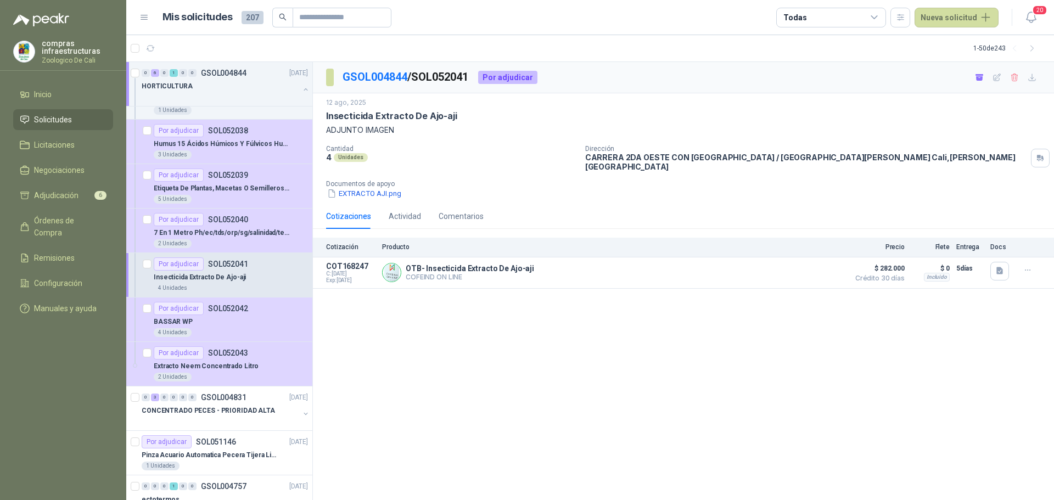
click at [374, 375] on div "GSOL004844 / SOL052041 Por adjudicar [DATE] Insecticida Extracto De Ajo-aji ADJ…" at bounding box center [683, 281] width 741 height 439
click at [88, 193] on li "Adjudicación 6" at bounding box center [63, 195] width 87 height 12
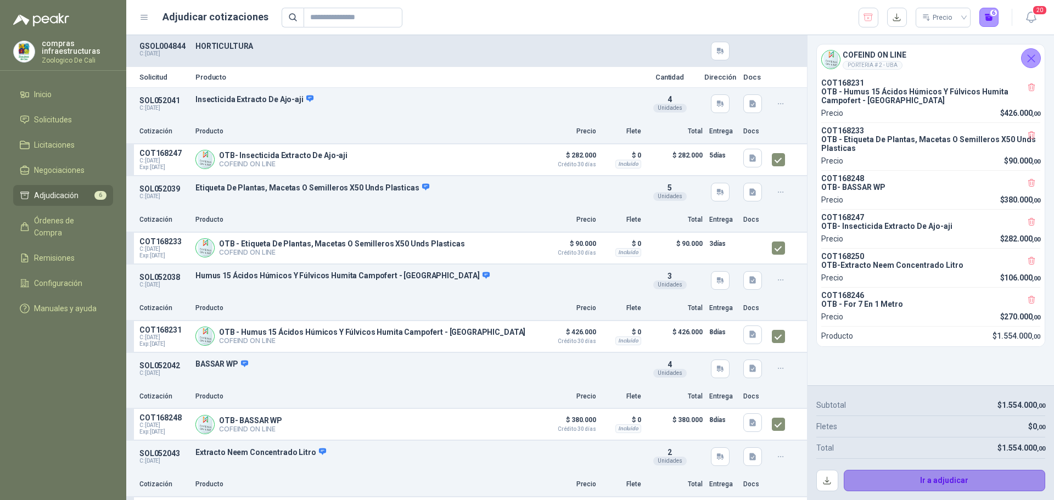
click at [898, 475] on button "Ir a adjudicar" at bounding box center [945, 481] width 202 height 22
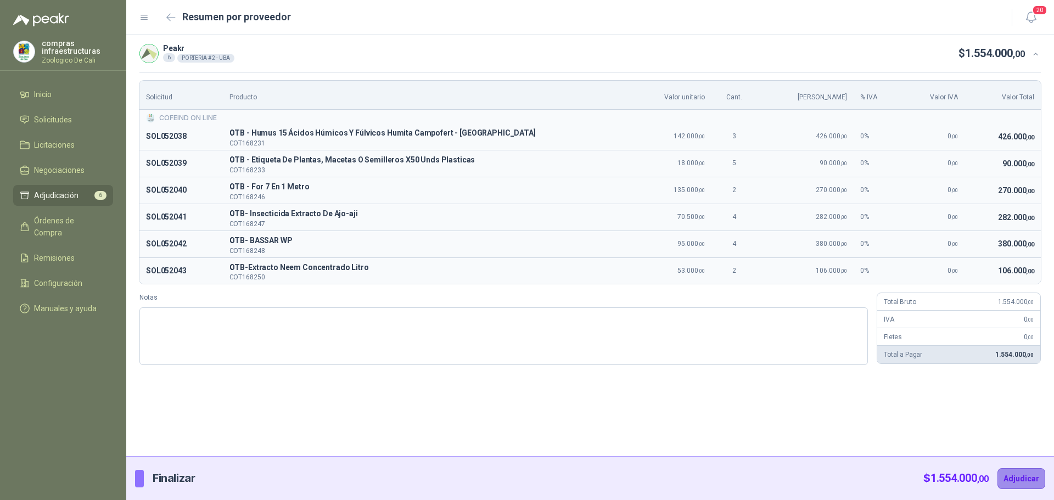
click at [1015, 480] on button "Adjudicar" at bounding box center [1021, 478] width 48 height 21
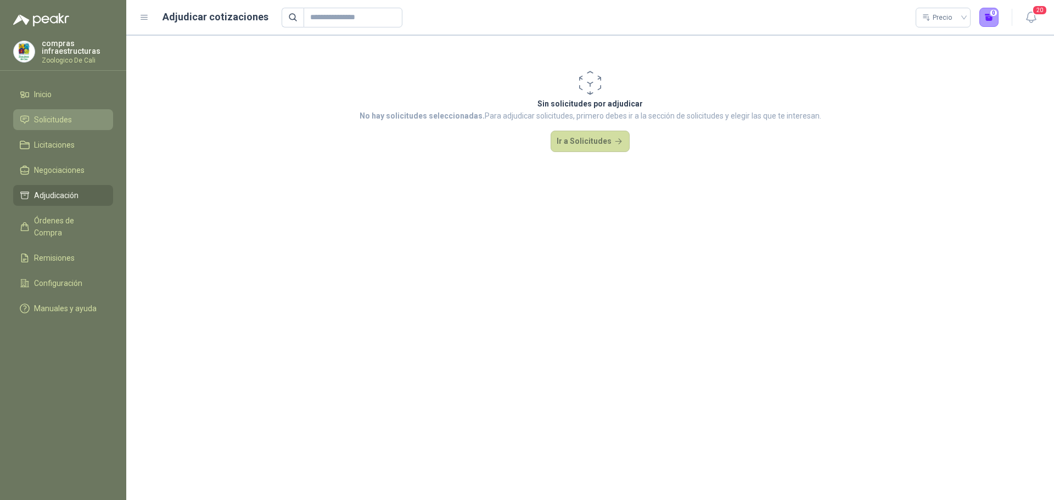
click at [75, 114] on li "Solicitudes" at bounding box center [63, 120] width 87 height 12
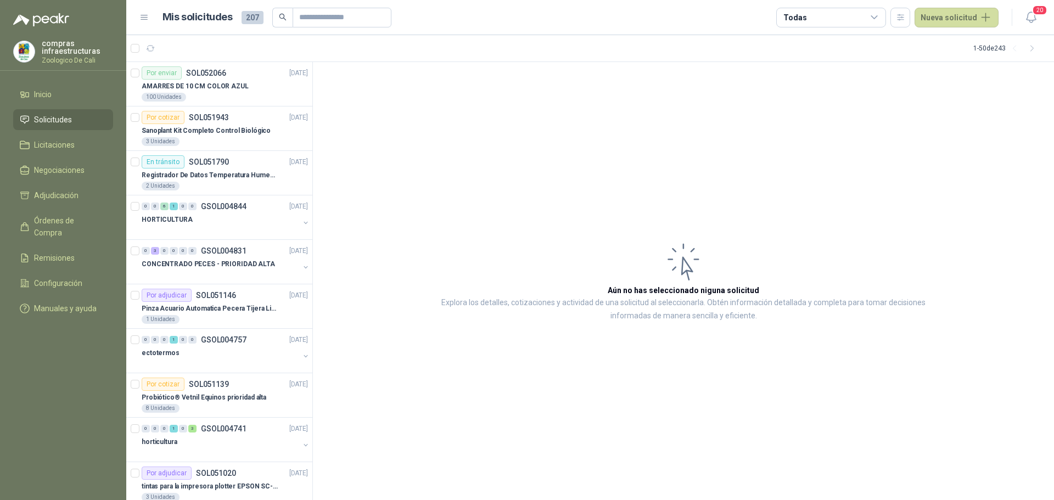
click at [84, 118] on li "Solicitudes" at bounding box center [63, 120] width 87 height 12
click at [254, 208] on div "0 0 6 1 0 0 GSOL004844 [DATE]" at bounding box center [226, 206] width 169 height 13
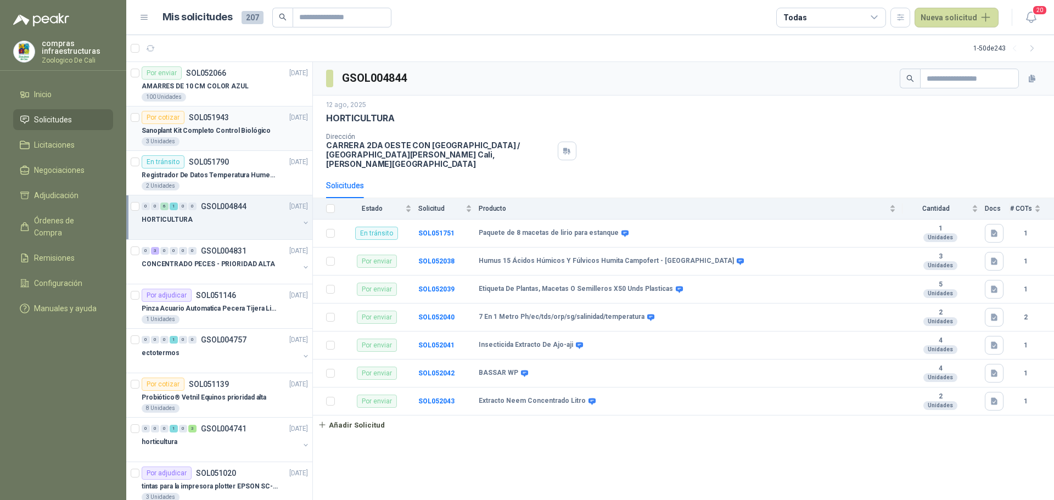
click at [190, 122] on div "Por cotizar SOL051943" at bounding box center [185, 117] width 87 height 13
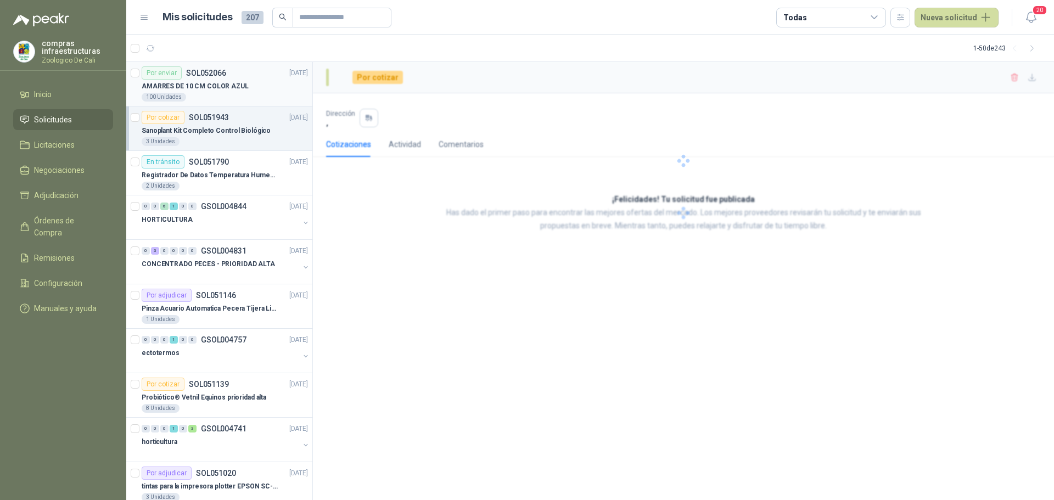
click at [186, 89] on p "AMARRES DE 10 CM COLOR AZUL" at bounding box center [195, 86] width 107 height 10
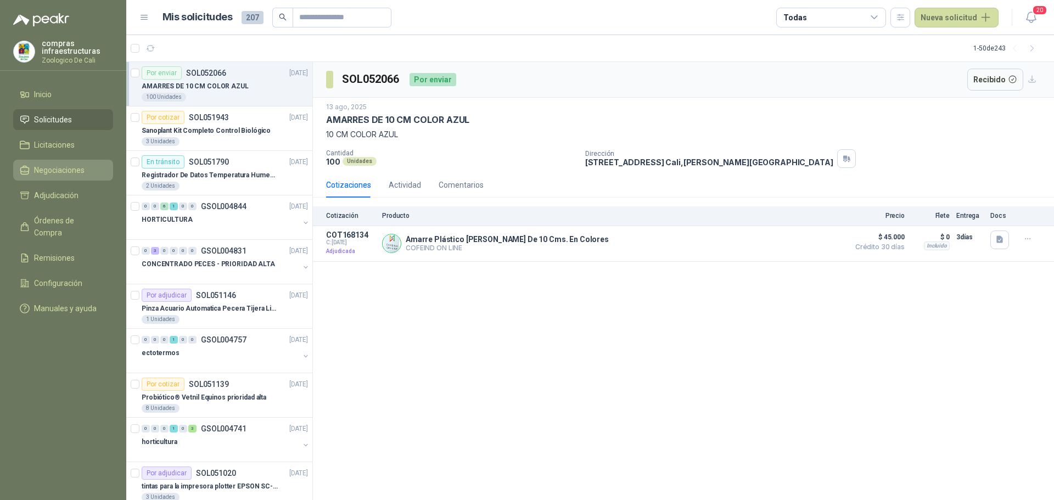
click at [63, 160] on link "Negociaciones" at bounding box center [63, 170] width 100 height 21
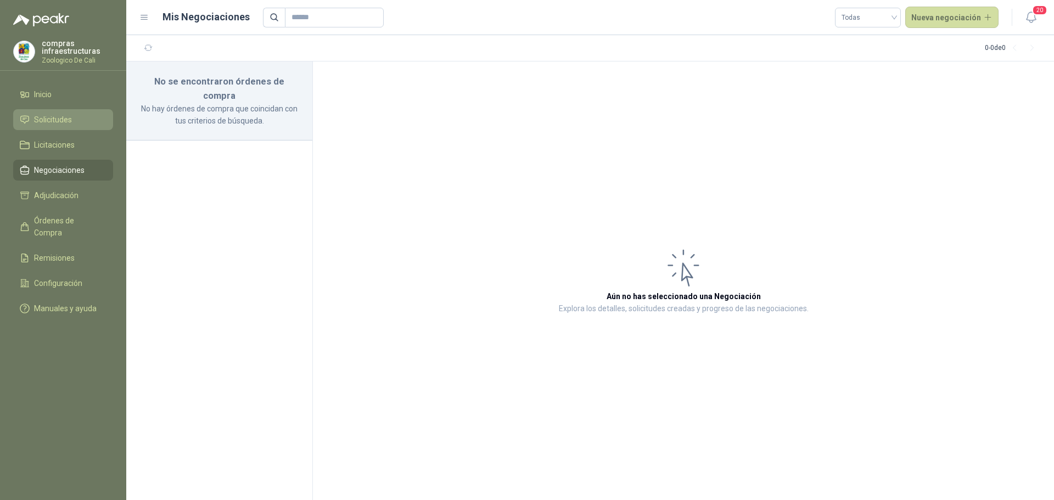
click at [72, 116] on li "Solicitudes" at bounding box center [63, 120] width 87 height 12
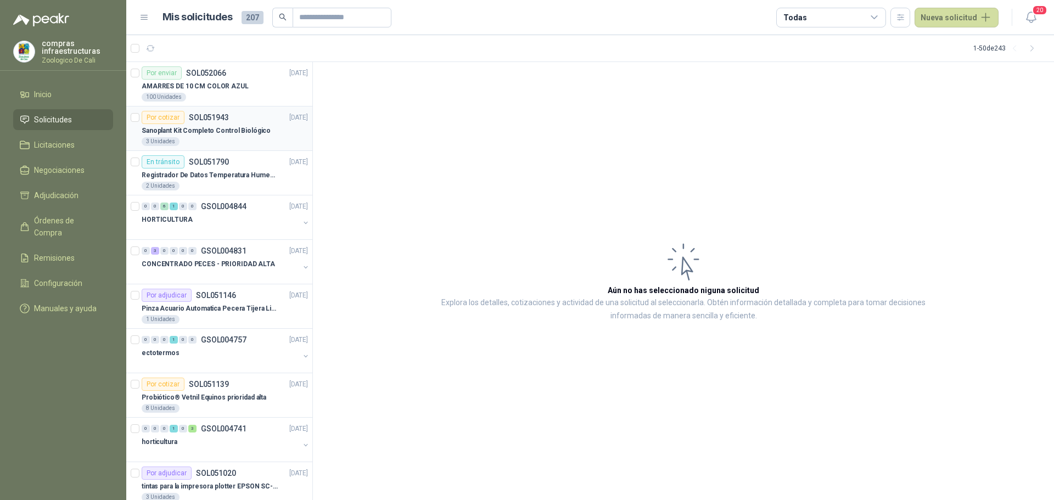
click at [165, 123] on div "Por cotizar" at bounding box center [163, 117] width 43 height 13
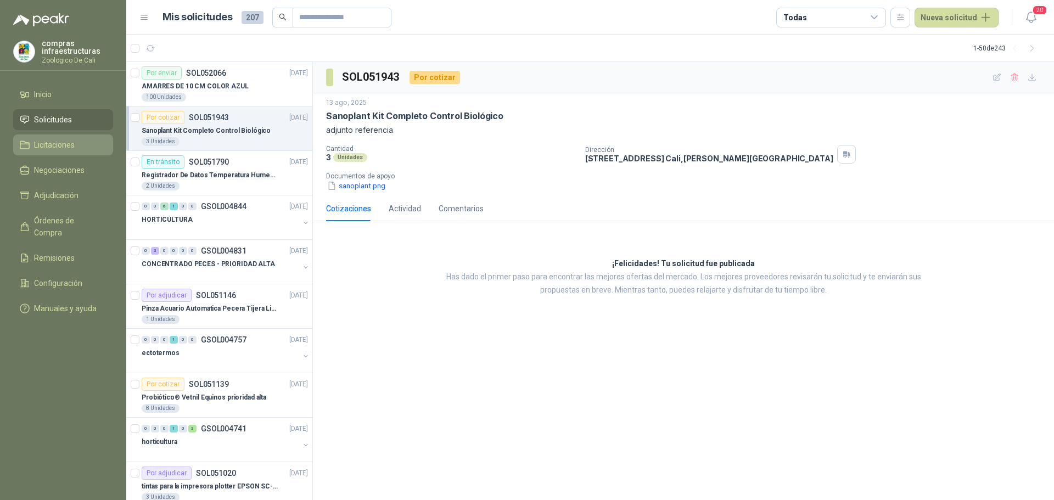
click at [59, 138] on link "Licitaciones" at bounding box center [63, 144] width 100 height 21
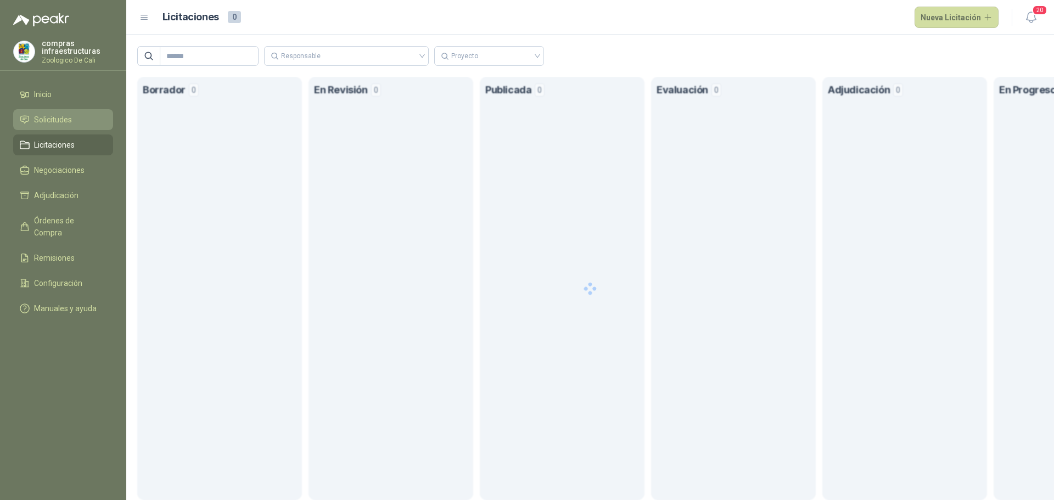
click at [84, 117] on li "Solicitudes" at bounding box center [63, 120] width 87 height 12
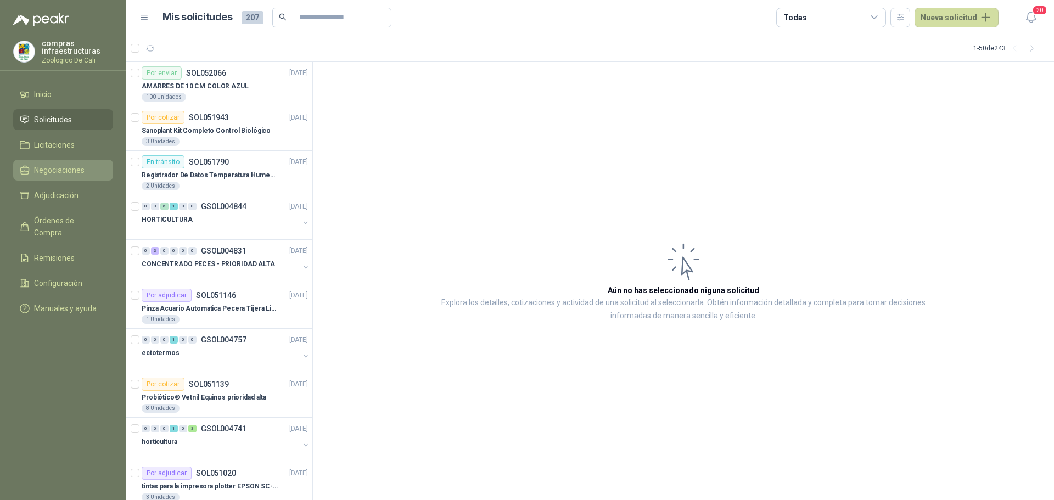
click at [80, 168] on span "Negociaciones" at bounding box center [59, 170] width 51 height 12
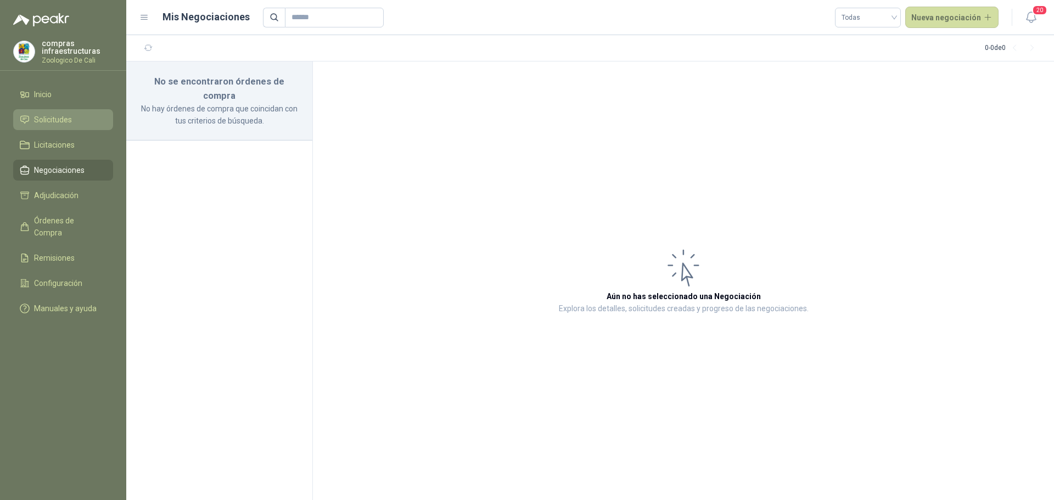
click at [78, 117] on li "Solicitudes" at bounding box center [63, 120] width 87 height 12
